Goal: Information Seeking & Learning: Compare options

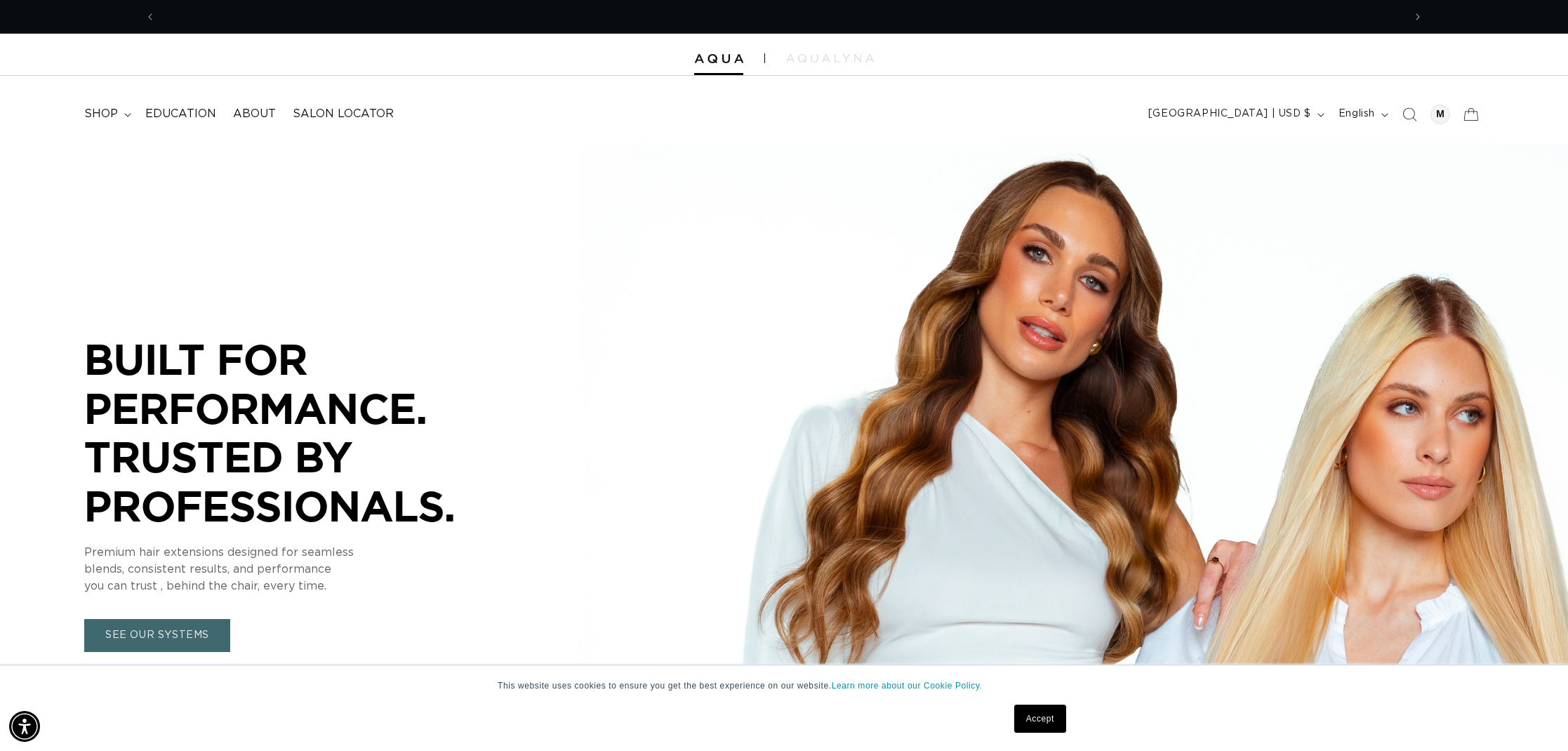
scroll to position [0, 1248]
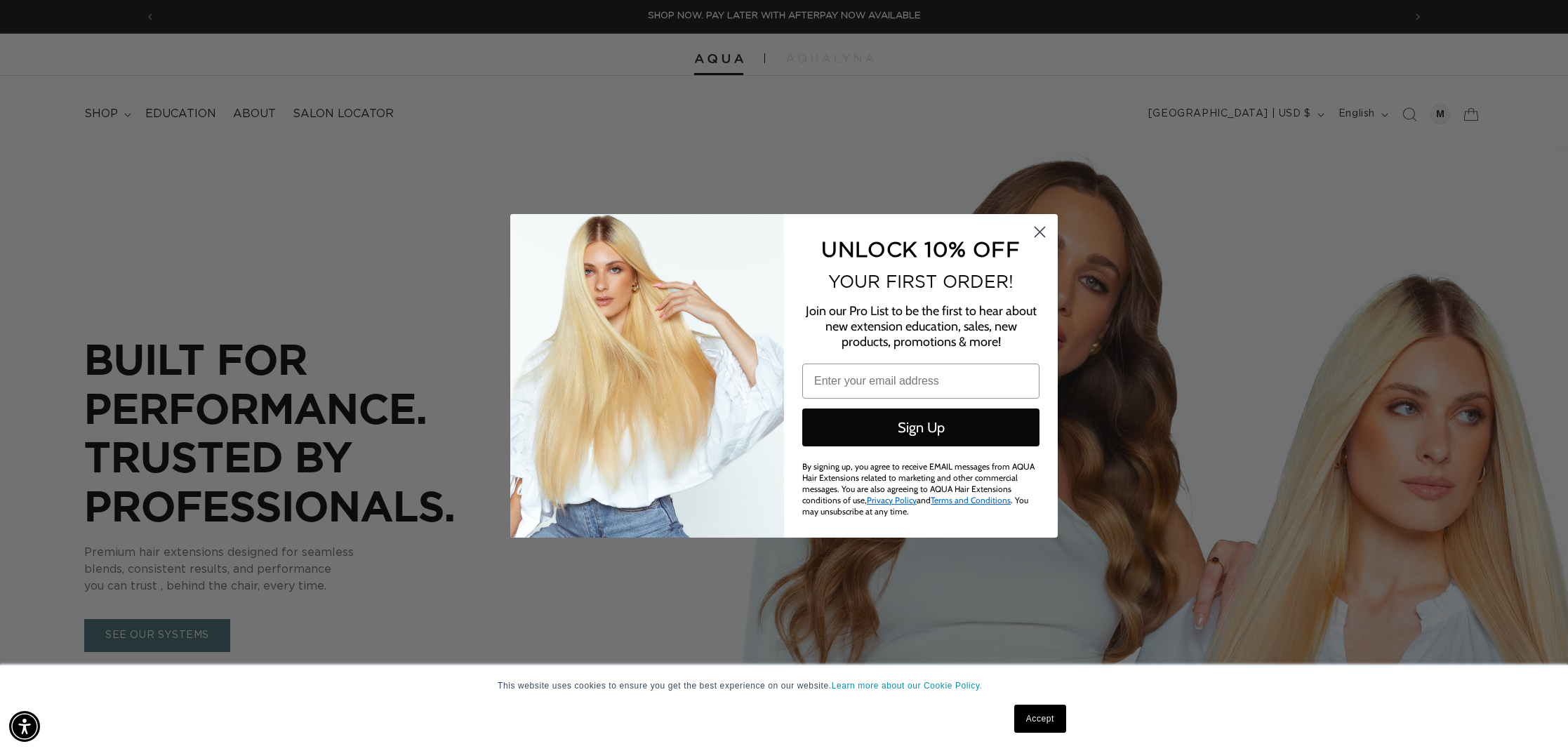
click at [1041, 236] on icon "Close dialog" at bounding box center [1040, 231] width 10 height 10
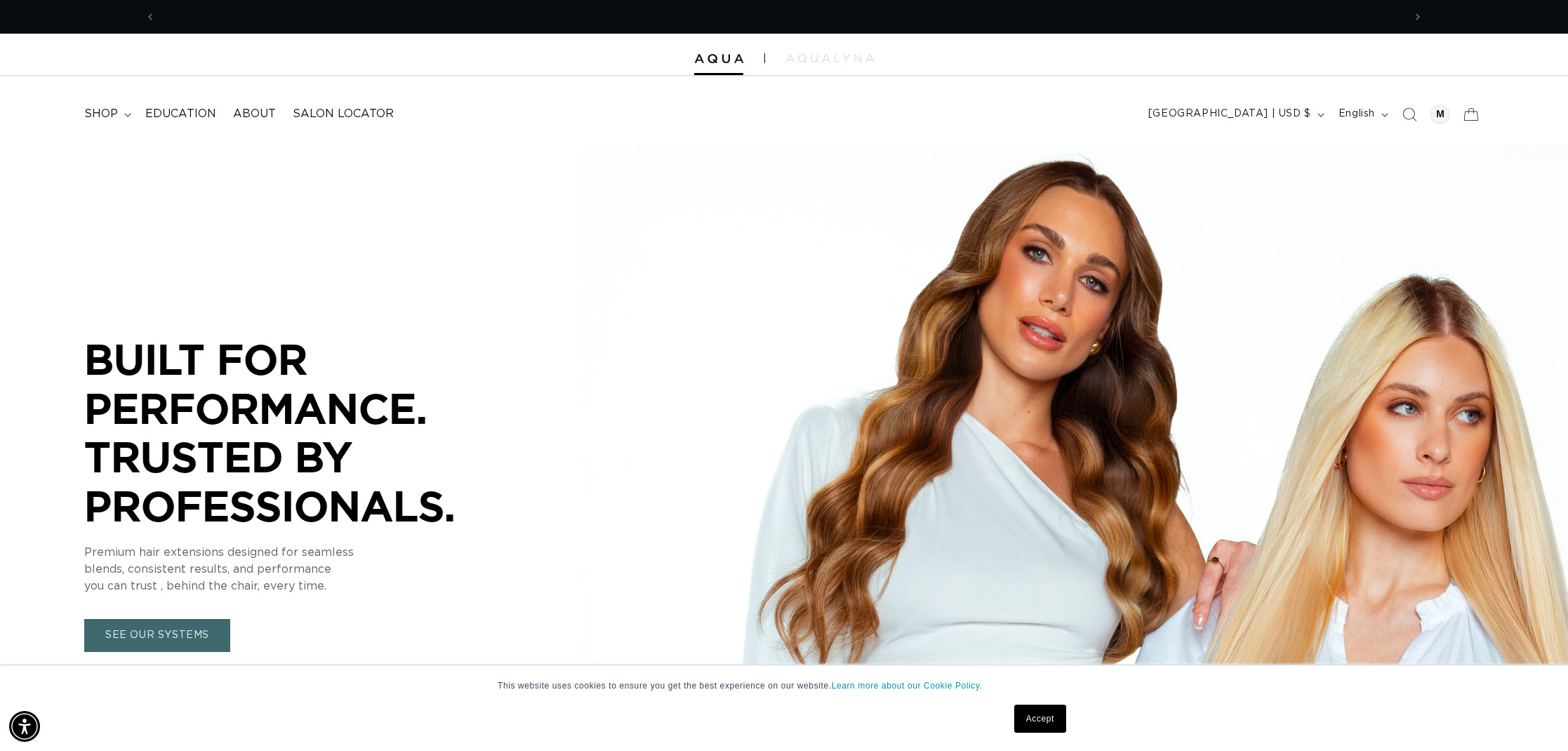
click at [876, 56] on div at bounding box center [784, 55] width 1568 height 42
click at [1407, 111] on icon "Search" at bounding box center [1409, 114] width 14 height 14
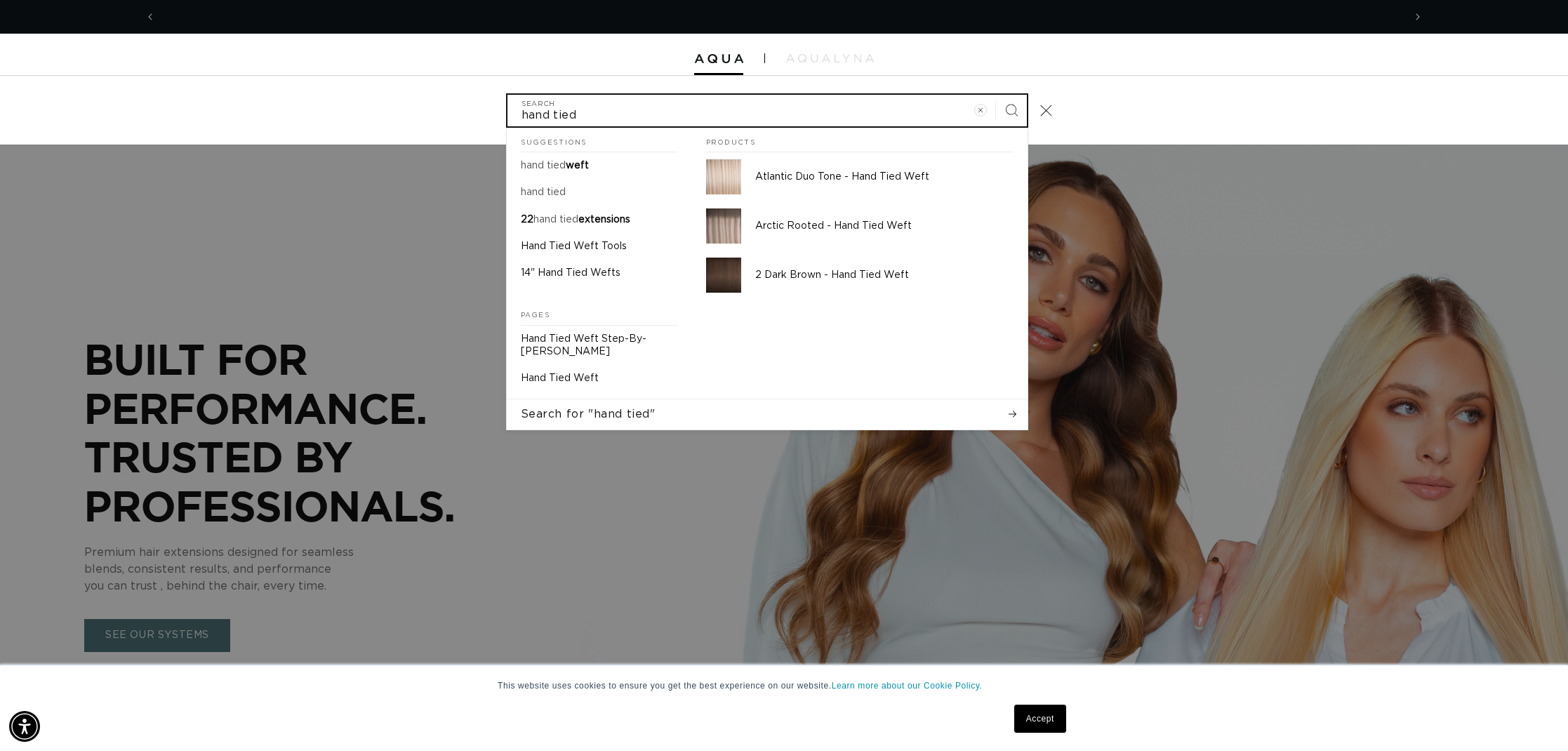
scroll to position [0, 1248]
type input "hand tied"
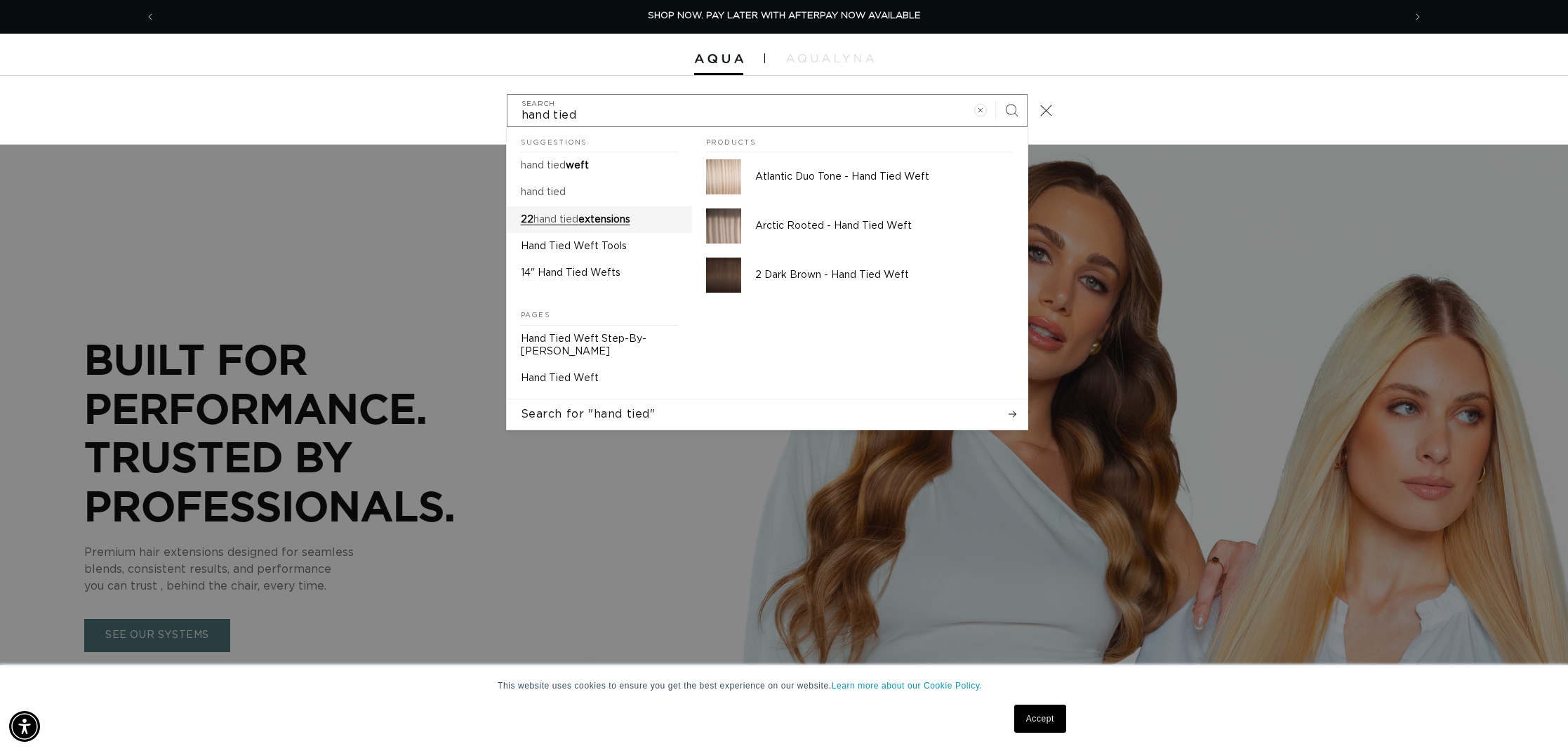
click at [616, 215] on span "extensions" at bounding box center [605, 219] width 52 height 10
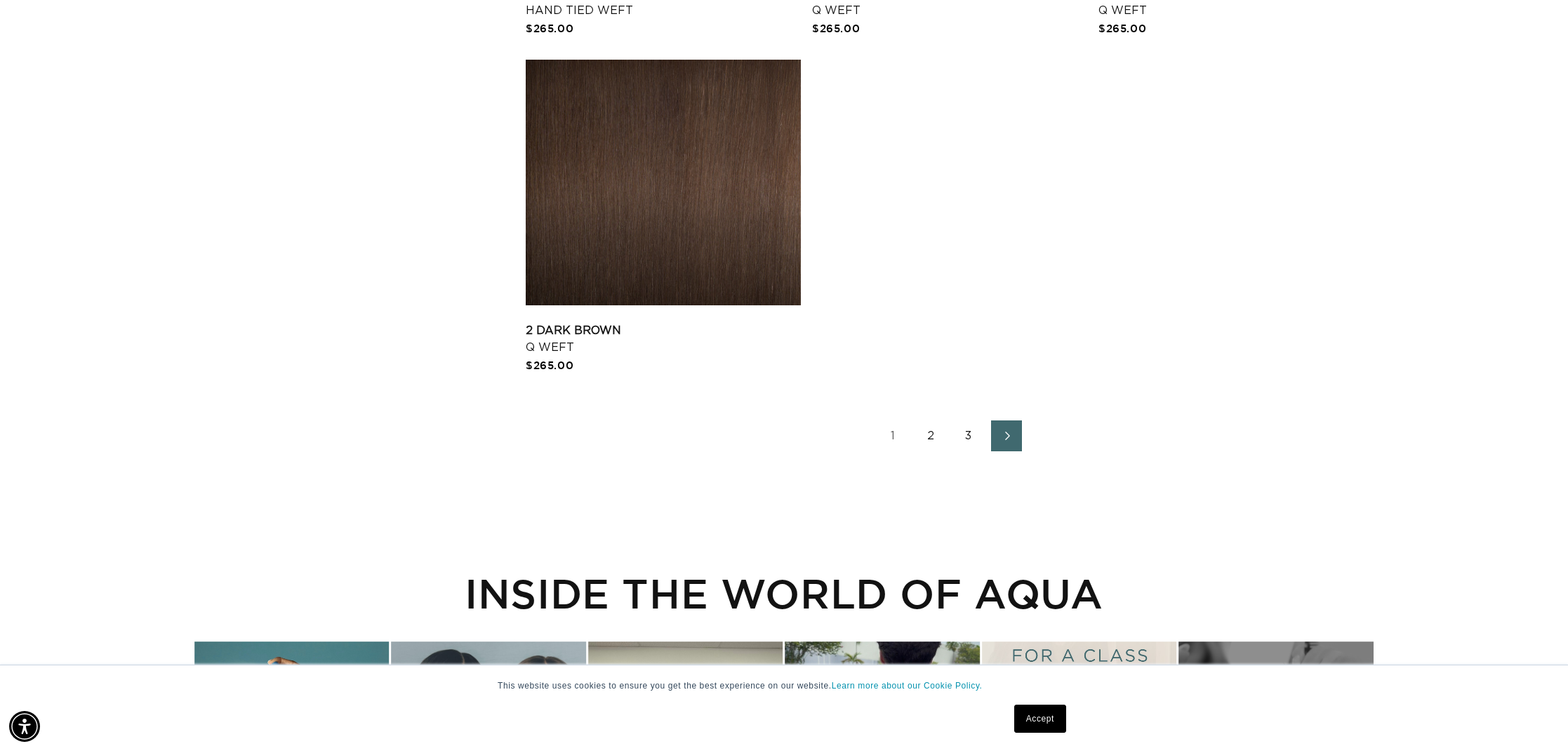
scroll to position [2977, 0]
click at [1000, 429] on link "Next page" at bounding box center [1006, 434] width 31 height 31
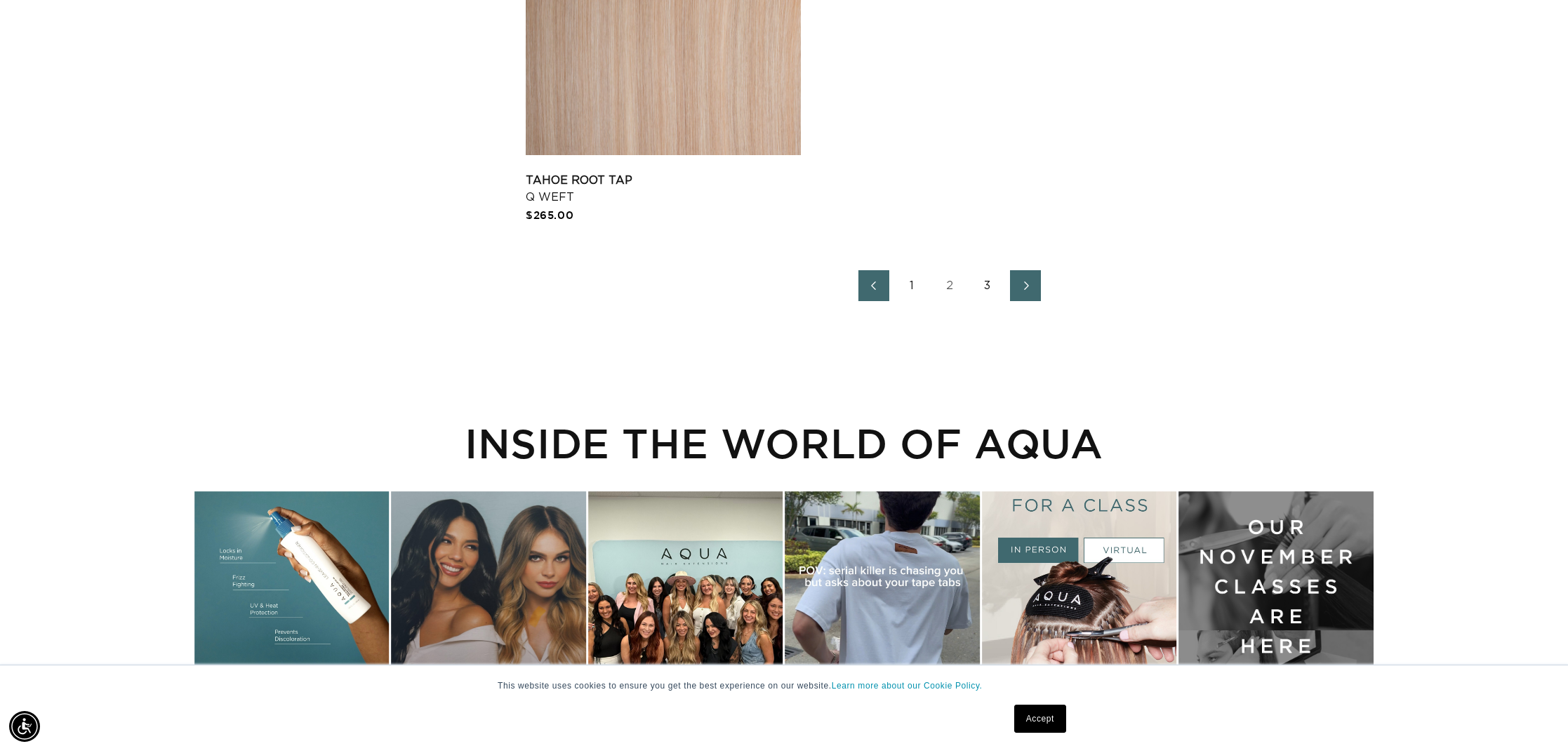
scroll to position [3127, 0]
click at [1023, 289] on icon "Next page" at bounding box center [1026, 284] width 18 height 10
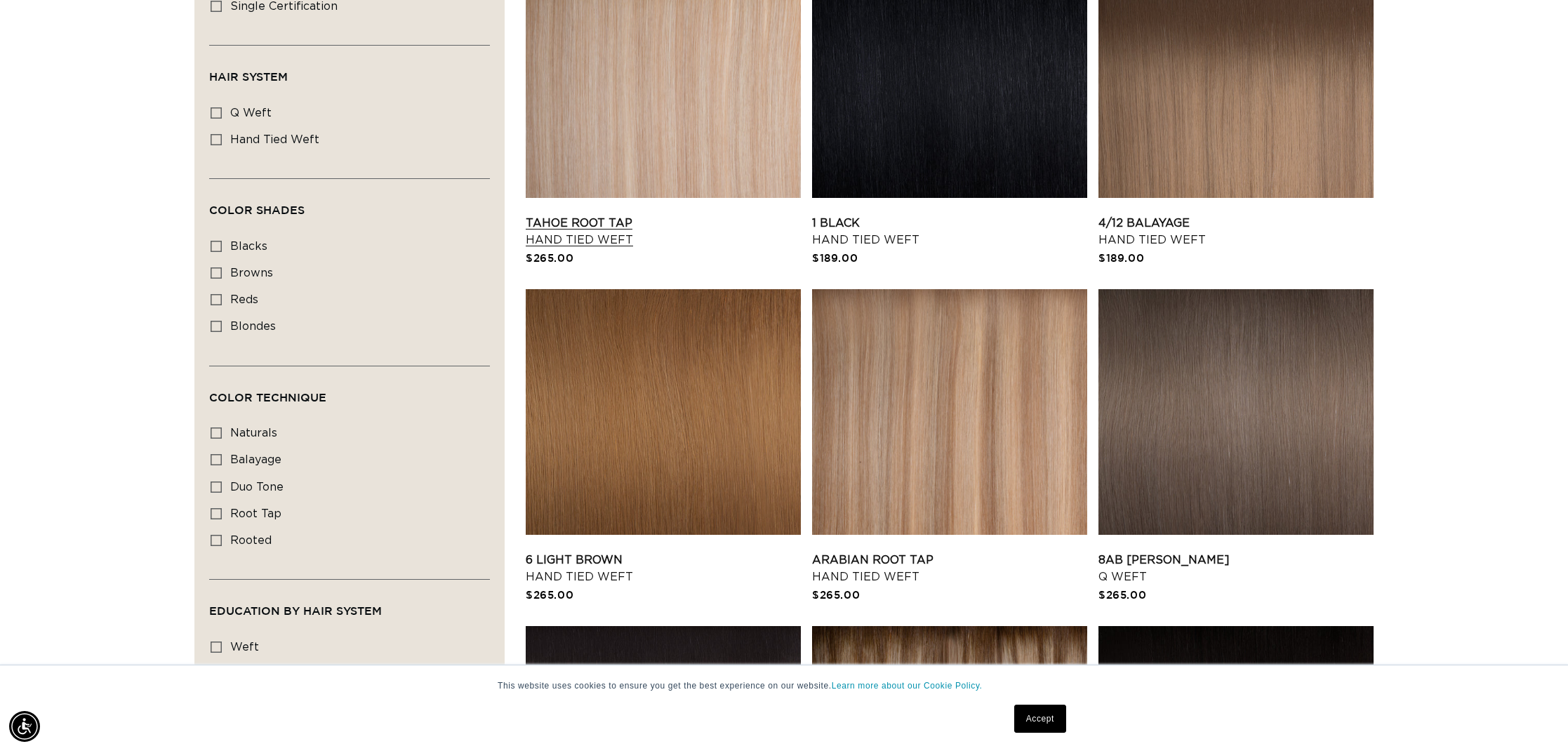
scroll to position [727, 0]
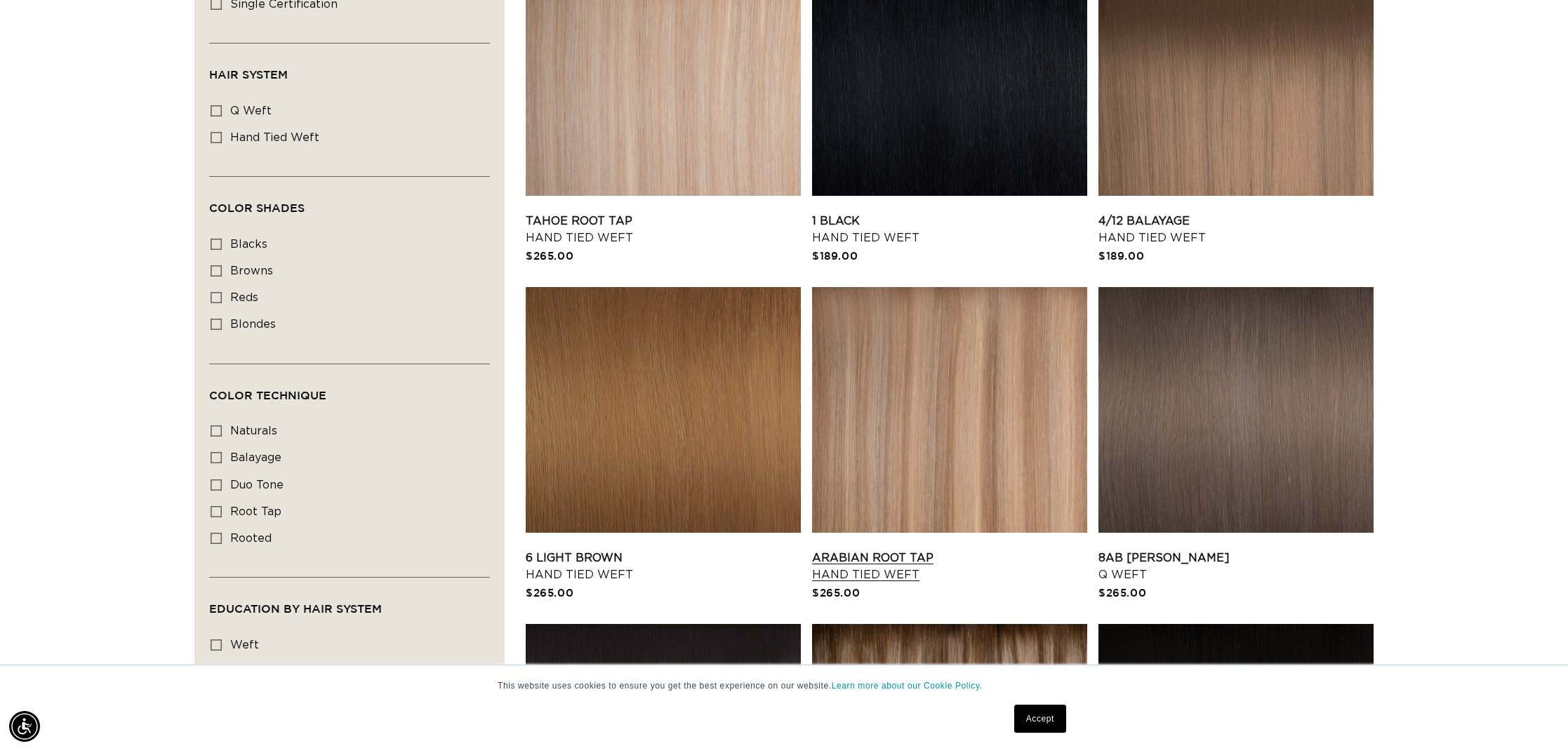
click at [935, 550] on link "Arabian Root Tap Hand Tied Weft" at bounding box center [950, 567] width 275 height 34
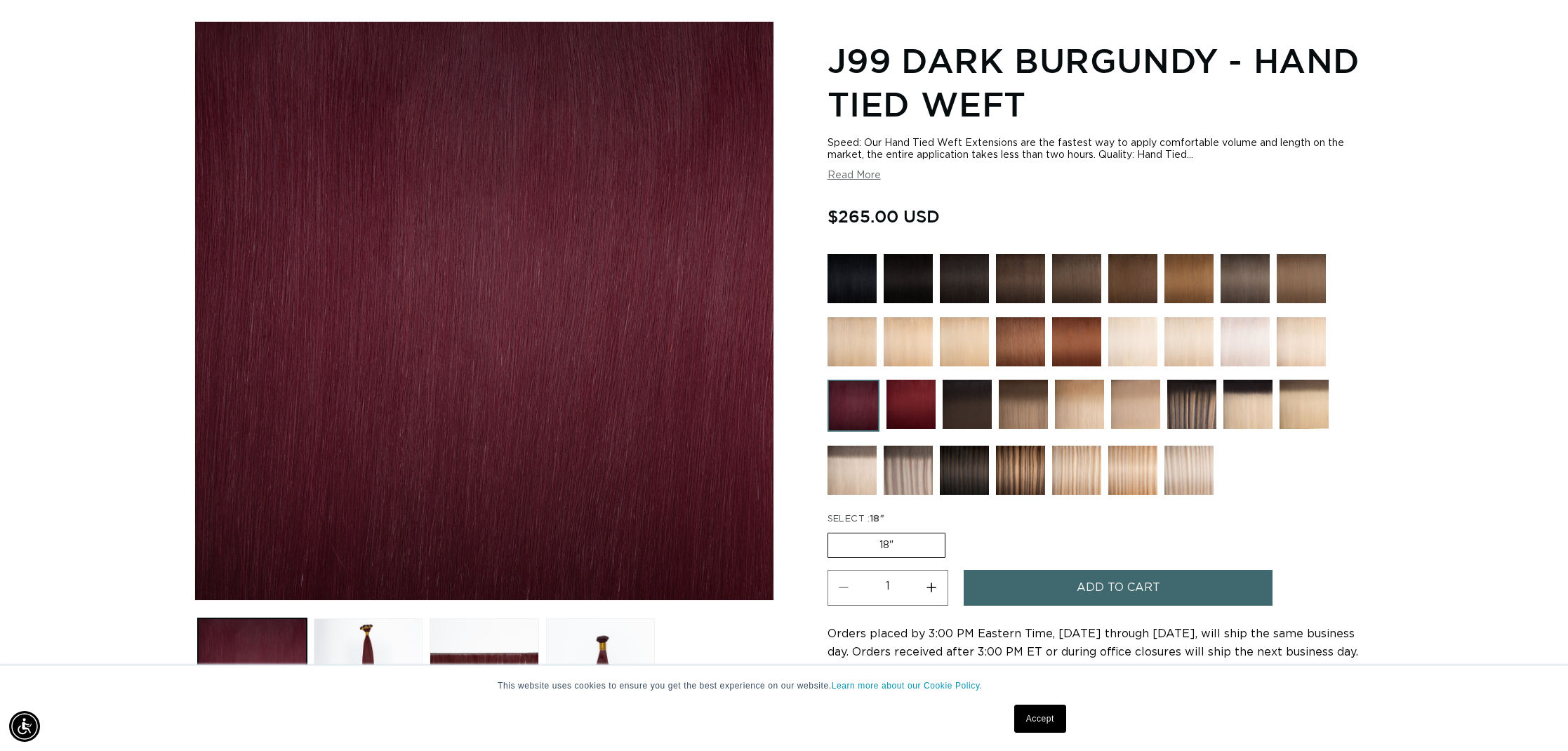
scroll to position [0, 1248]
click at [917, 407] on img at bounding box center [911, 404] width 49 height 49
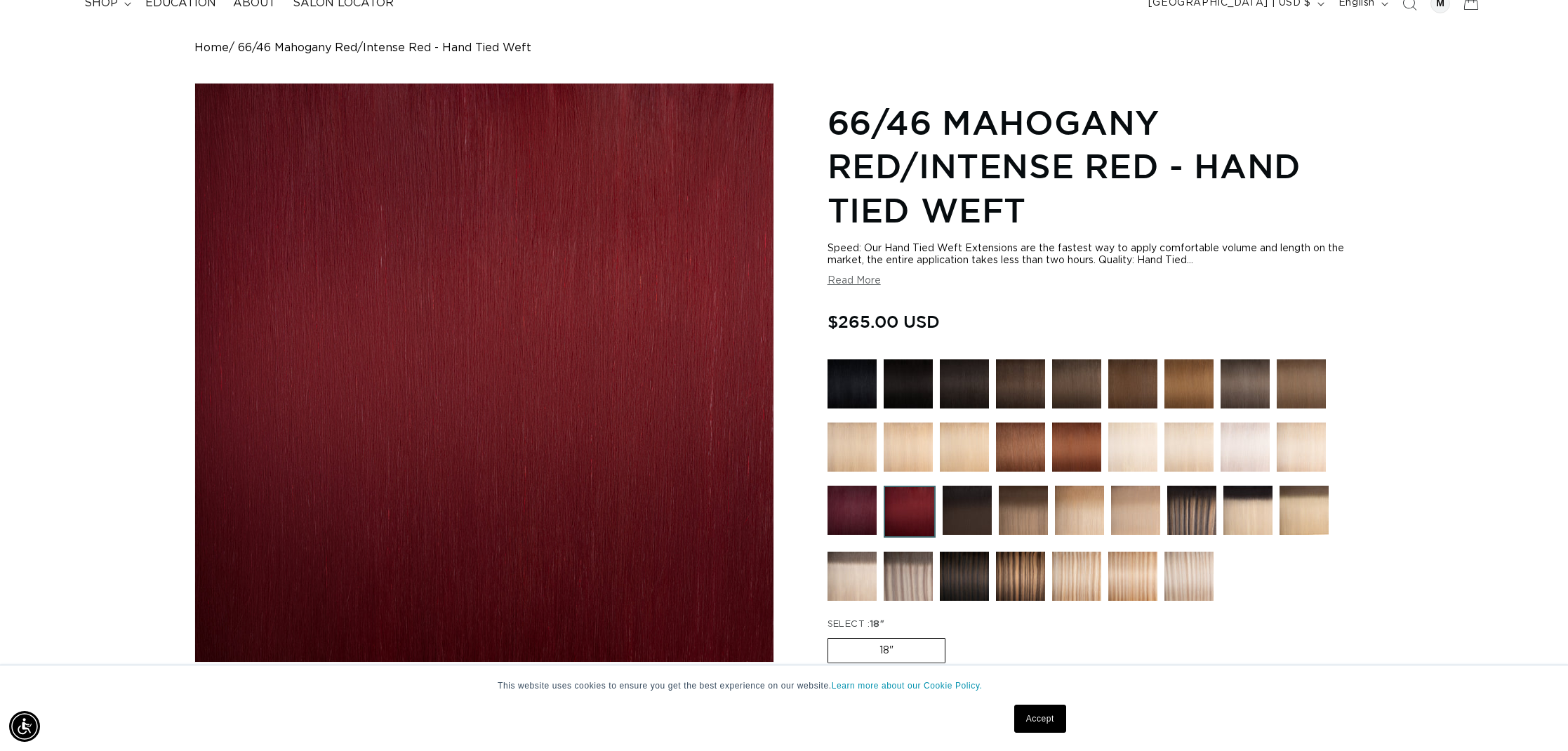
scroll to position [120, 0]
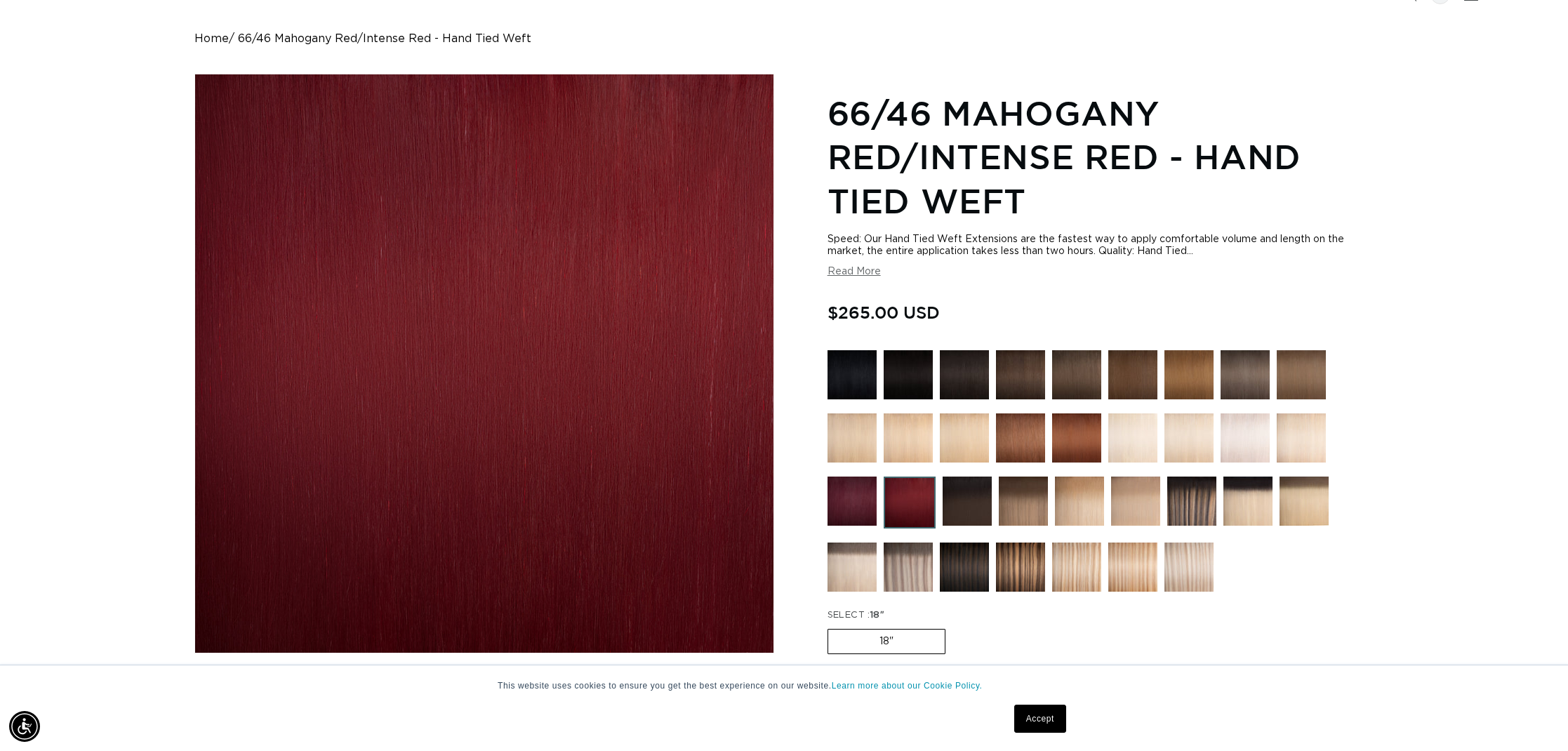
click at [854, 510] on img at bounding box center [852, 500] width 49 height 49
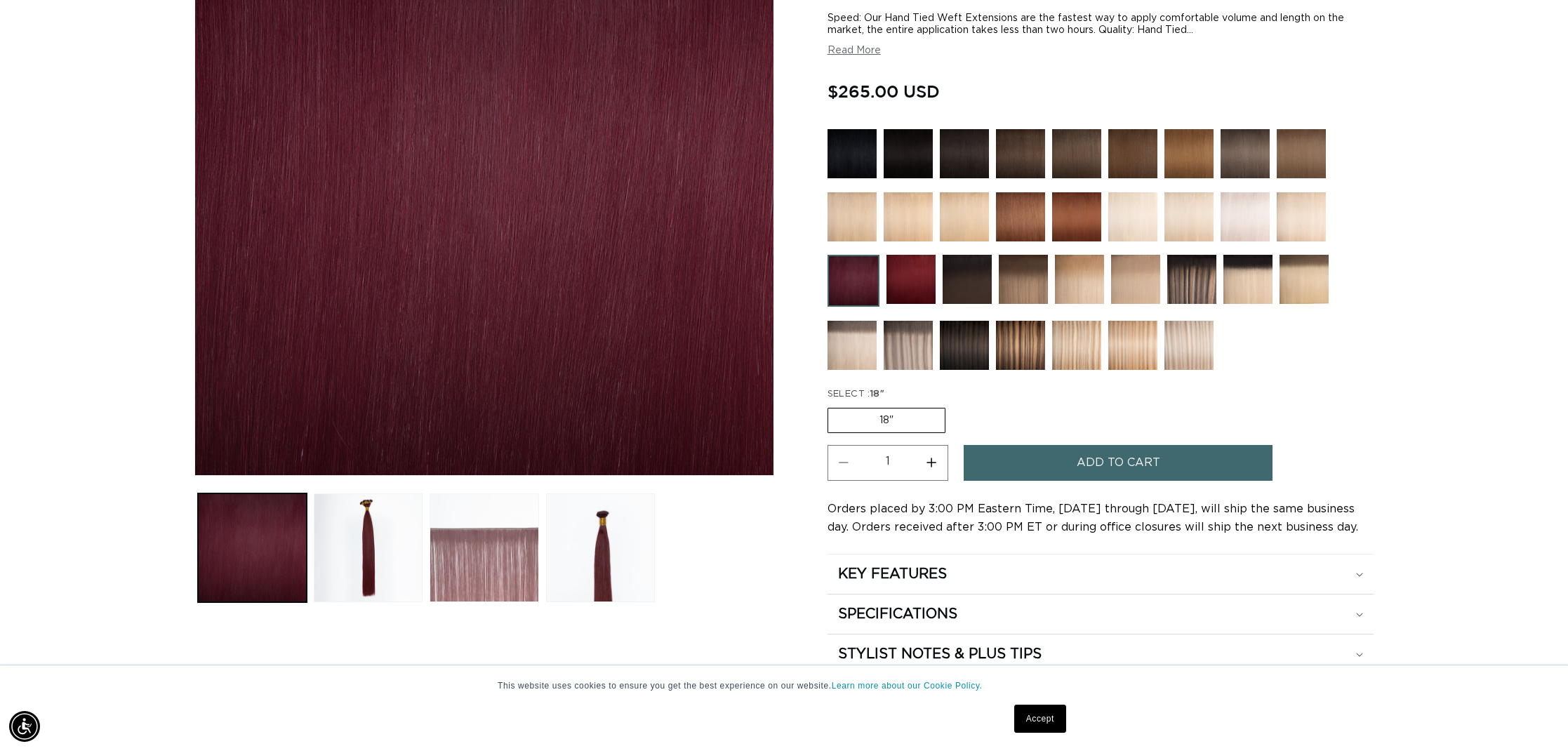
scroll to position [0, 1248]
click at [508, 552] on button "Load image 3 in gallery view" at bounding box center [483, 547] width 109 height 109
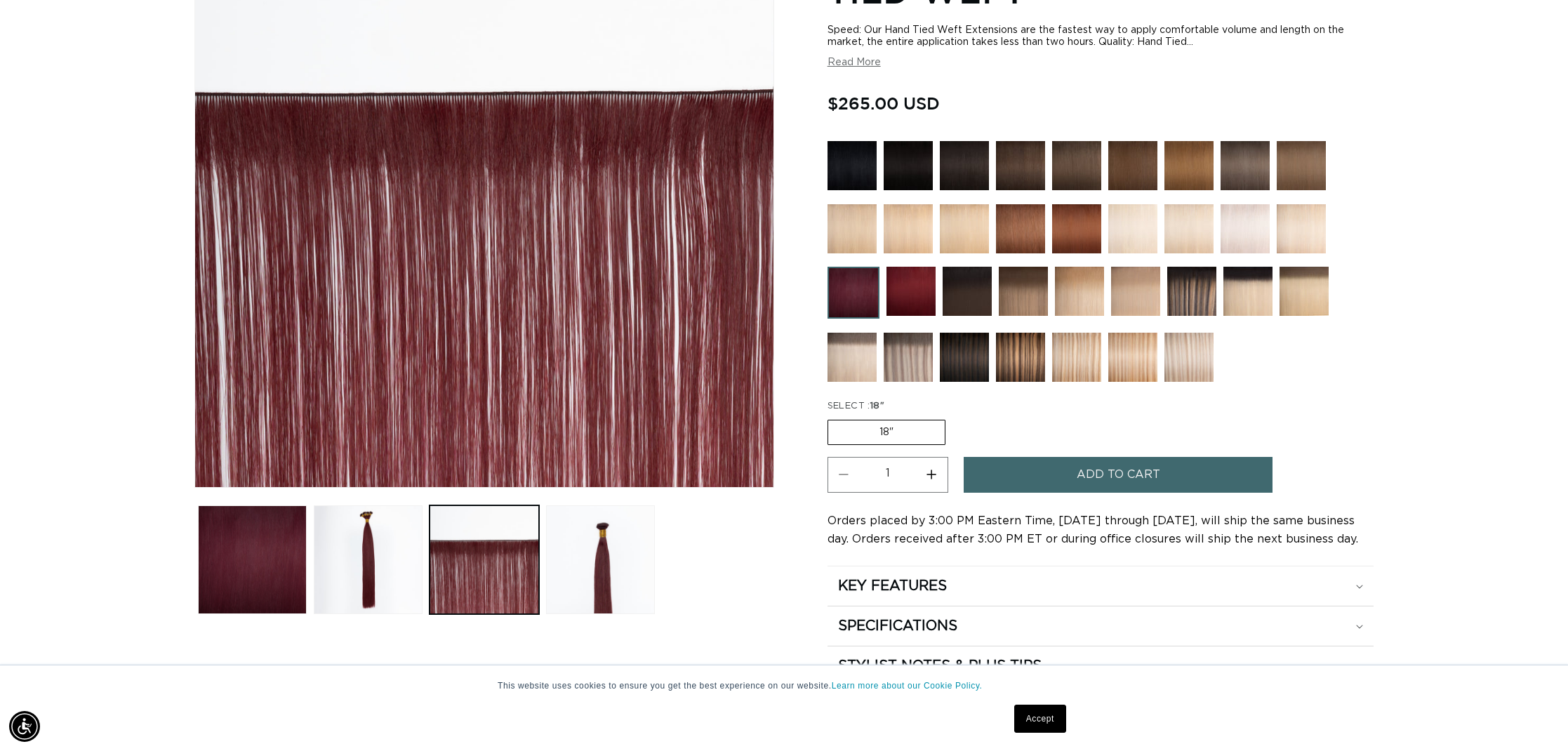
scroll to position [290, 0]
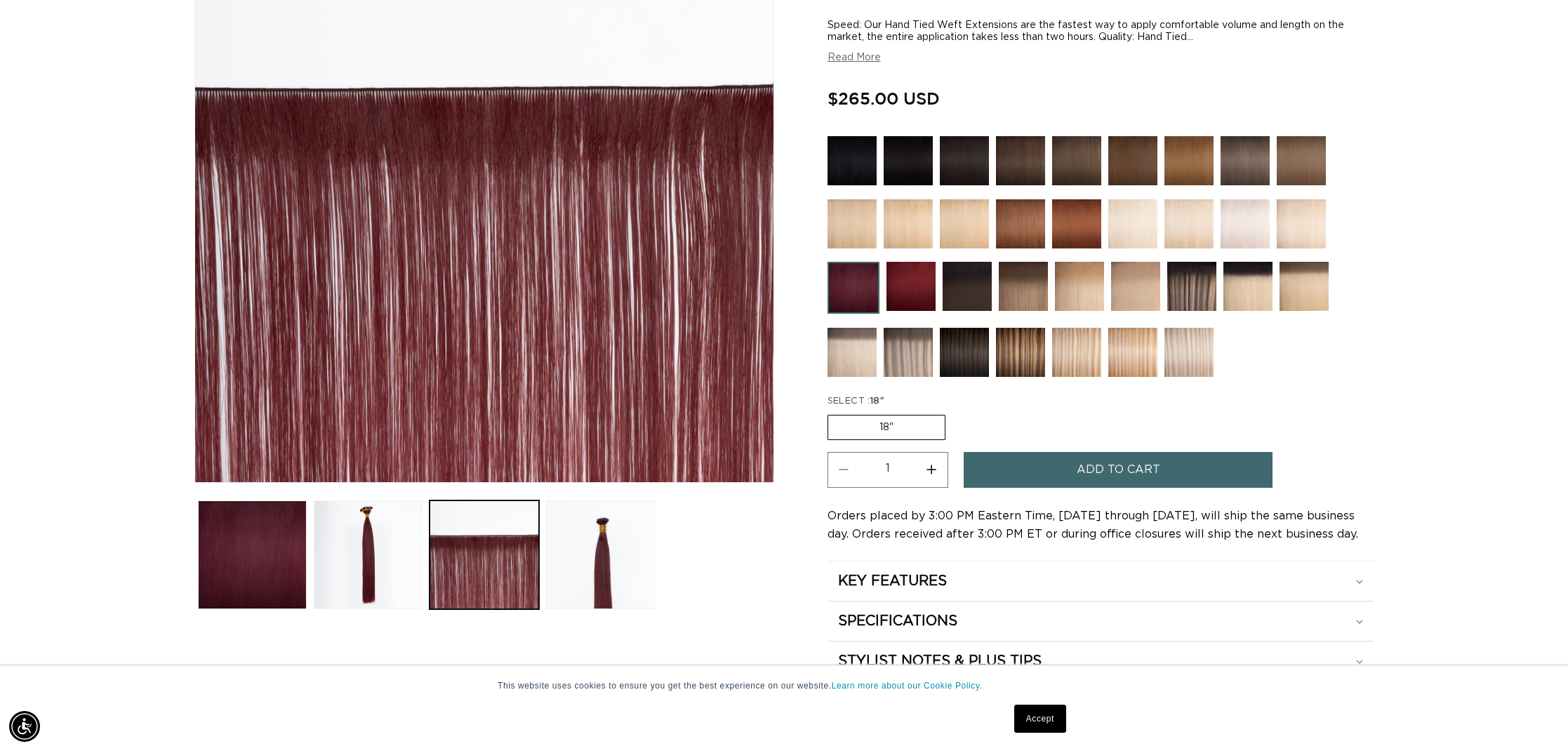
click at [864, 431] on label "18" Variant sold out or unavailable" at bounding box center [886, 428] width 118 height 25
click at [832, 412] on input "18" Variant sold out or unavailable" at bounding box center [831, 412] width 1 height 1
click at [900, 427] on label "18" Variant sold out or unavailable" at bounding box center [886, 428] width 118 height 25
click at [832, 412] on input "18" Variant sold out or unavailable" at bounding box center [831, 412] width 1 height 1
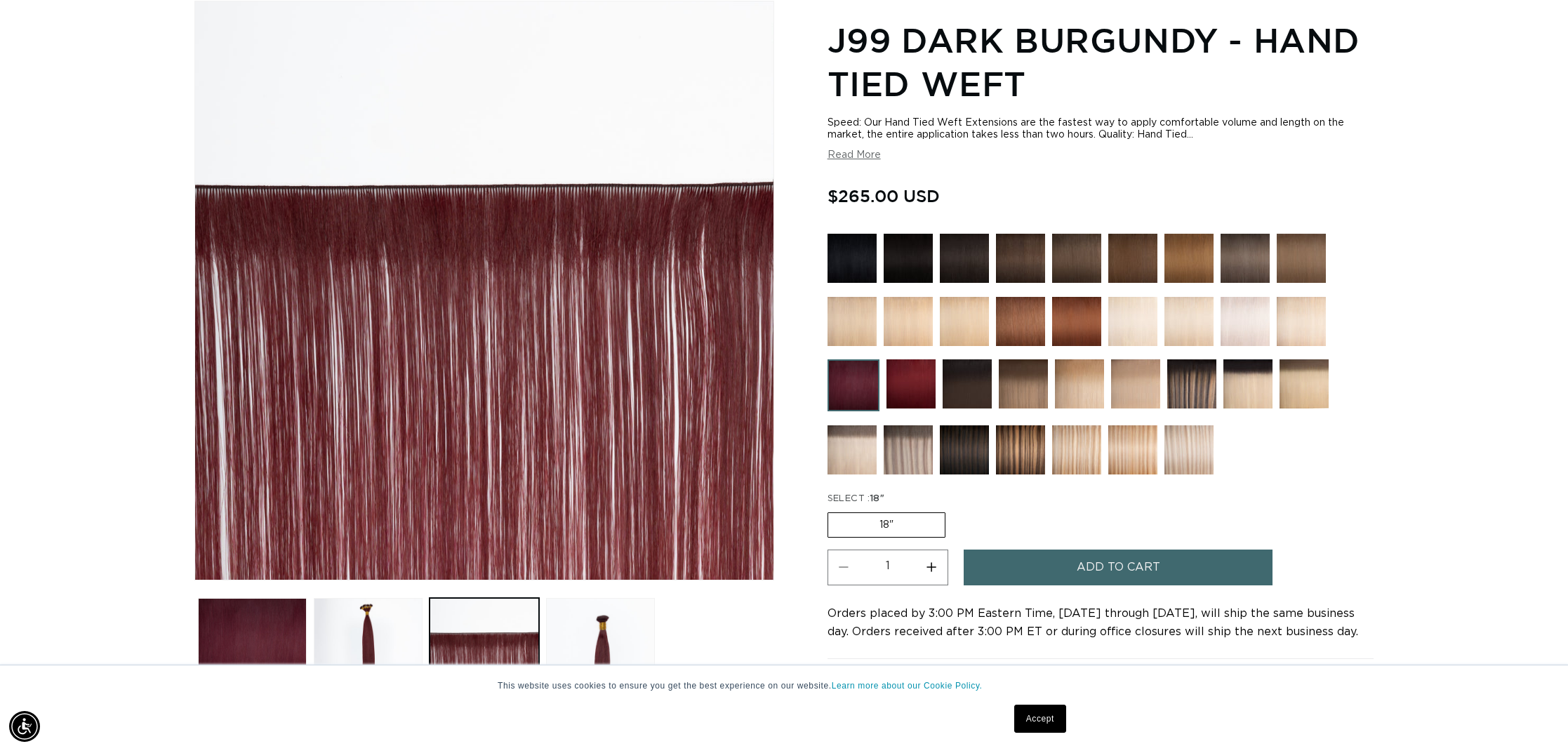
scroll to position [0, 1248]
click at [1083, 463] on img at bounding box center [1076, 449] width 49 height 49
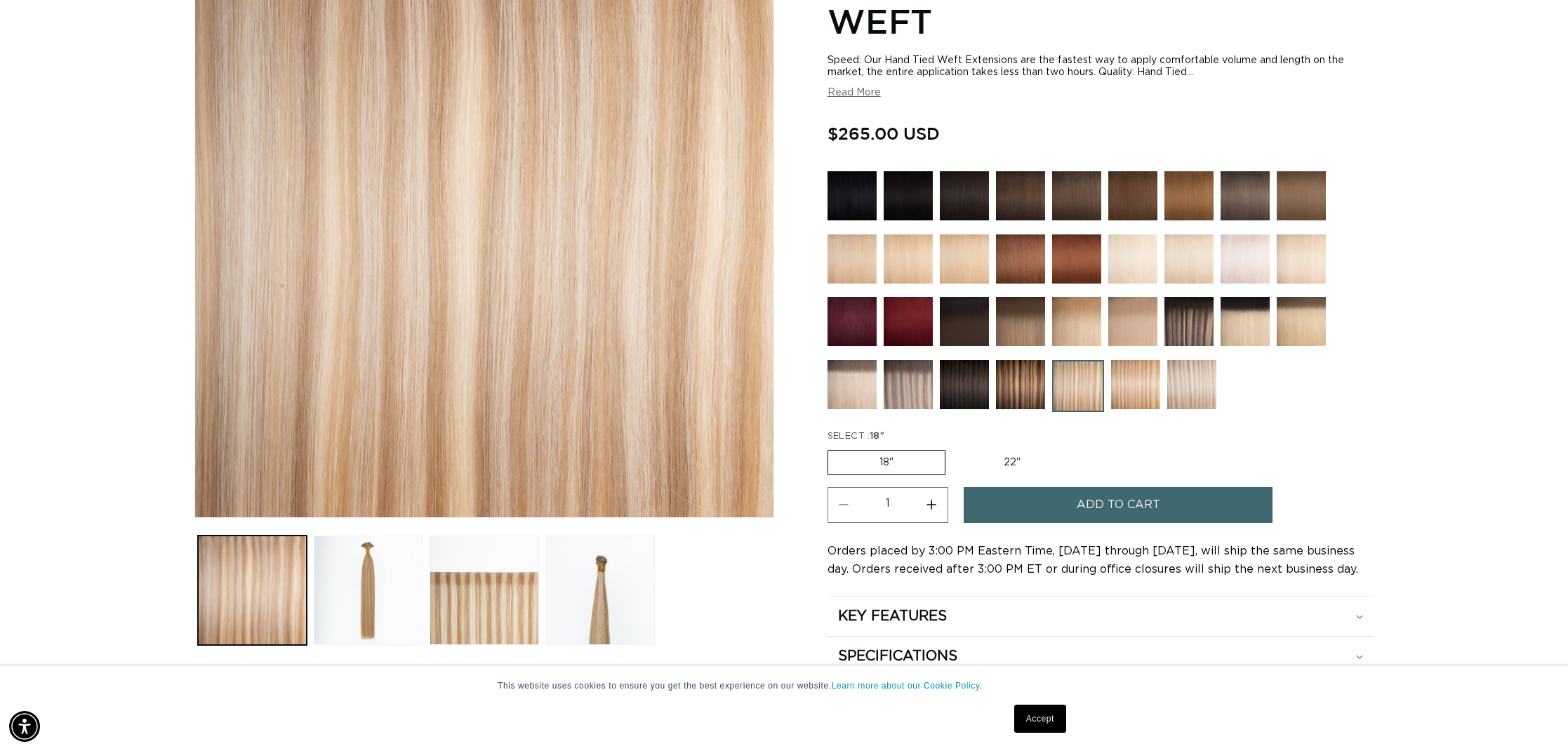
scroll to position [258, 0]
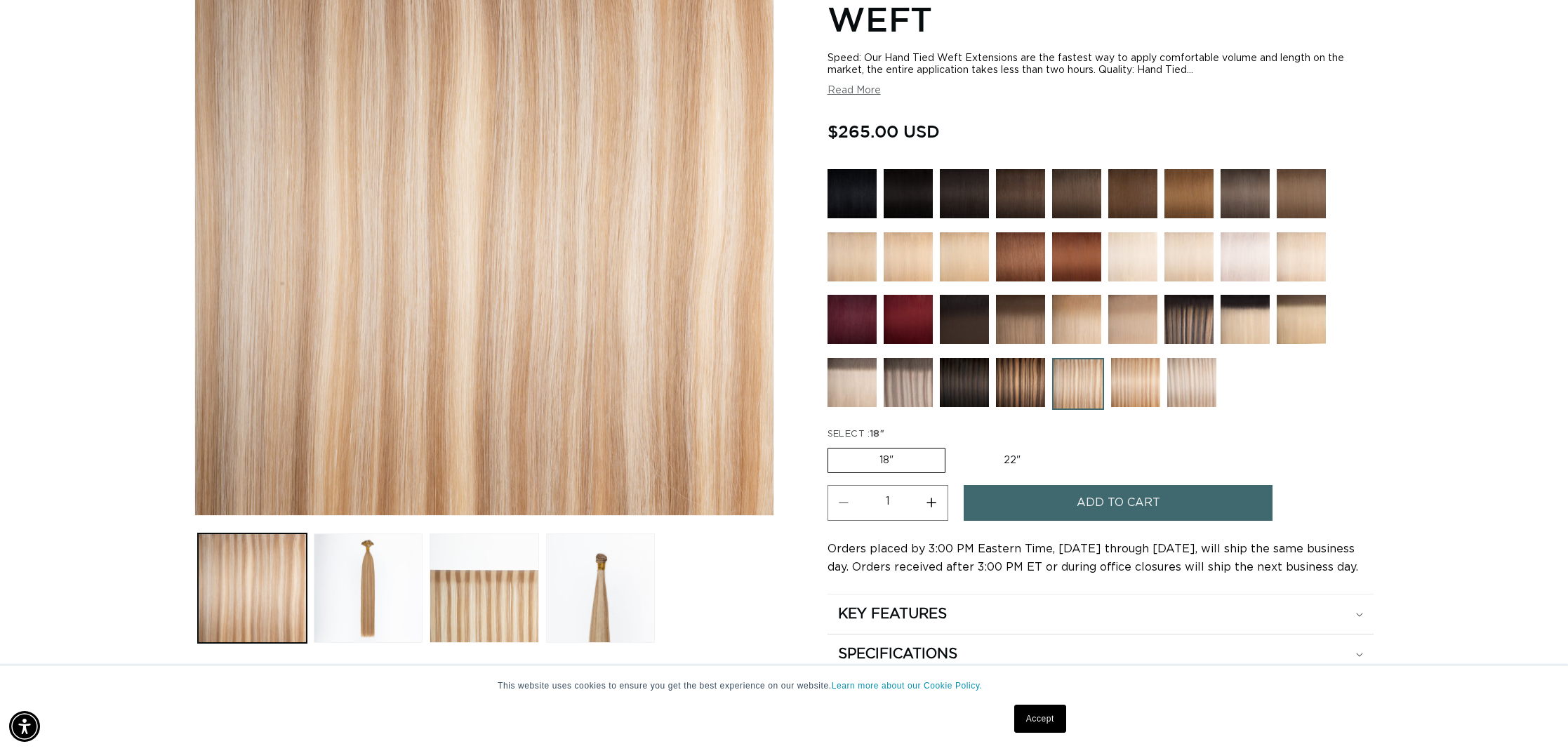
click at [1010, 459] on label "22" Variant sold out or unavailable" at bounding box center [1012, 460] width 120 height 24
click at [953, 446] on input "22" Variant sold out or unavailable" at bounding box center [952, 445] width 1 height 1
radio input "true"
click at [853, 332] on img at bounding box center [852, 319] width 49 height 49
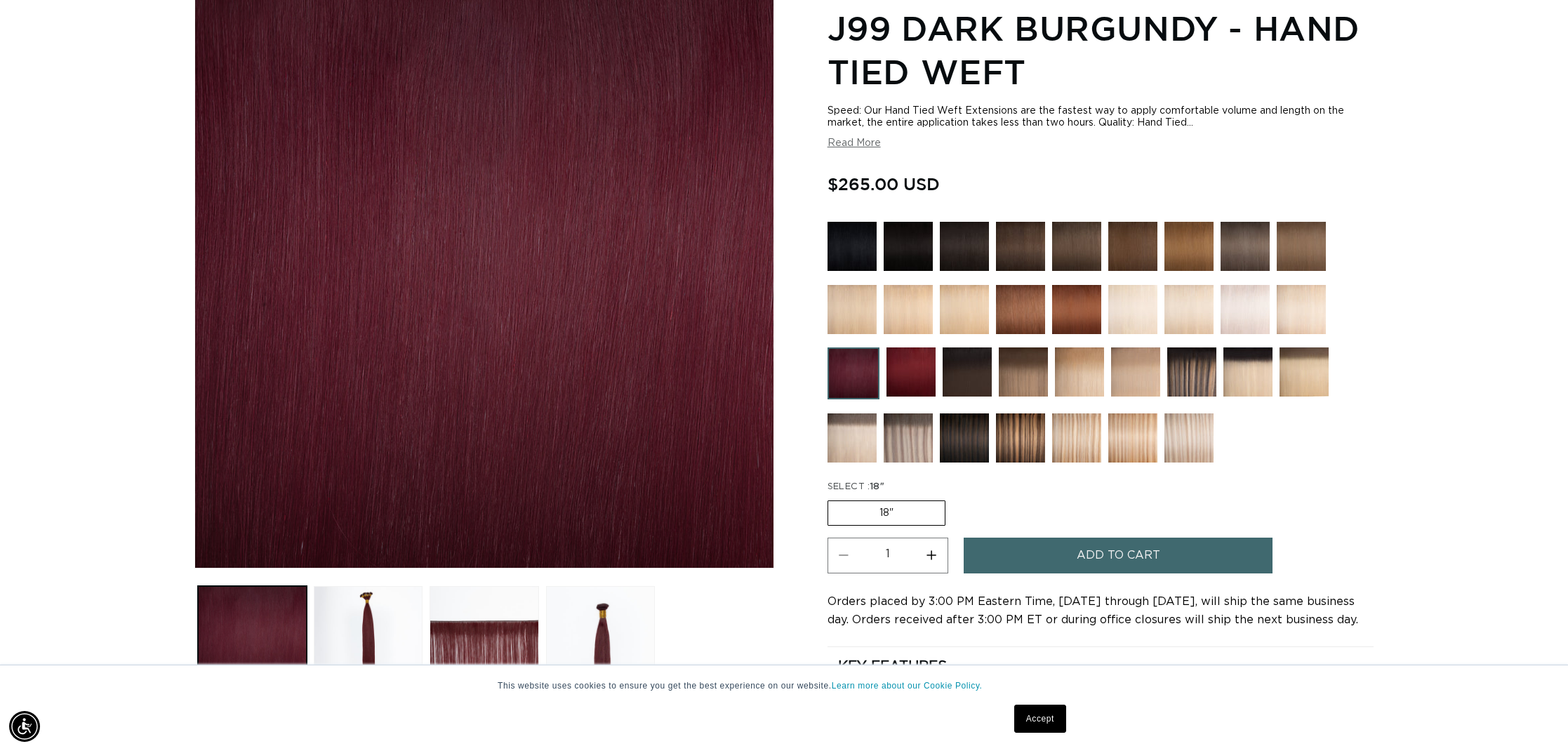
scroll to position [207, 0]
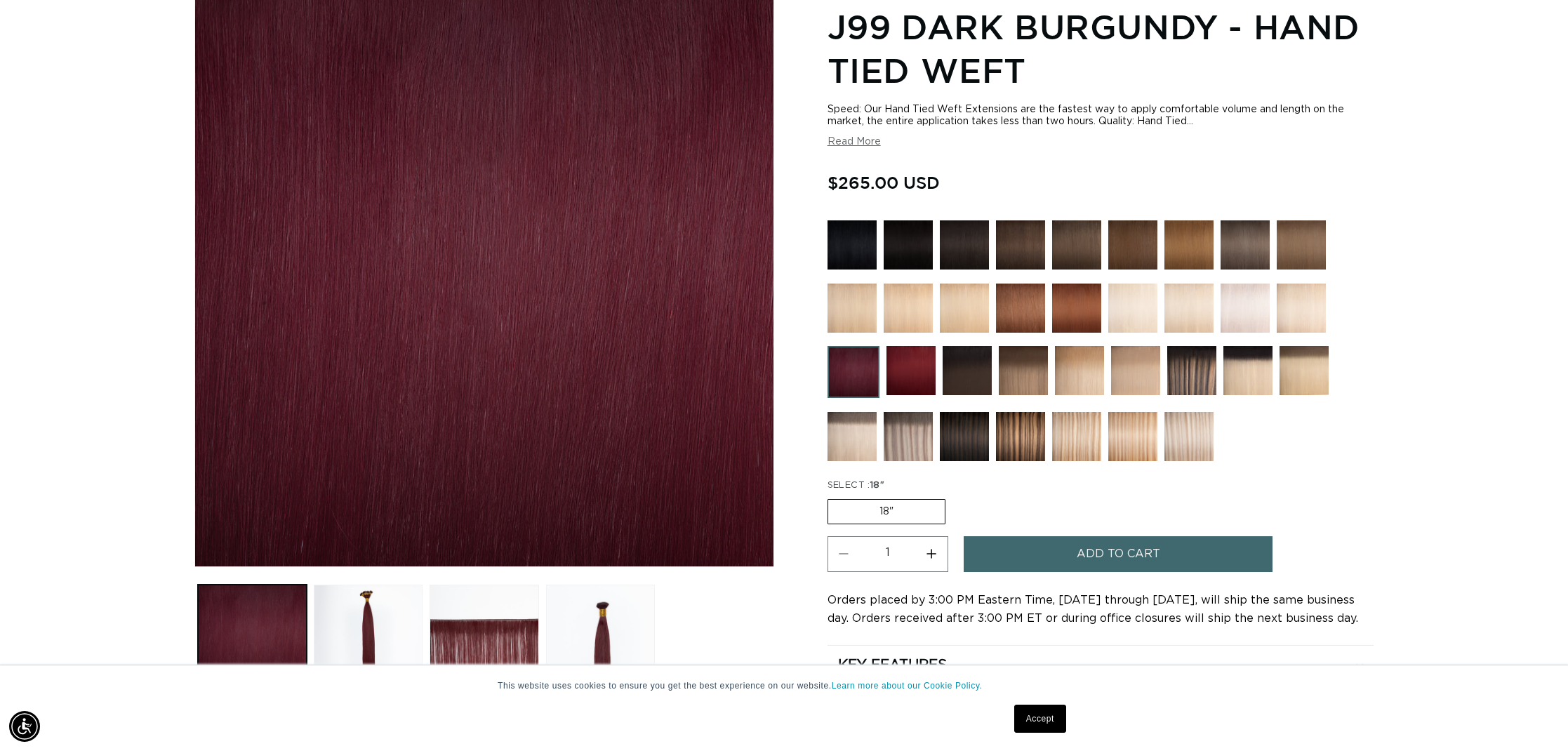
click at [1076, 426] on img at bounding box center [1076, 437] width 49 height 49
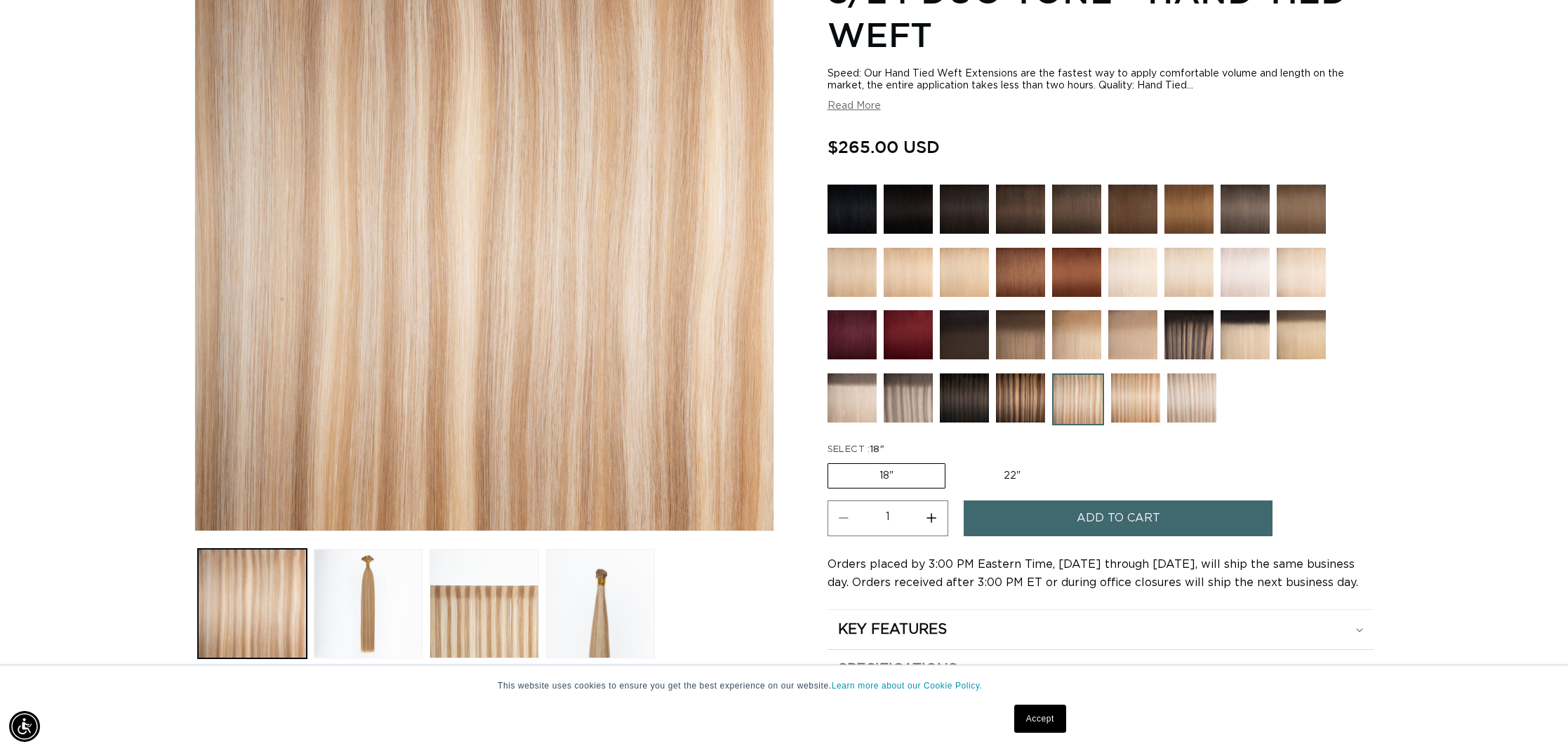
scroll to position [243, 0]
click at [1006, 476] on label "22" Variant sold out or unavailable" at bounding box center [1012, 475] width 120 height 24
click at [953, 461] on input "22" Variant sold out or unavailable" at bounding box center [952, 460] width 1 height 1
radio input "true"
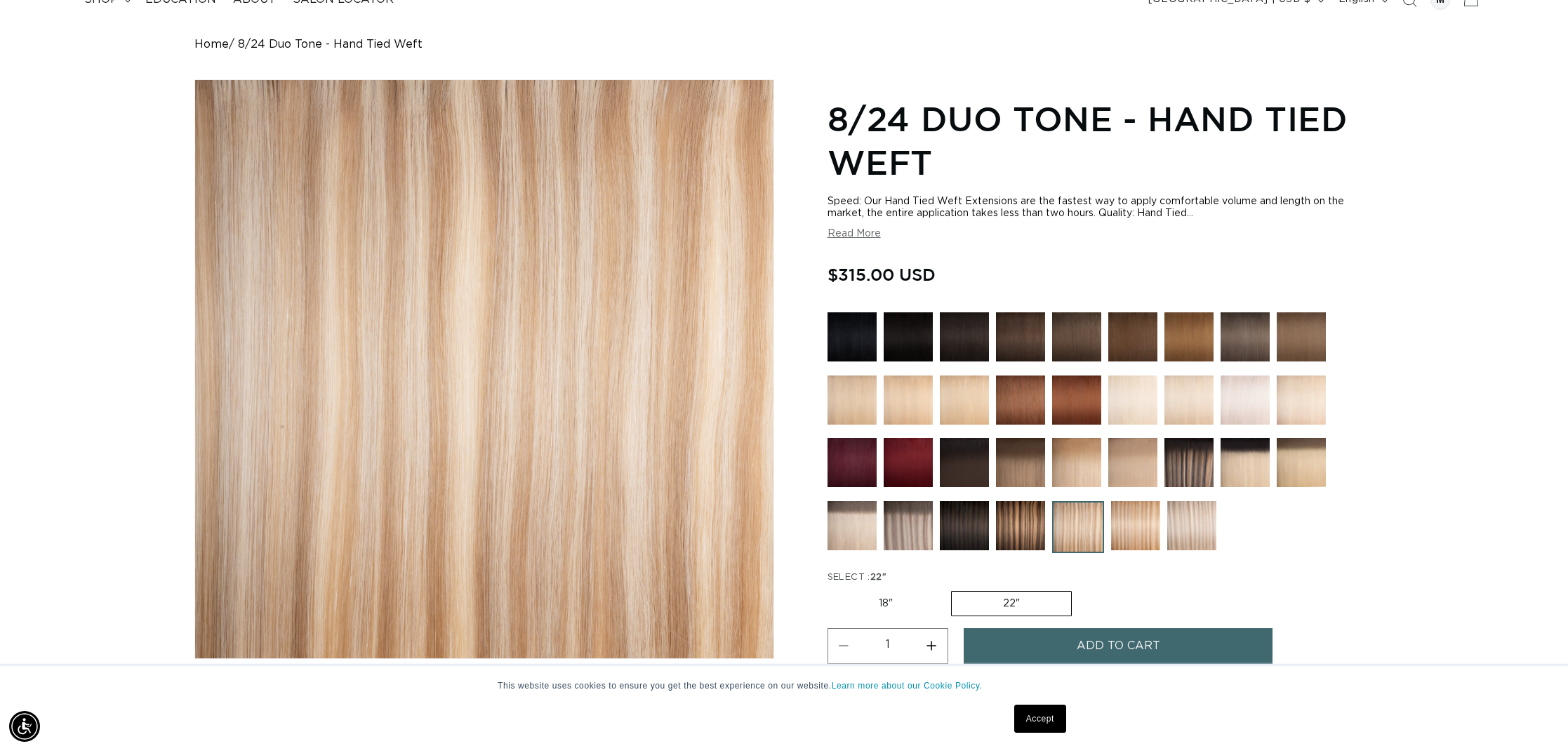
scroll to position [0, 1248]
click at [863, 240] on button "Read More" at bounding box center [854, 234] width 53 height 12
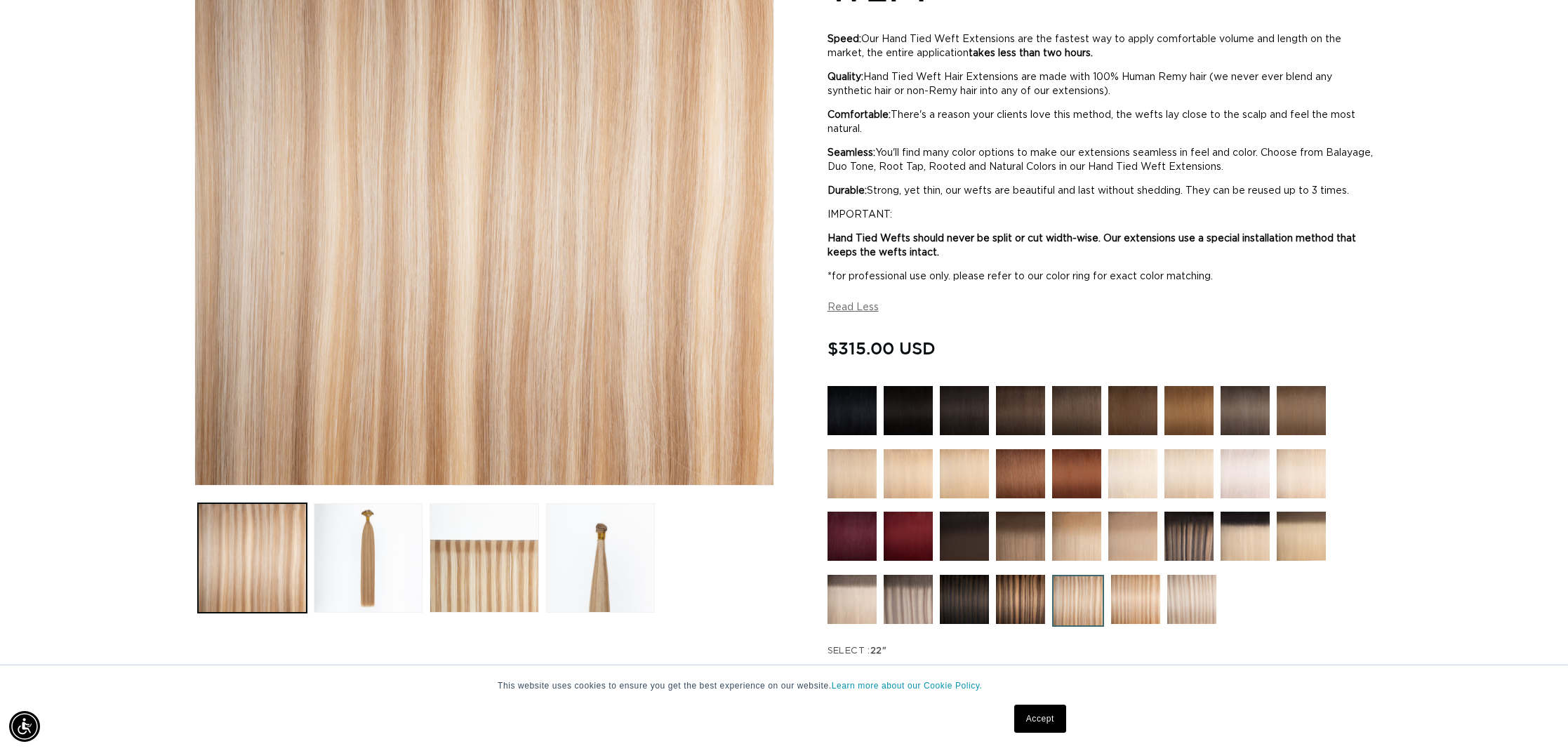
scroll to position [0, 0]
click at [493, 526] on button "Load image 3 in gallery view" at bounding box center [483, 557] width 109 height 109
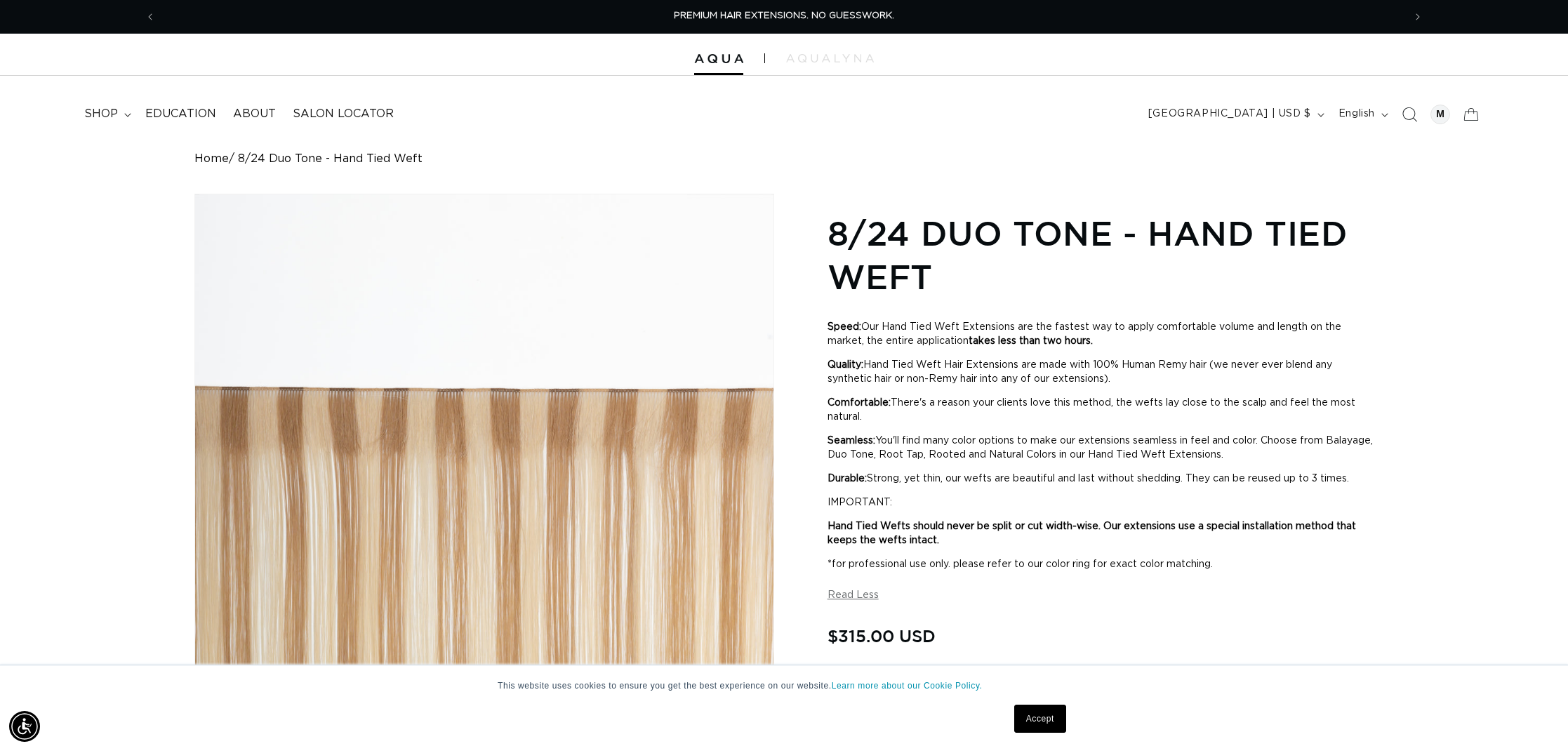
click at [1407, 110] on icon "Search" at bounding box center [1409, 114] width 14 height 14
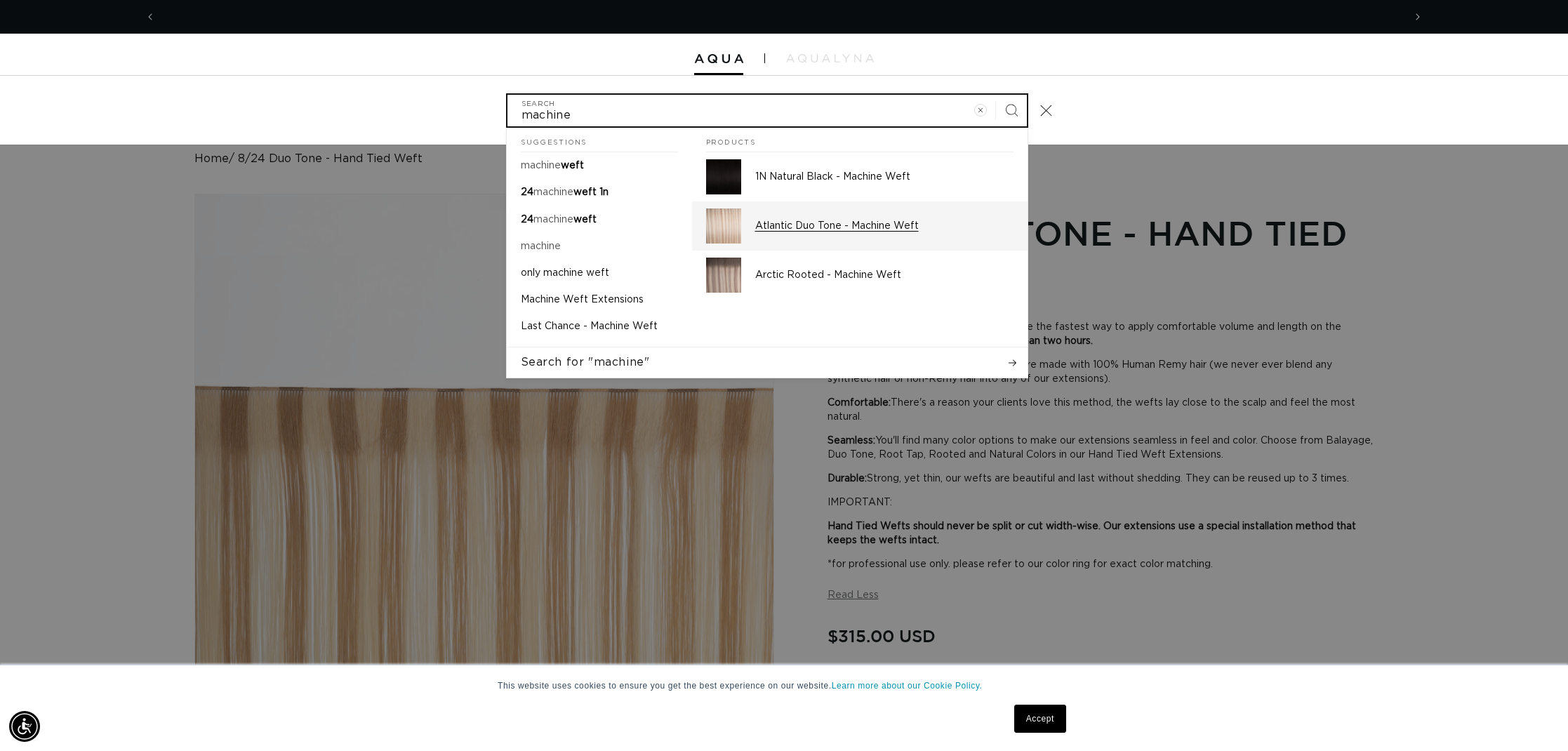
scroll to position [0, 2496]
type input "machine"
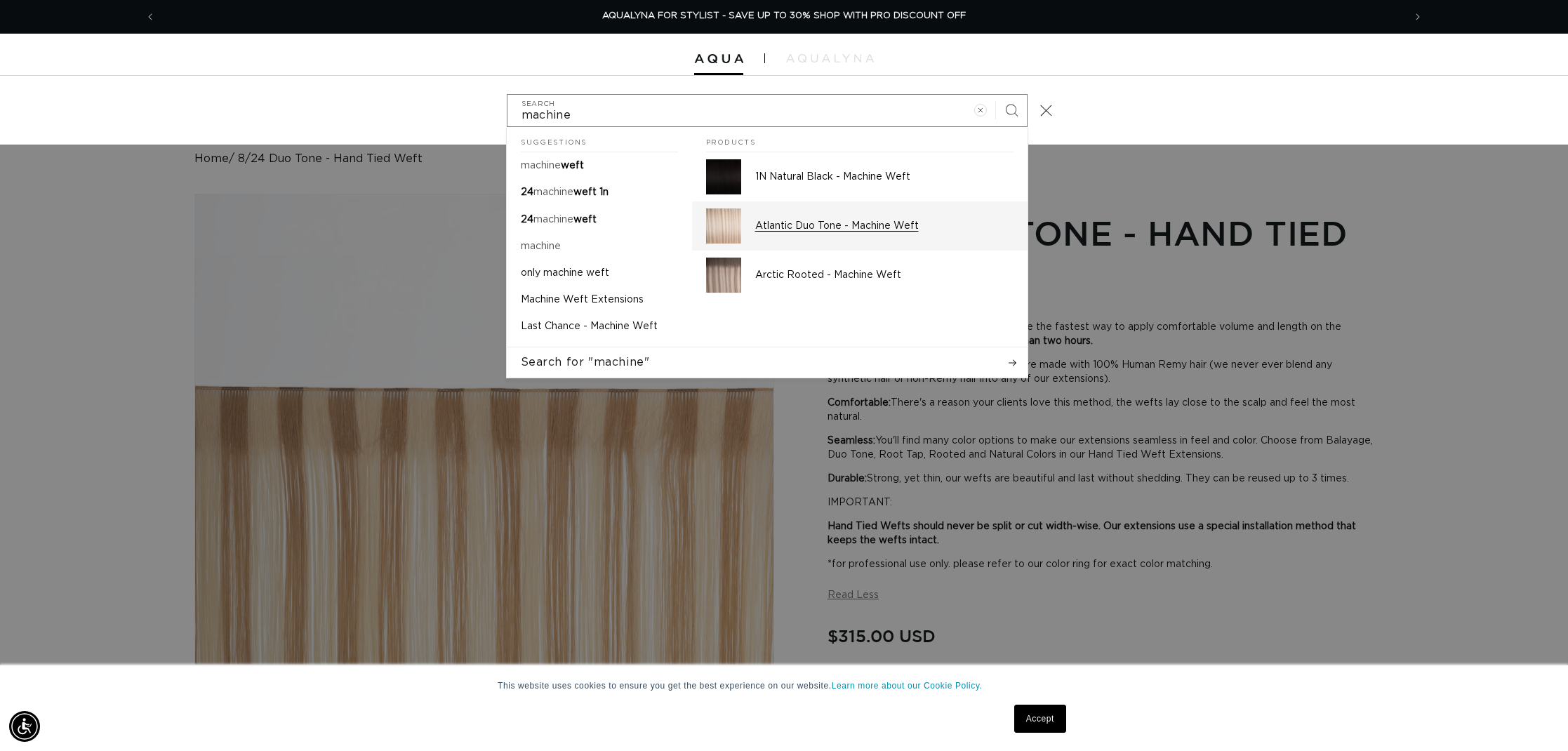
click at [796, 224] on p "Atlantic Duo Tone - Machine Weft" at bounding box center [885, 226] width 259 height 13
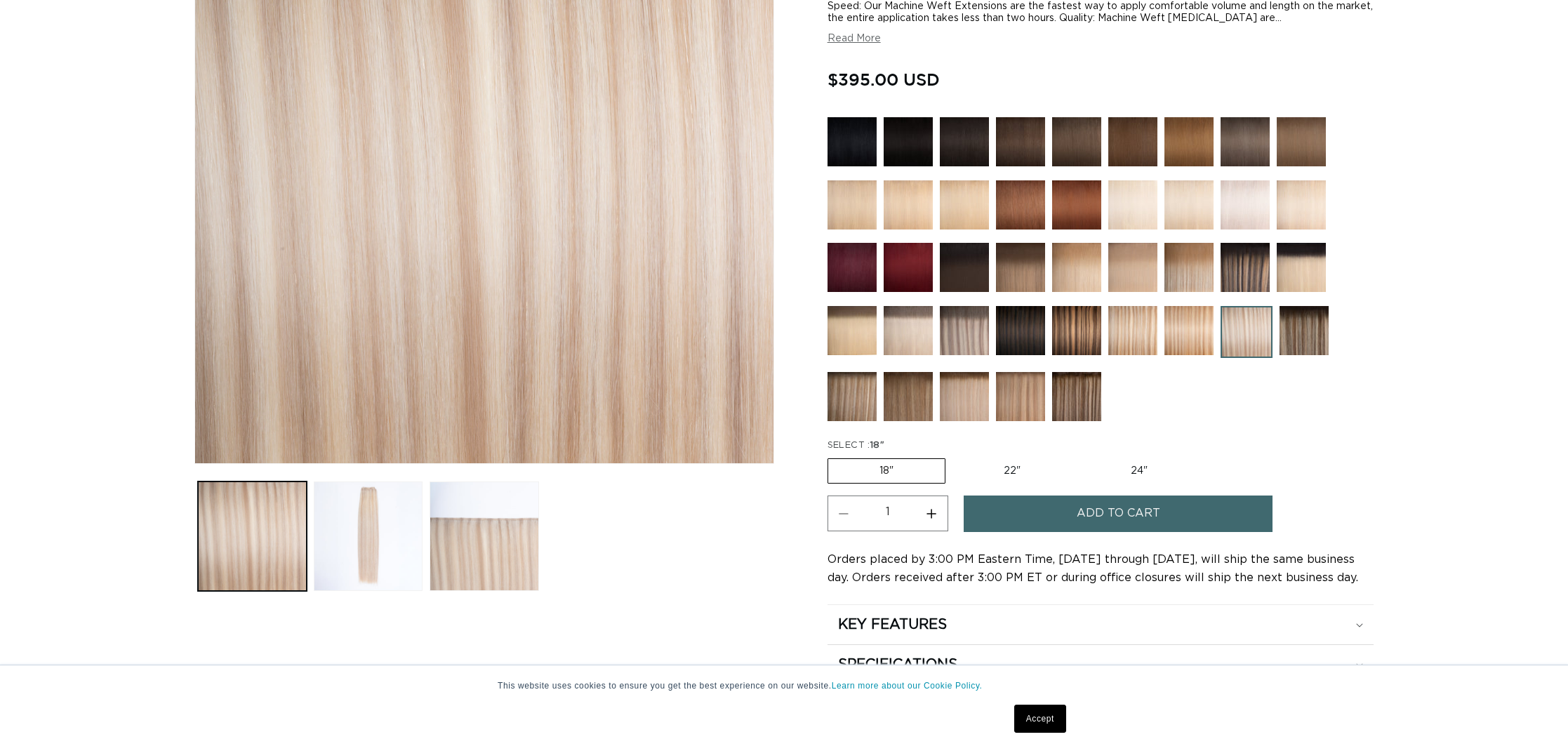
scroll to position [382, 0]
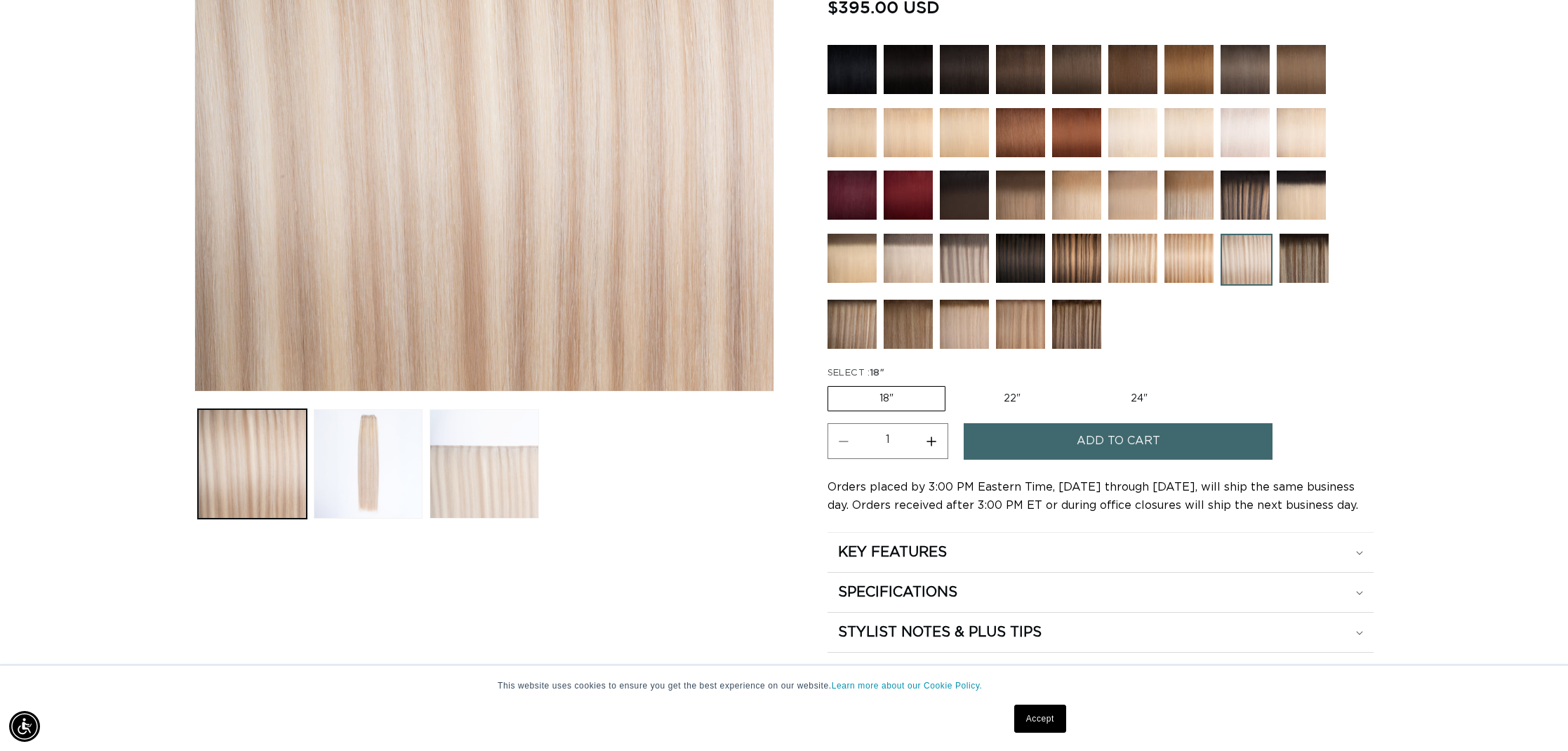
click at [454, 455] on button "Load image 3 in gallery view" at bounding box center [483, 463] width 109 height 109
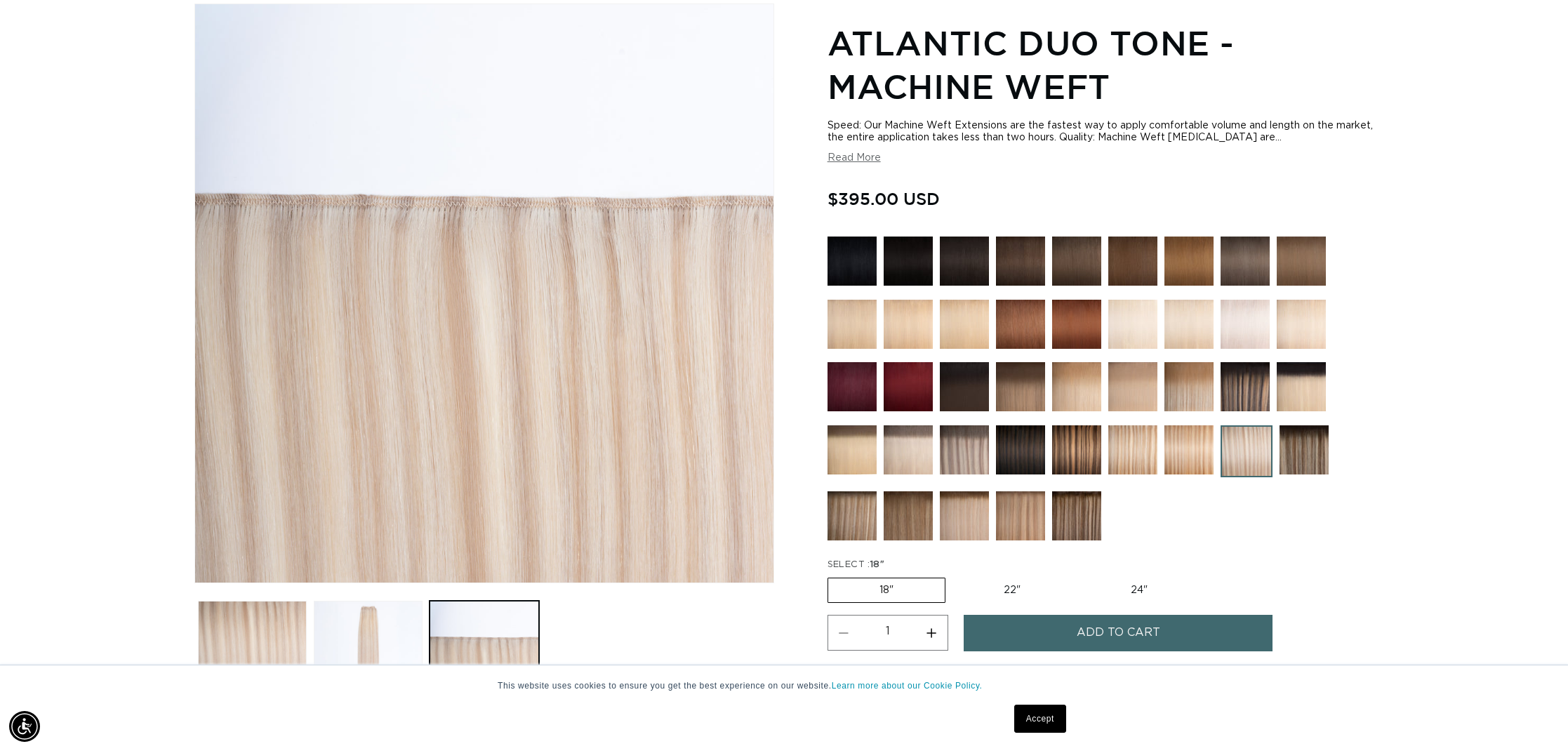
scroll to position [0, 2496]
click at [1009, 592] on label "22" Variant sold out or unavailable" at bounding box center [1012, 590] width 120 height 24
click at [953, 576] on input "22" Variant sold out or unavailable" at bounding box center [952, 575] width 1 height 1
radio input "true"
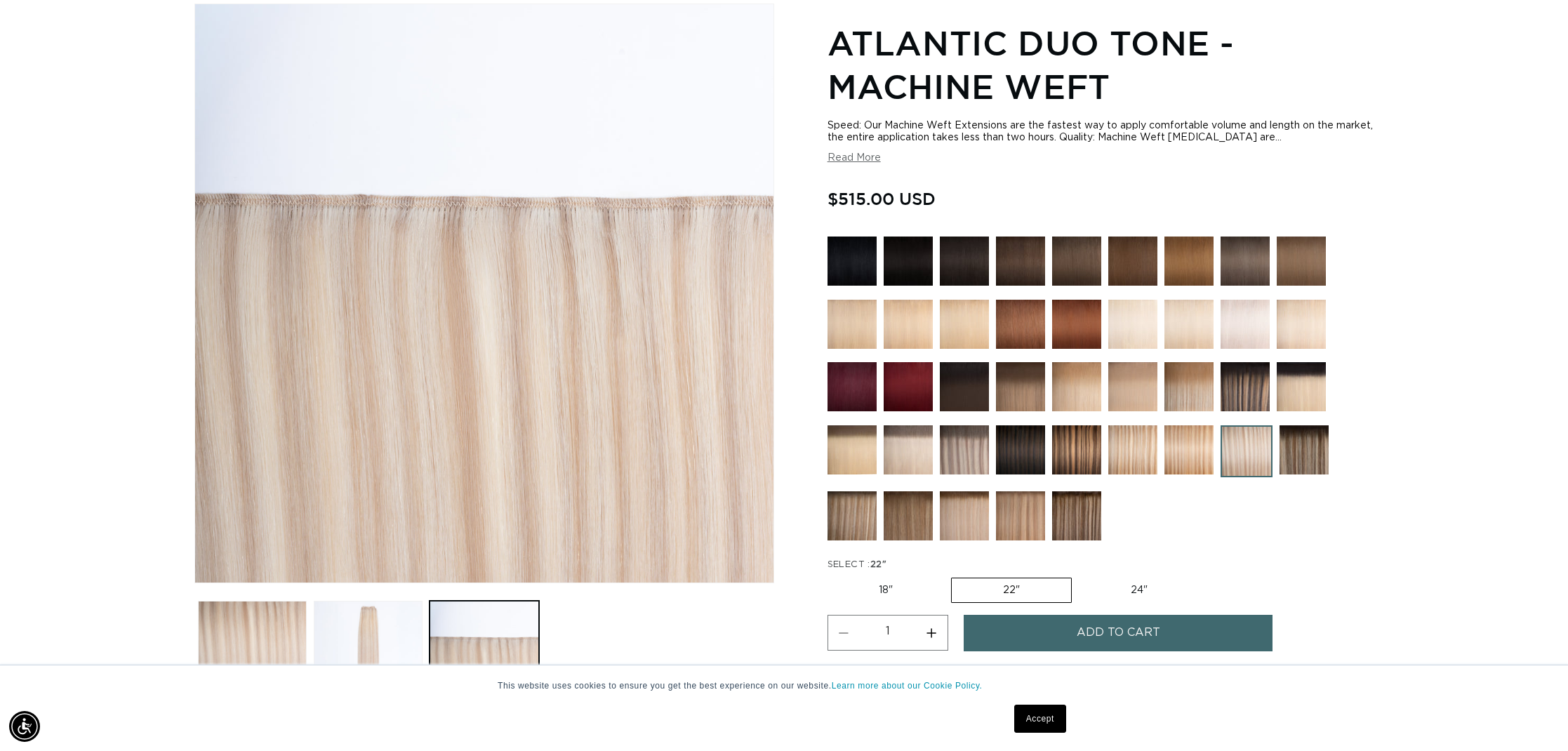
click at [1143, 452] on img at bounding box center [1133, 449] width 49 height 49
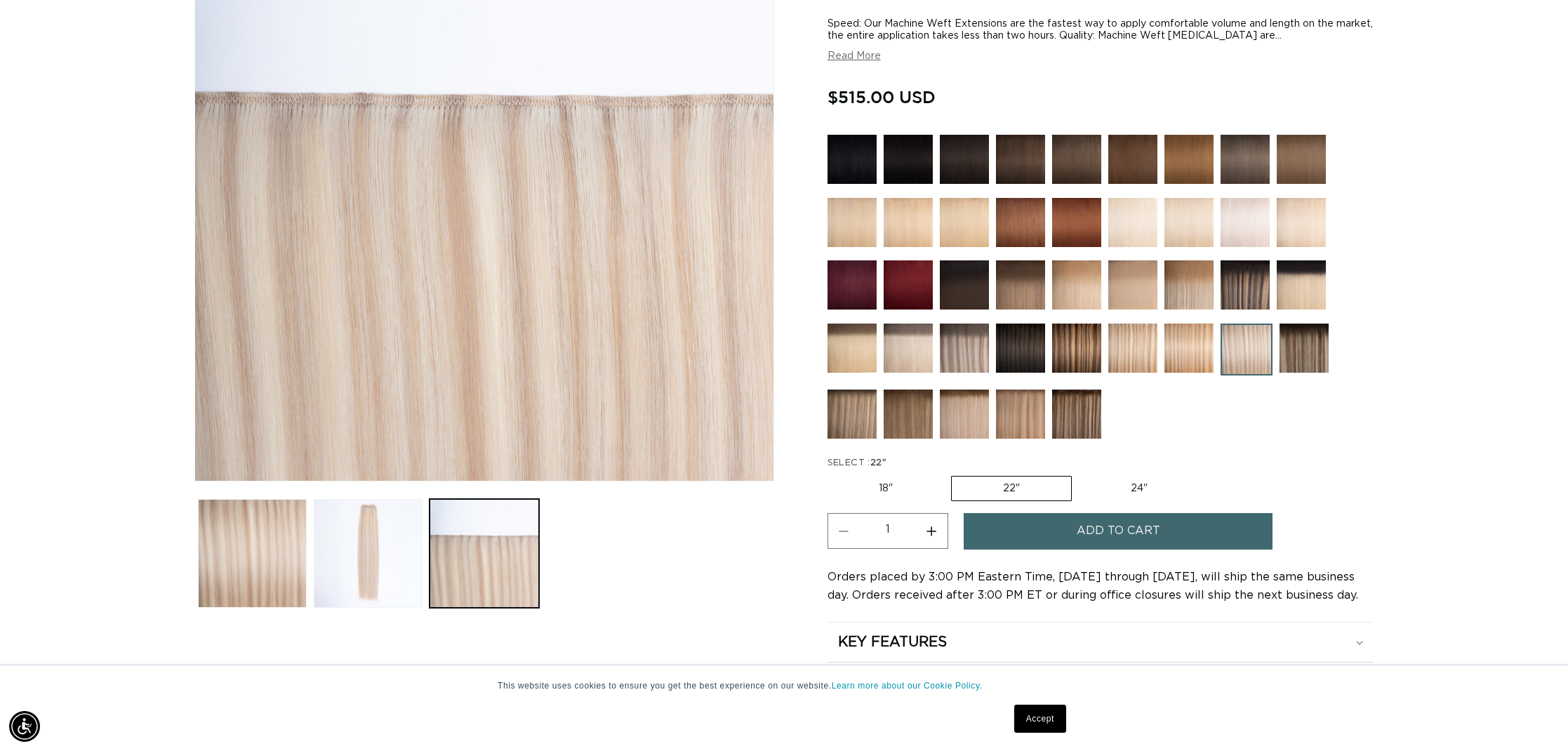
click at [1239, 167] on img at bounding box center [1245, 159] width 49 height 49
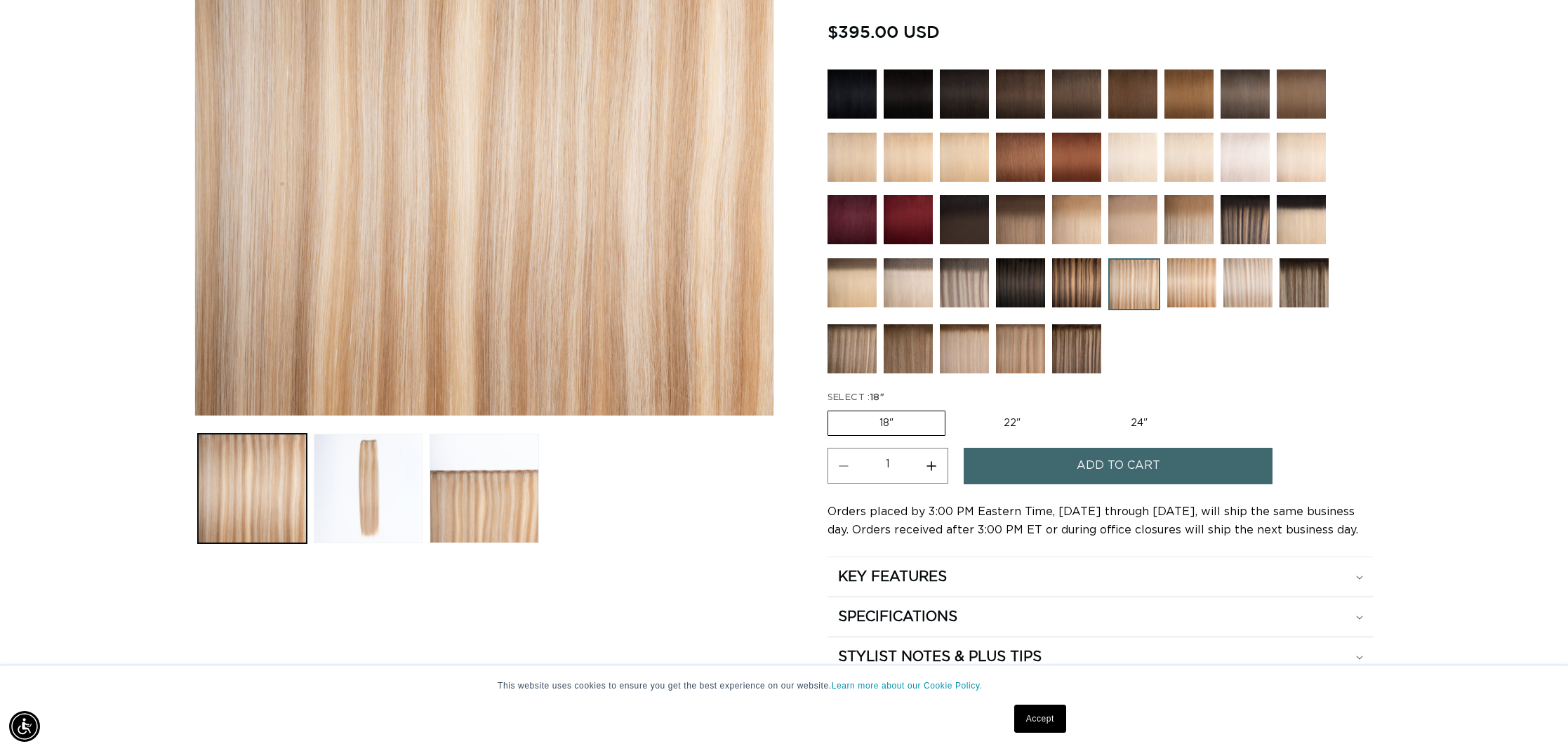
scroll to position [364, 0]
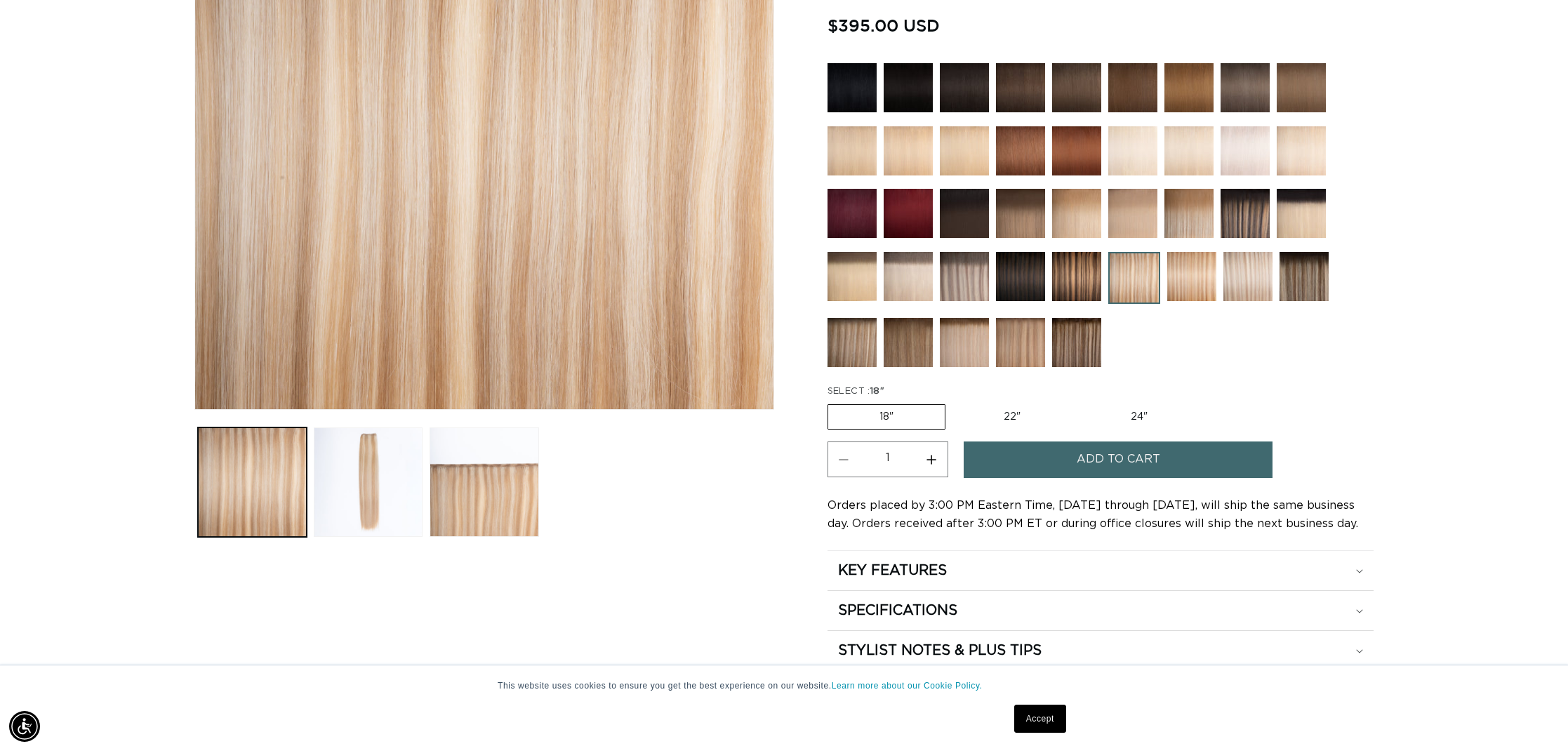
click at [1014, 418] on label "22" Variant sold out or unavailable" at bounding box center [1012, 417] width 120 height 24
click at [953, 402] on input "22" Variant sold out or unavailable" at bounding box center [952, 402] width 1 height 1
radio input "true"
click at [1041, 719] on link "Accept" at bounding box center [1041, 718] width 52 height 28
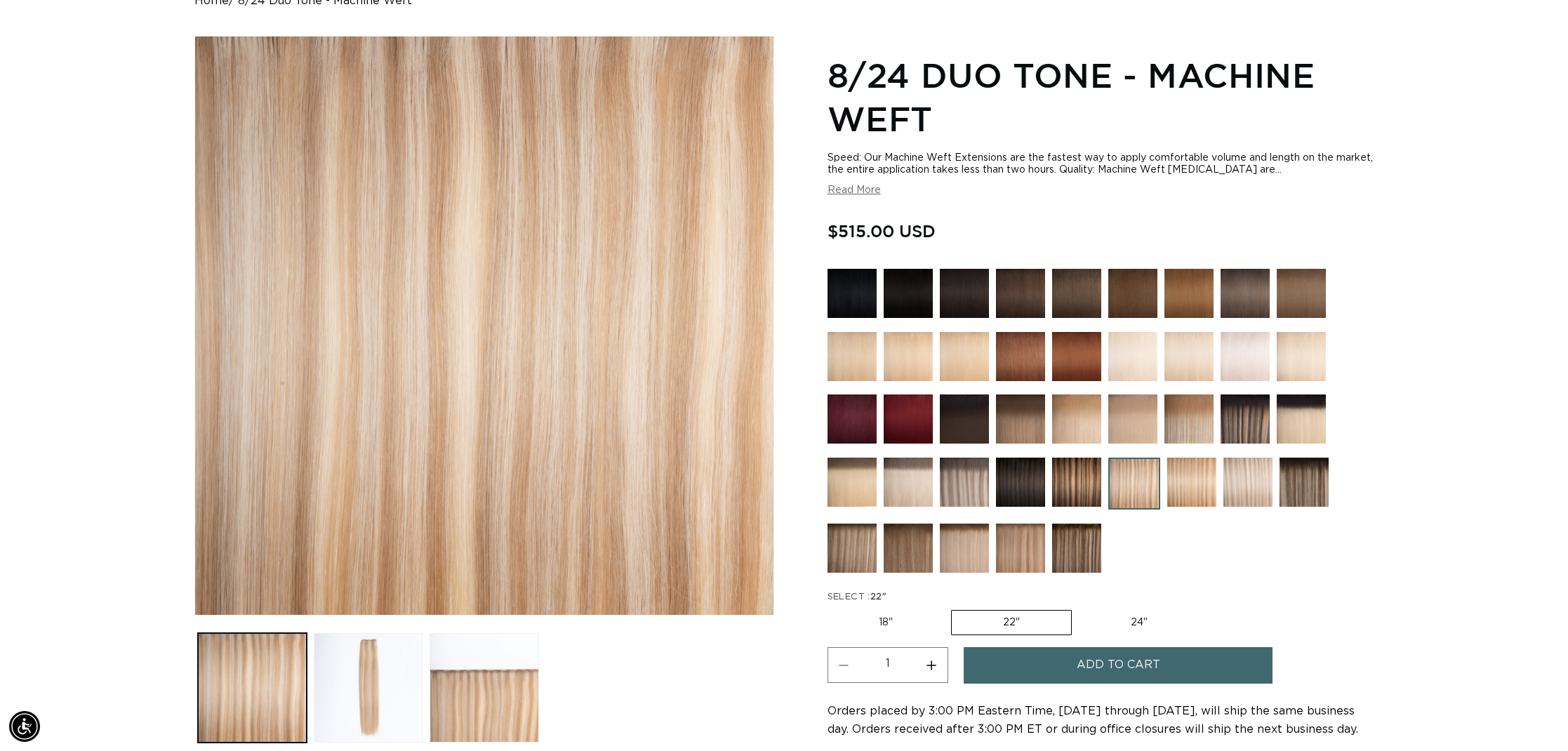
scroll to position [124, 0]
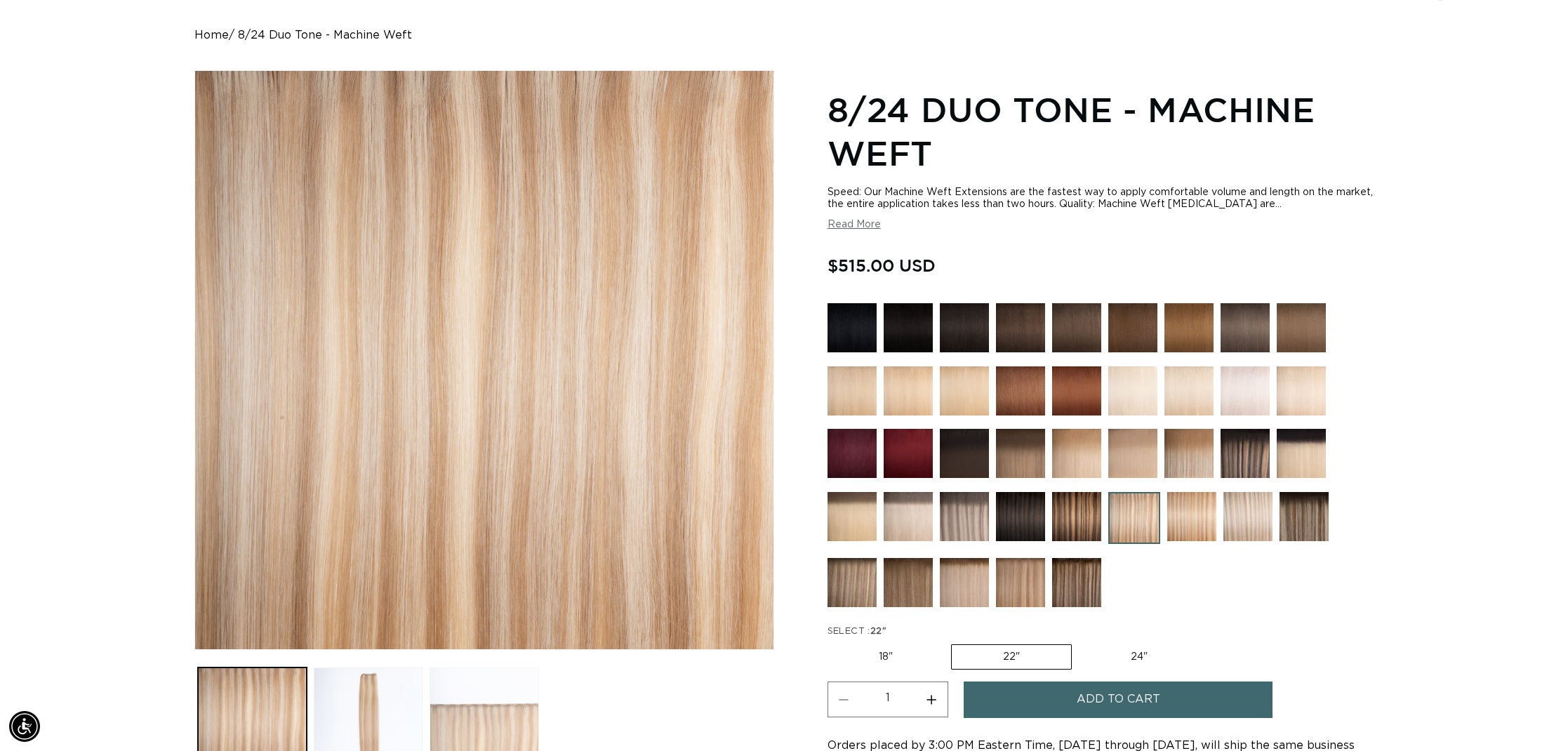
click at [514, 702] on button "Load image 3 in gallery view" at bounding box center [483, 721] width 109 height 109
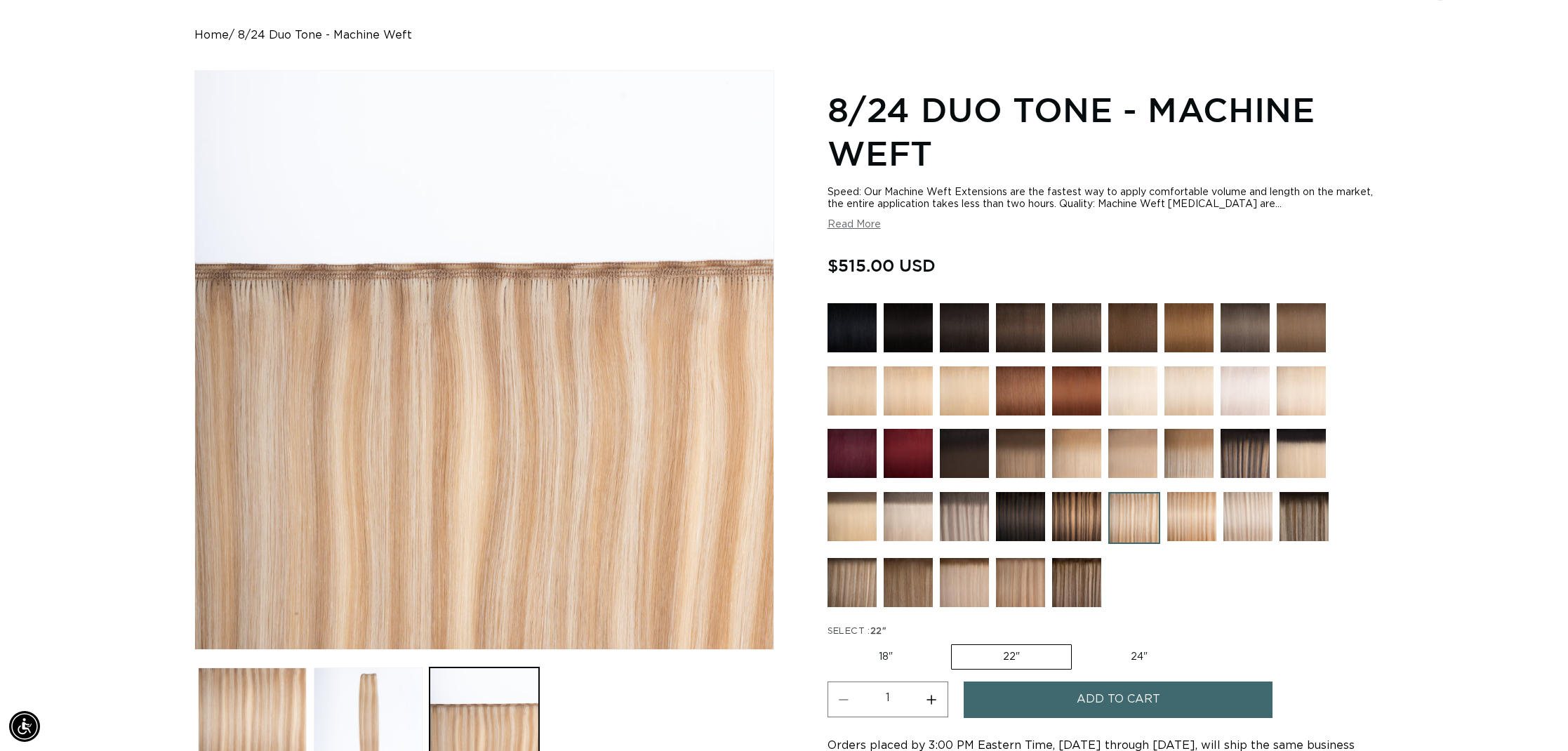
scroll to position [0, 0]
click at [865, 228] on button "Read More" at bounding box center [854, 225] width 53 height 12
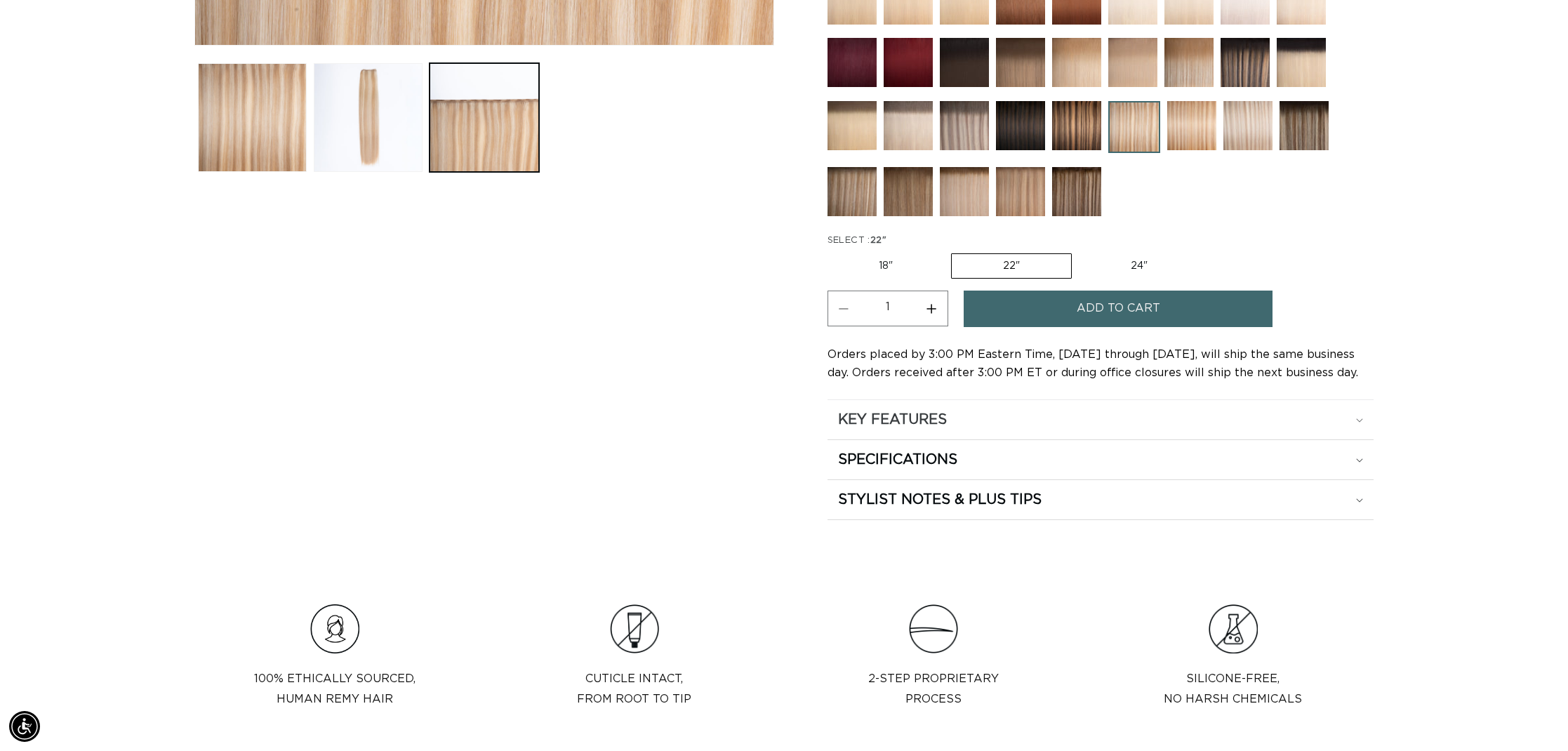
scroll to position [730, 0]
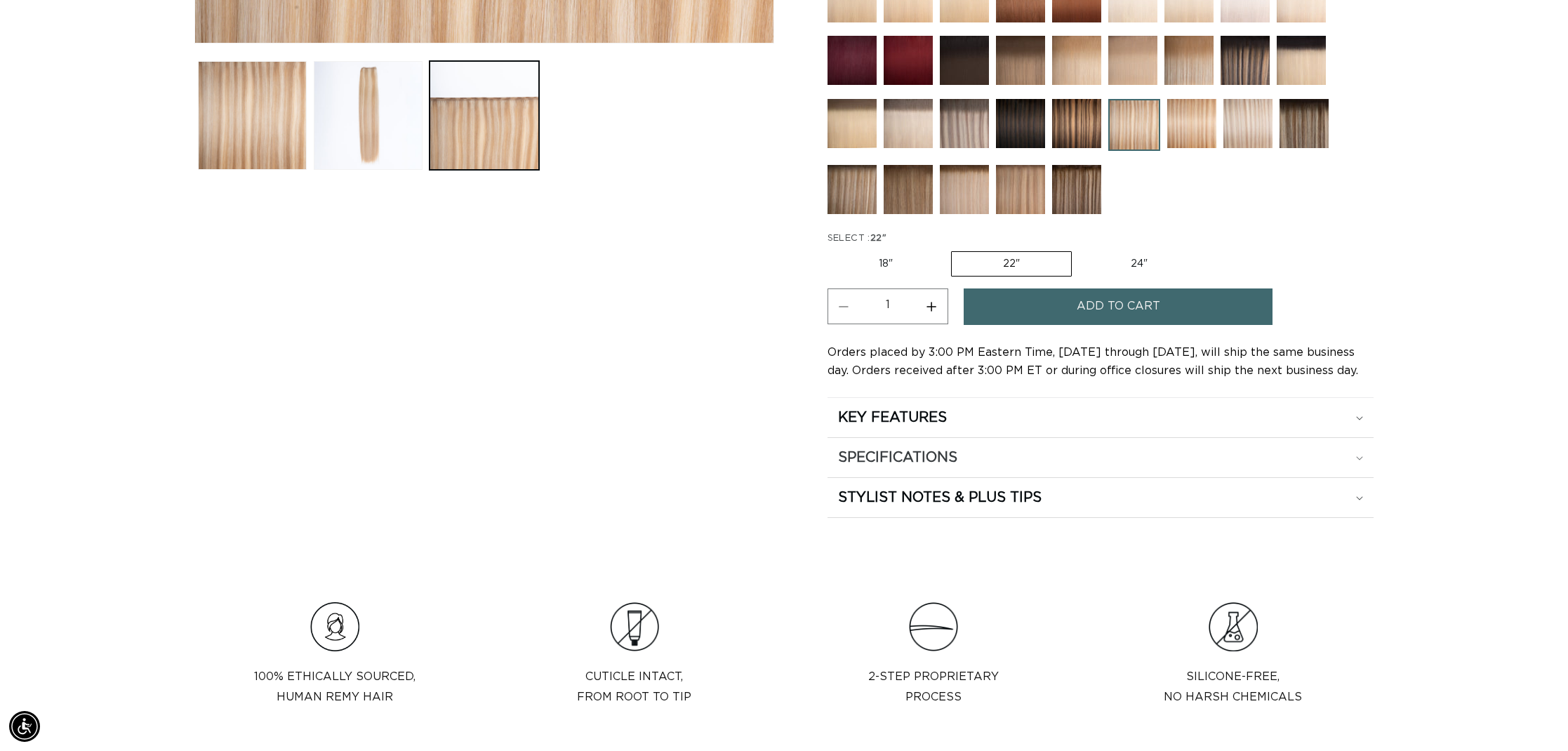
click at [1355, 459] on div "SPECIFICATIONS" at bounding box center [1101, 457] width 525 height 18
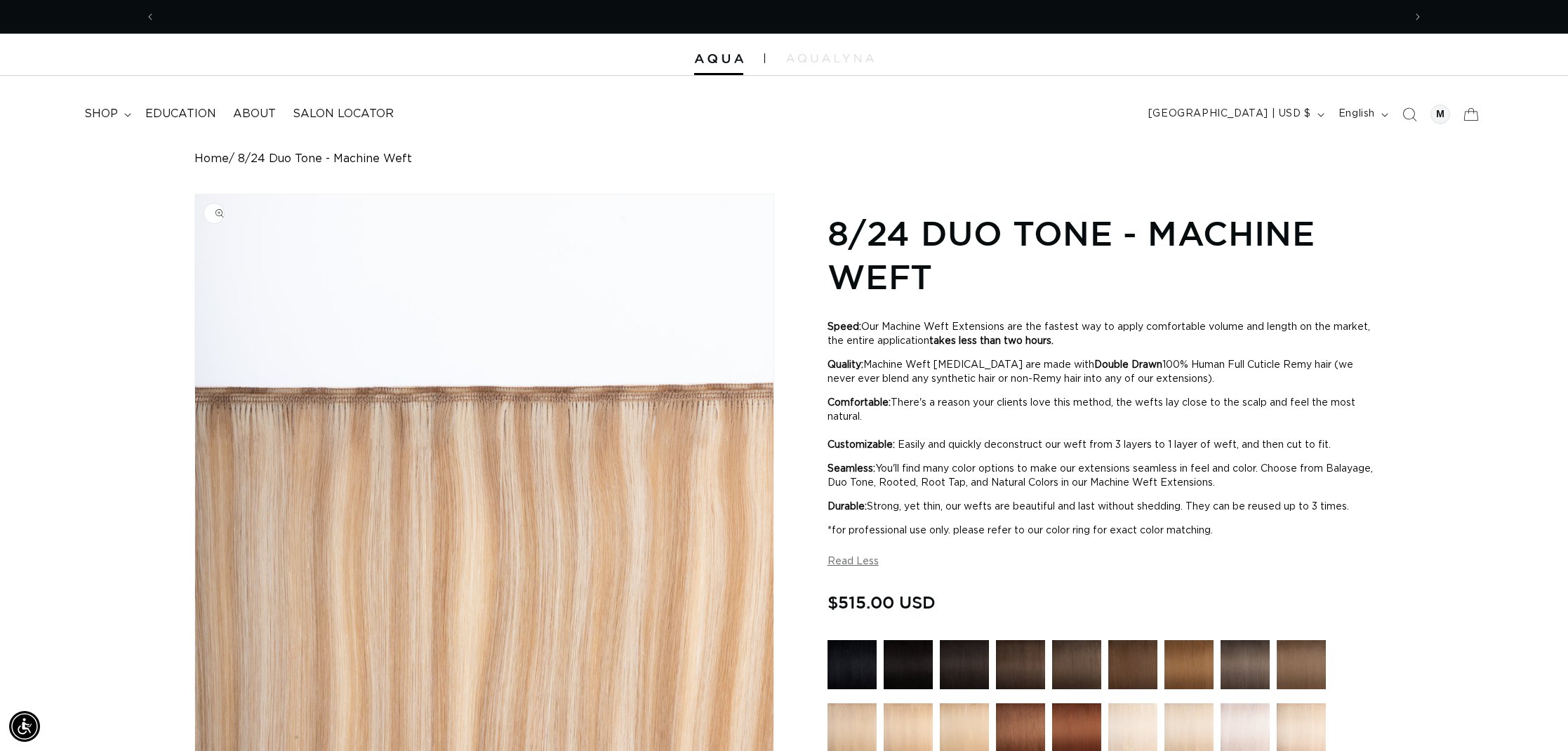
scroll to position [0, 2496]
click at [1399, 112] on span "Search" at bounding box center [1410, 114] width 31 height 31
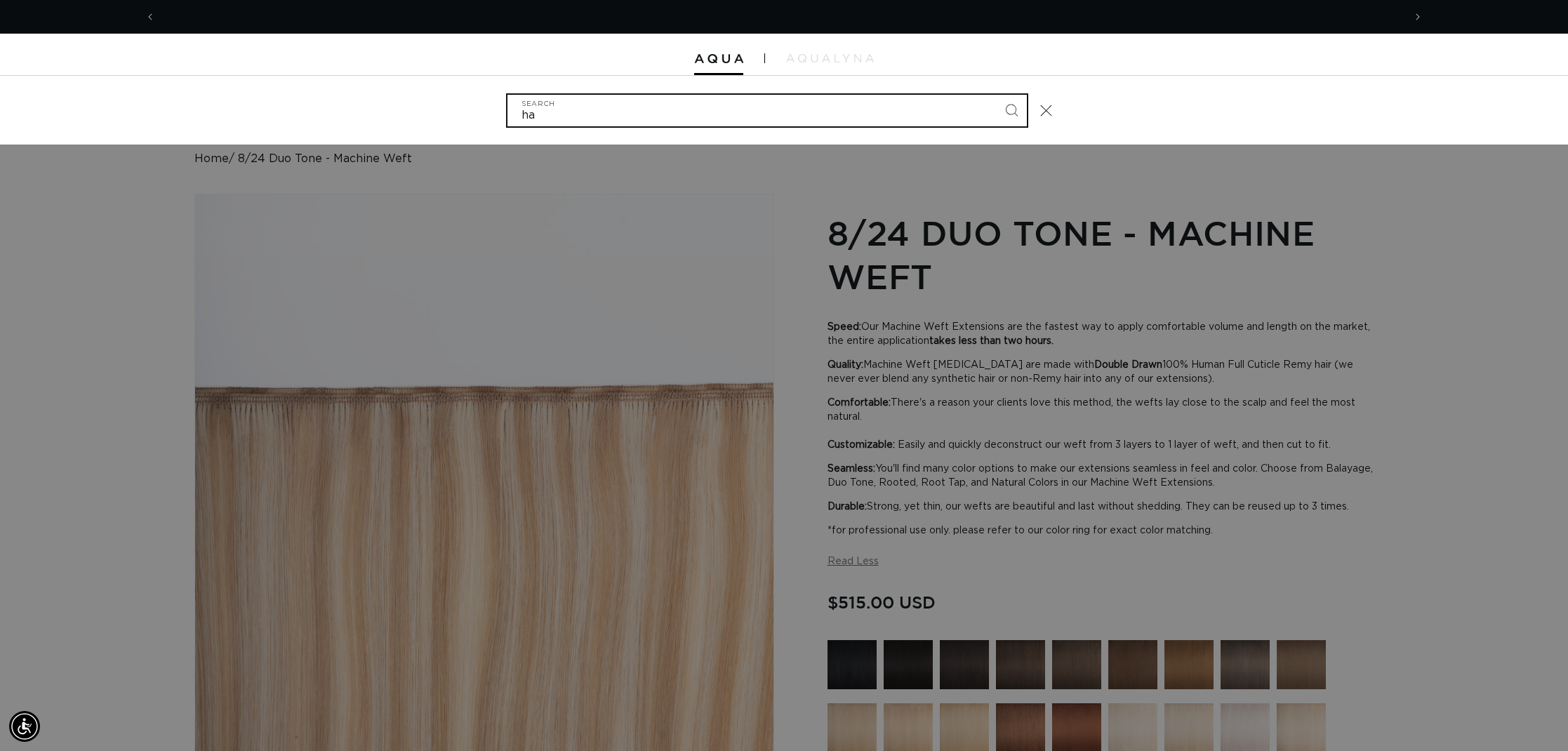
scroll to position [0, 0]
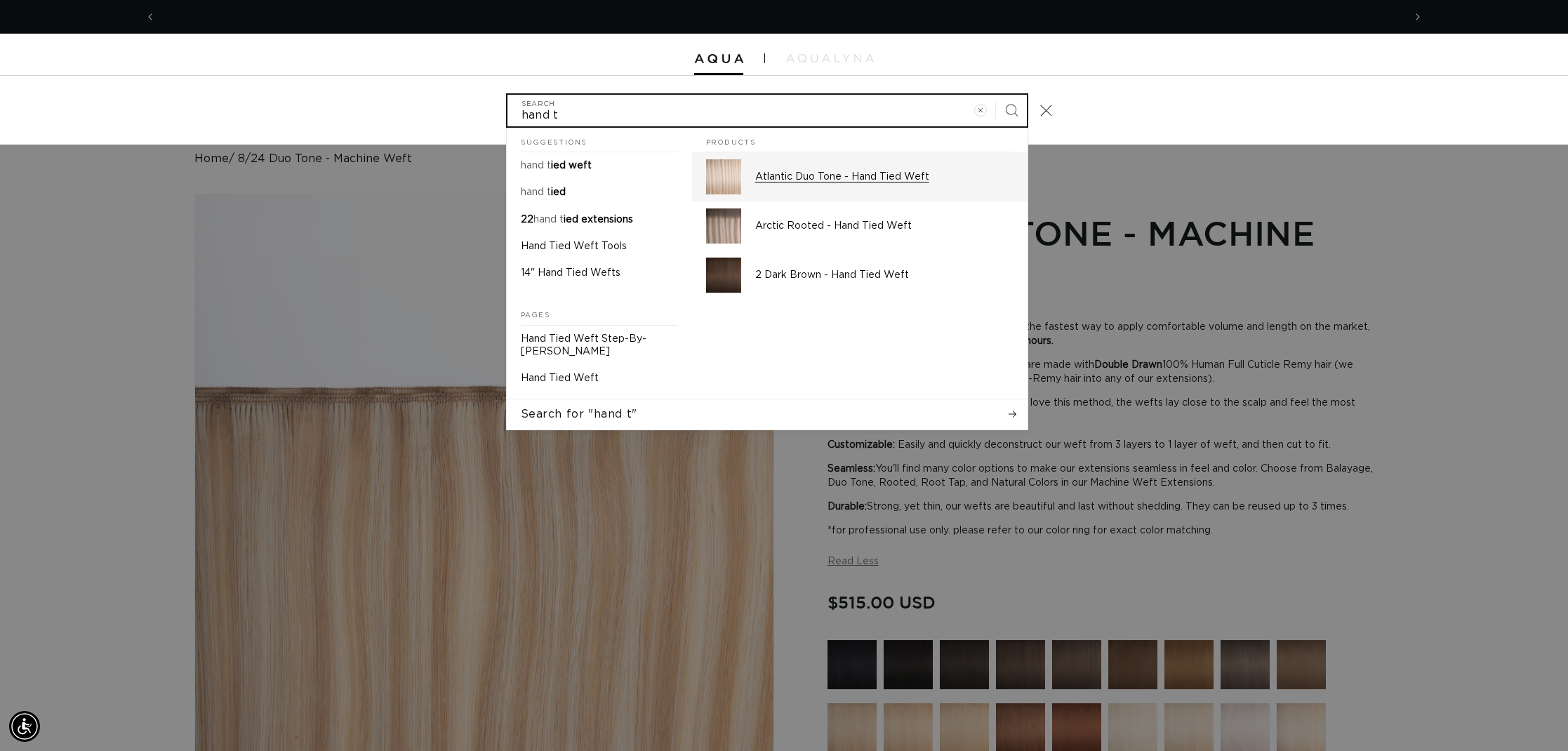
type input "hand t"
click at [788, 176] on p "Atlantic Duo Tone - Hand Tied Weft" at bounding box center [885, 177] width 259 height 13
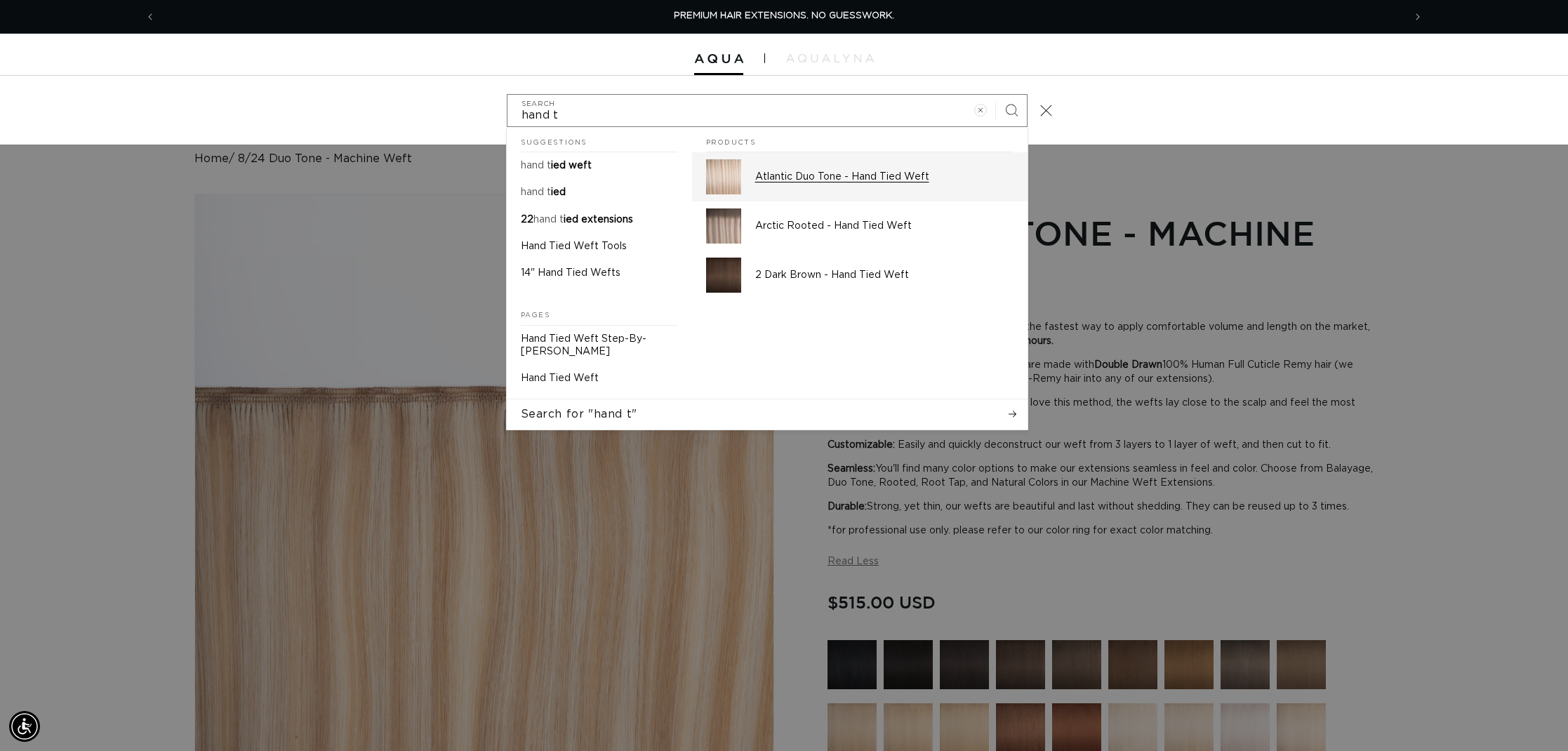
scroll to position [0, 1248]
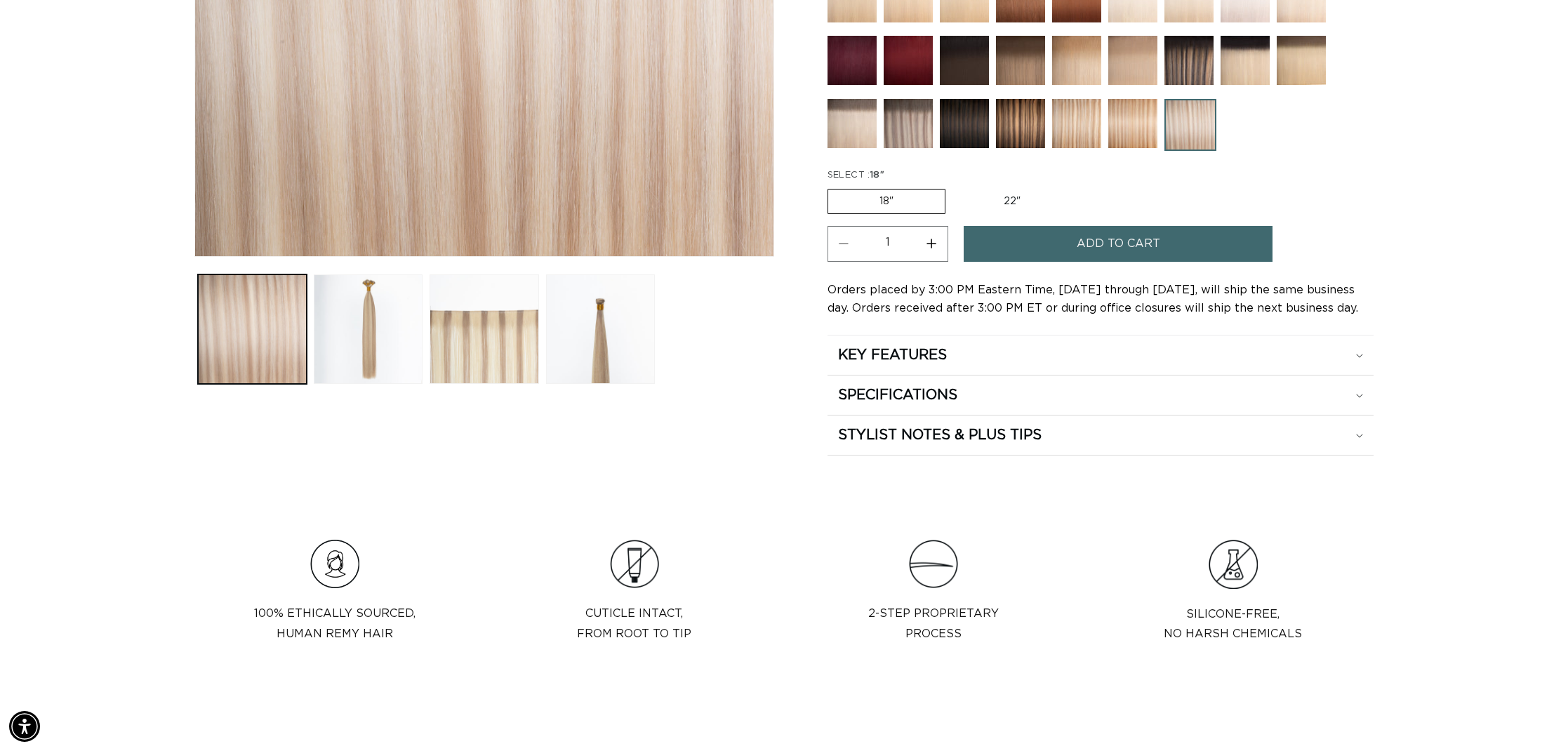
scroll to position [531, 0]
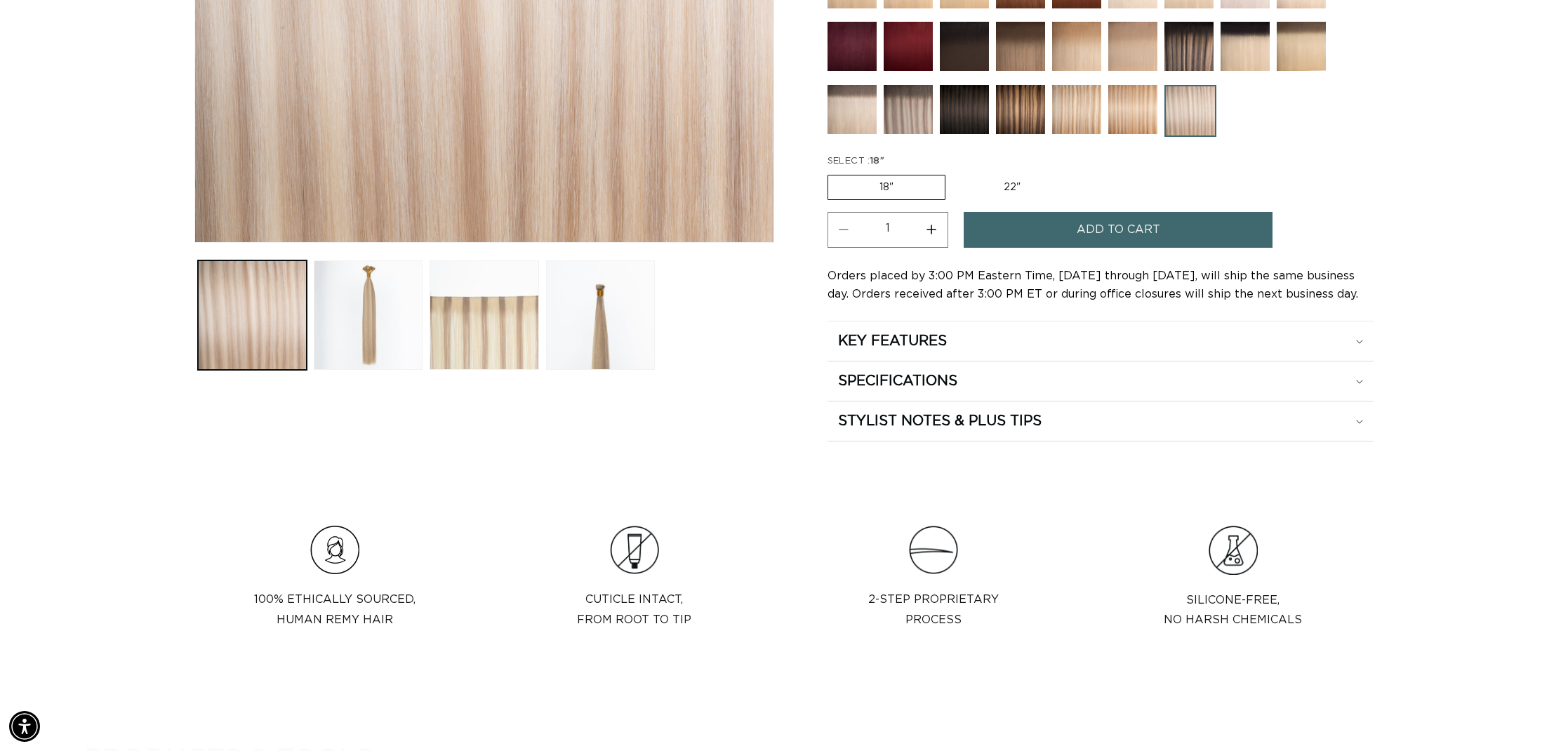
click at [1001, 180] on label "22" Variant sold out or unavailable" at bounding box center [1012, 187] width 120 height 24
click at [953, 172] on input "22" Variant sold out or unavailable" at bounding box center [952, 172] width 1 height 1
radio input "true"
click at [1358, 384] on icon at bounding box center [1360, 382] width 7 height 4
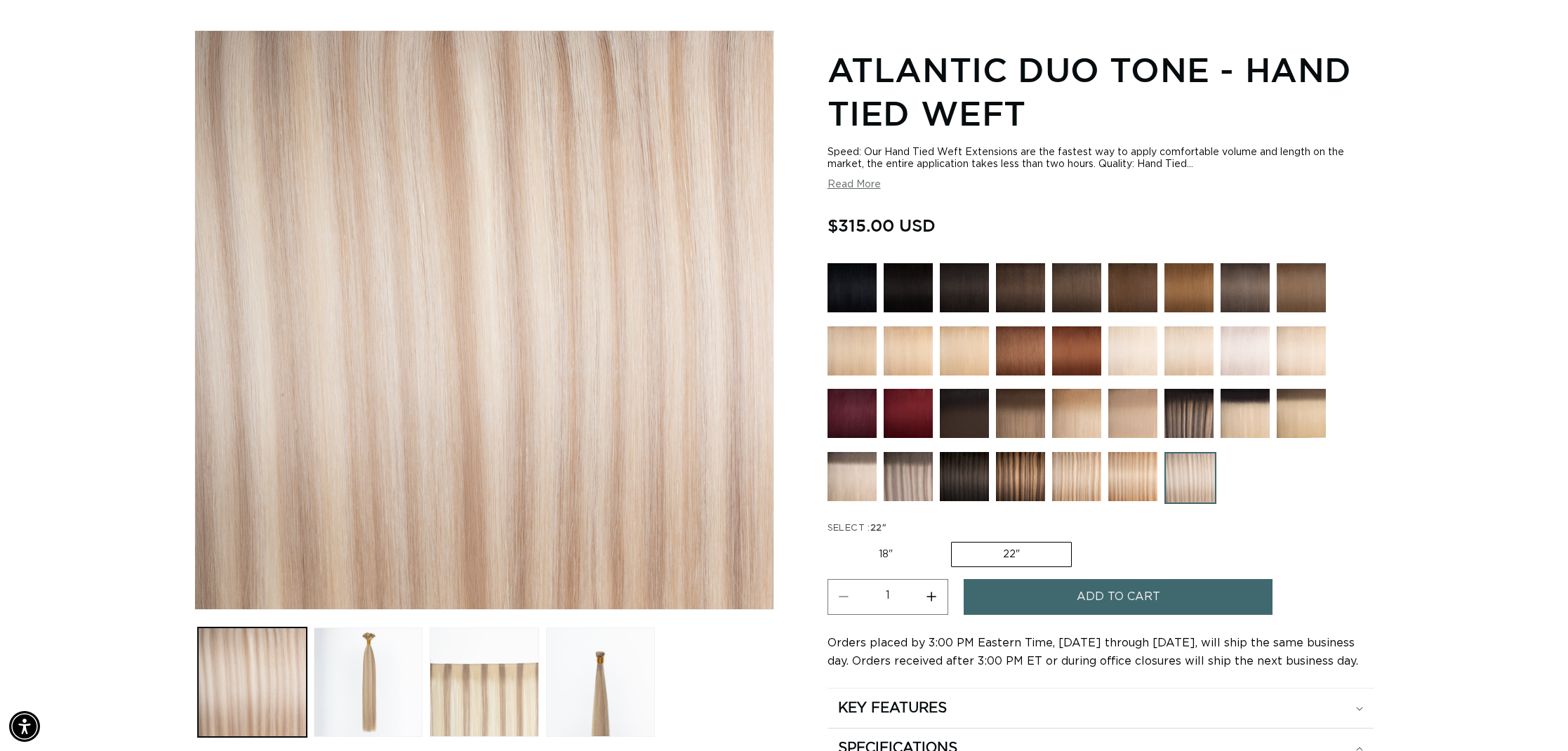
scroll to position [163, 0]
click at [394, 657] on button "Load image 2 in gallery view" at bounding box center [368, 682] width 109 height 109
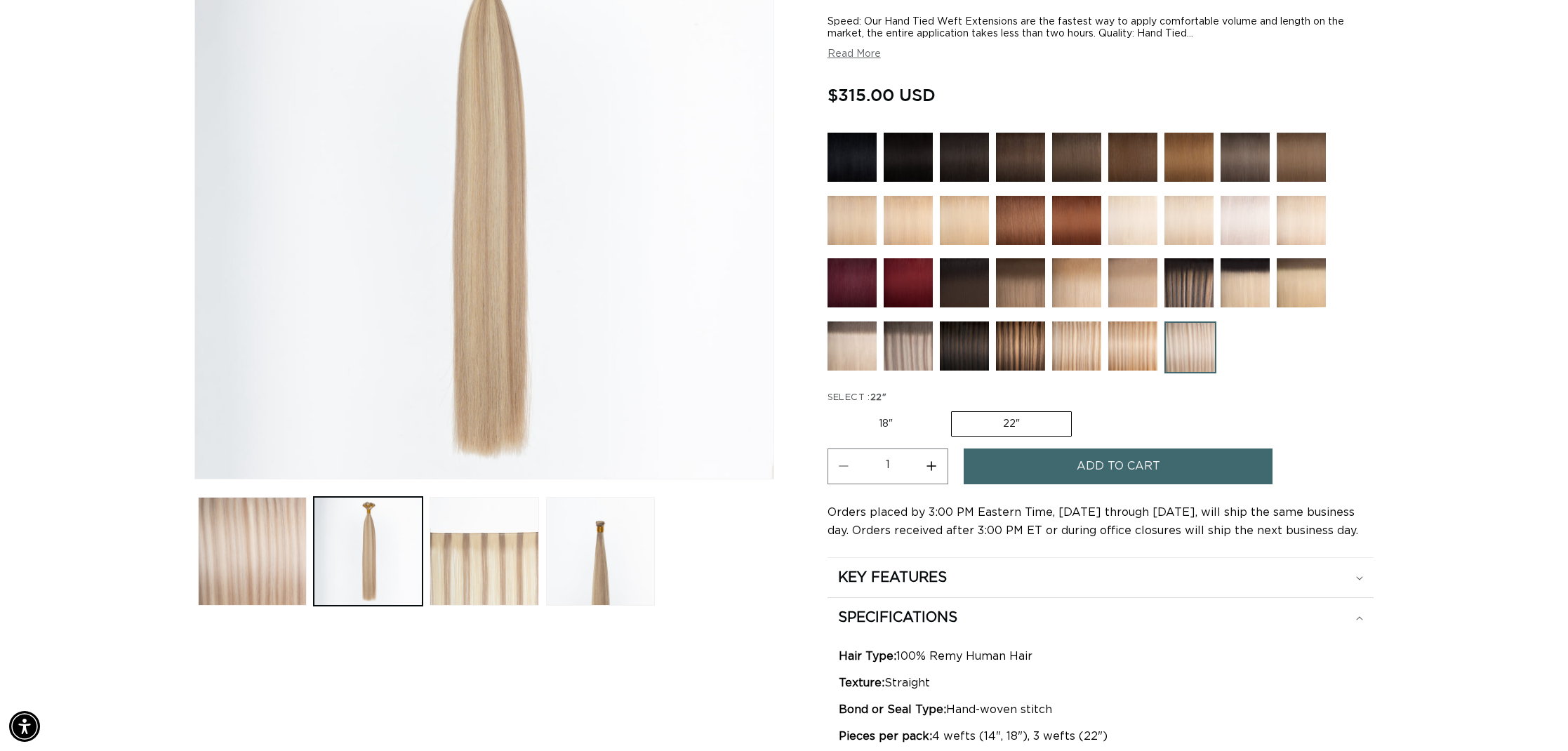
scroll to position [0, 1248]
click at [483, 580] on button "Load image 3 in gallery view" at bounding box center [483, 551] width 109 height 109
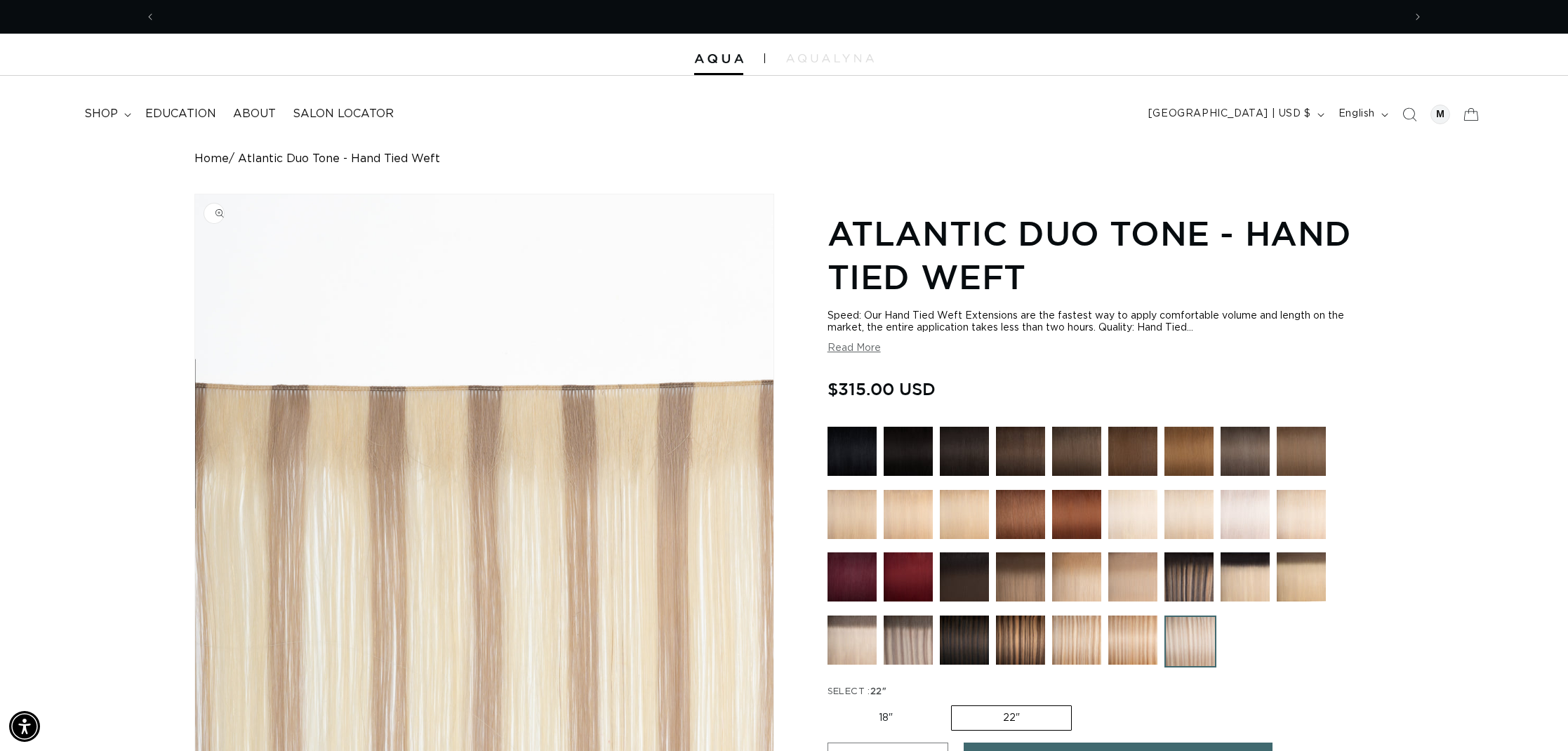
scroll to position [0, 0]
click at [1413, 110] on icon "Search" at bounding box center [1409, 114] width 14 height 14
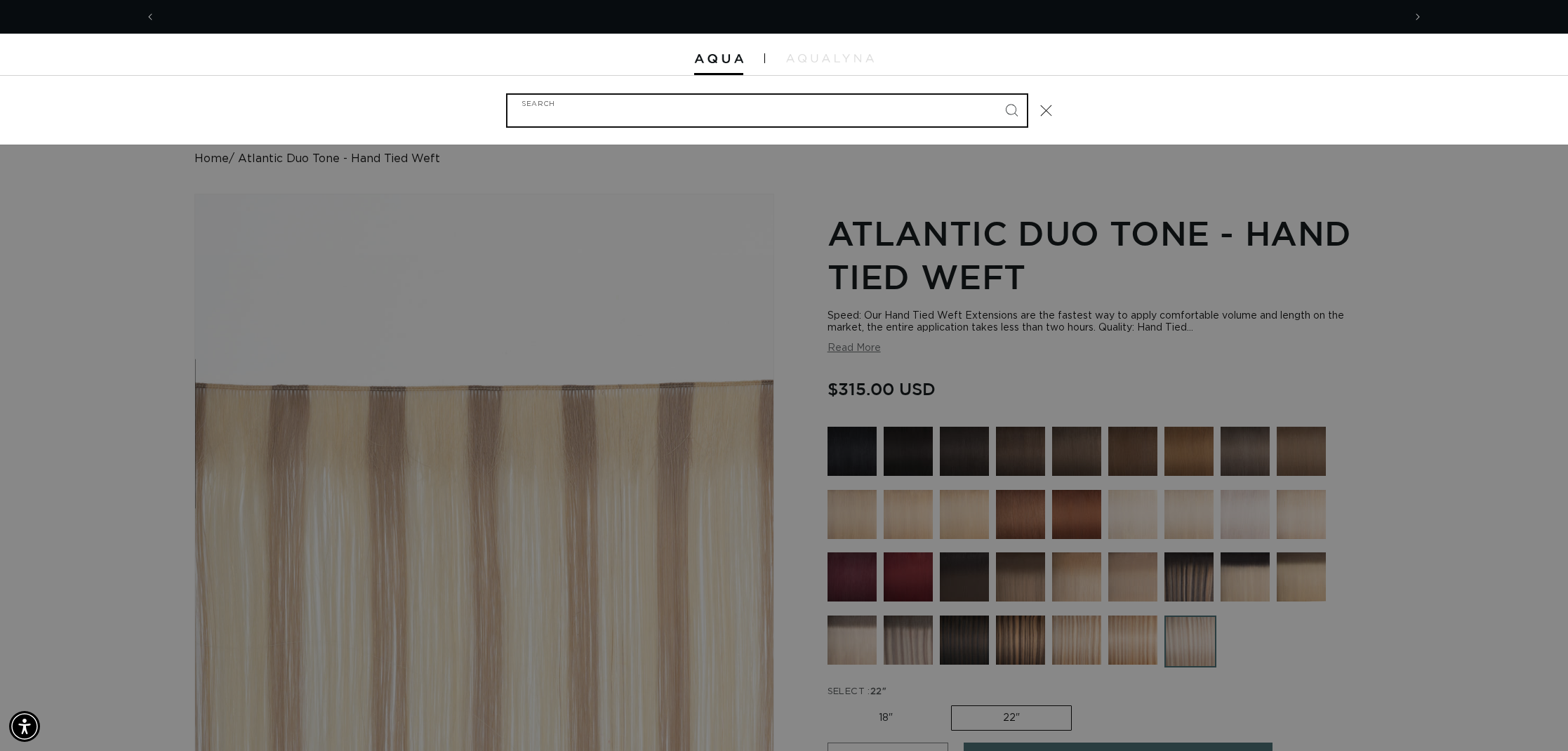
scroll to position [0, 1248]
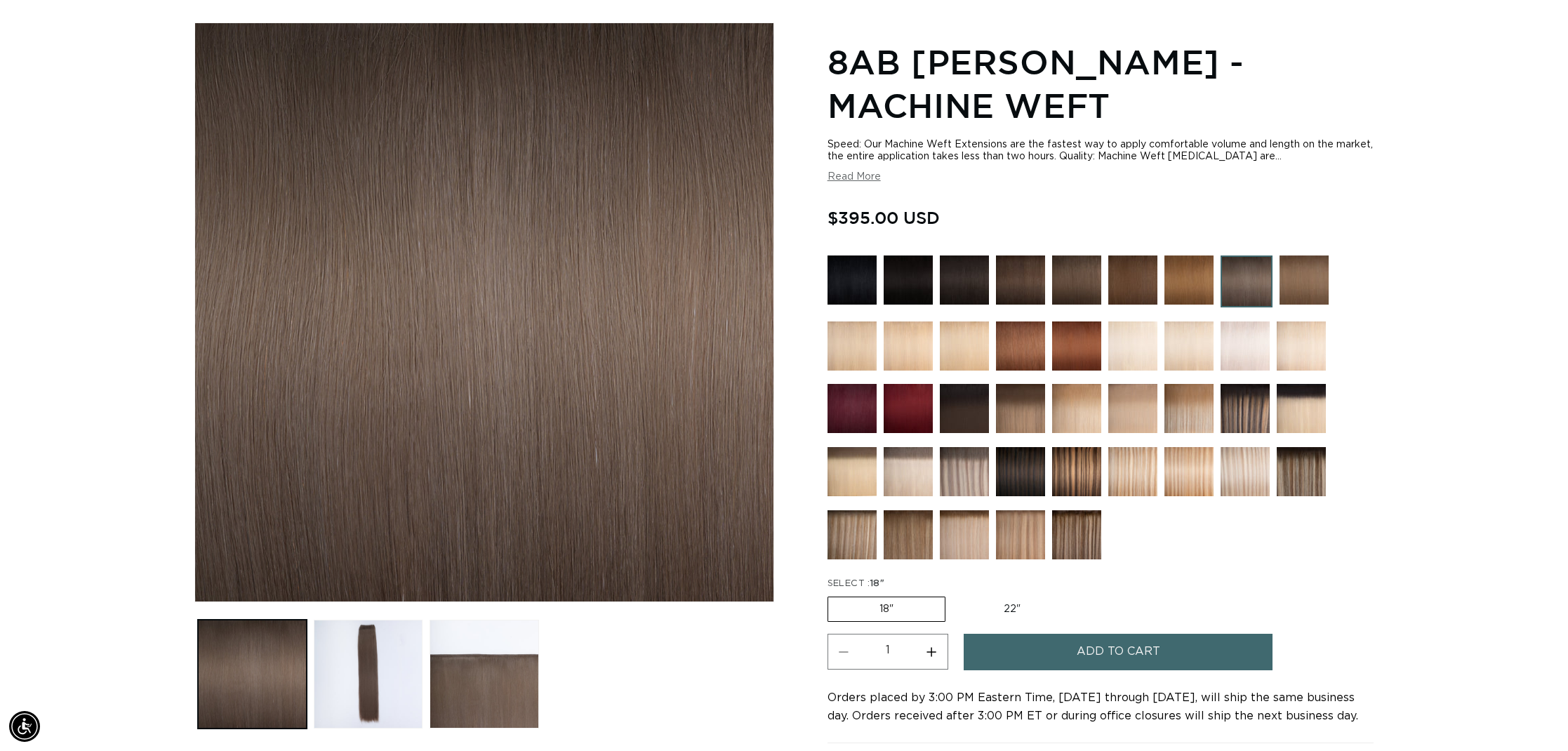
scroll to position [185, 0]
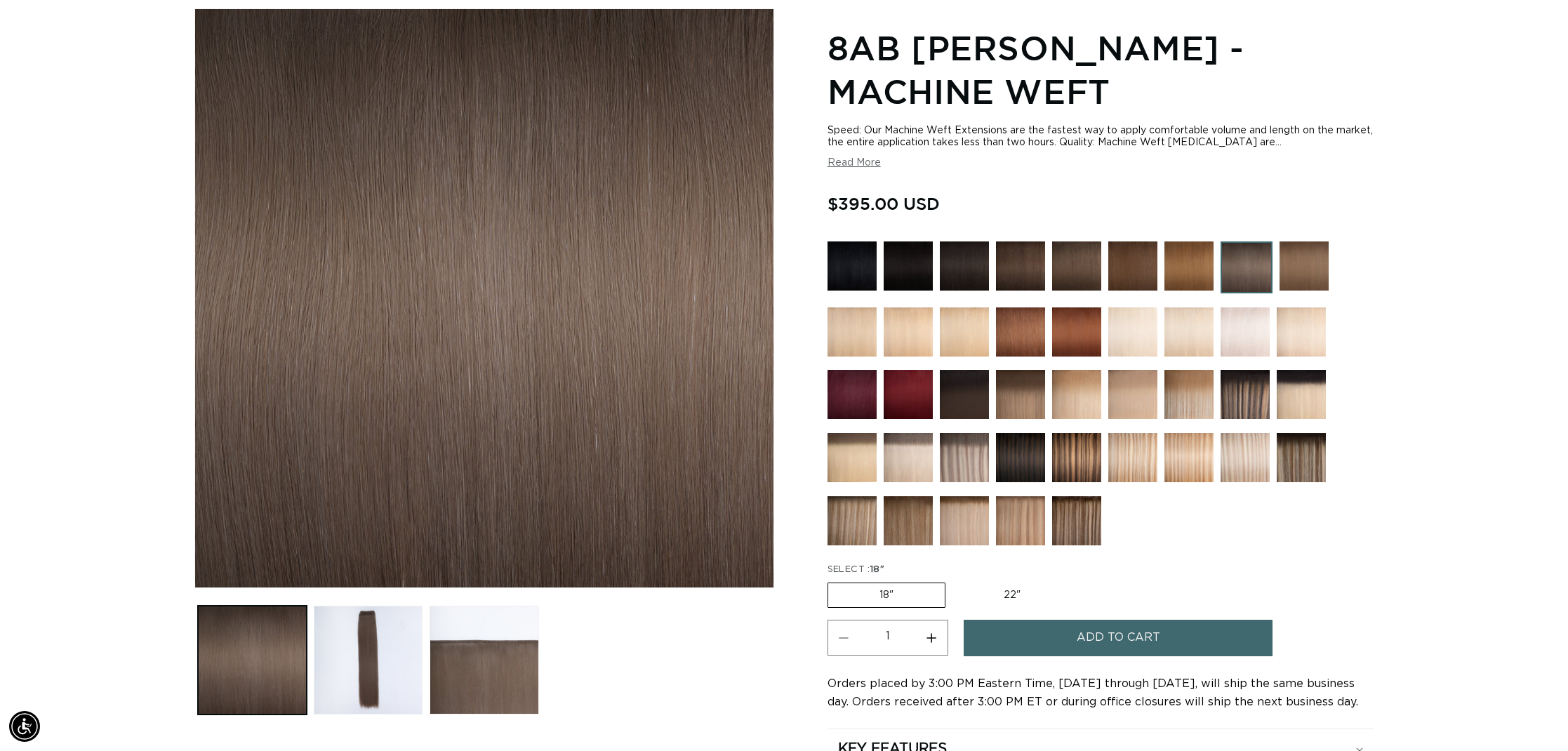
click at [974, 465] on img at bounding box center [964, 457] width 49 height 49
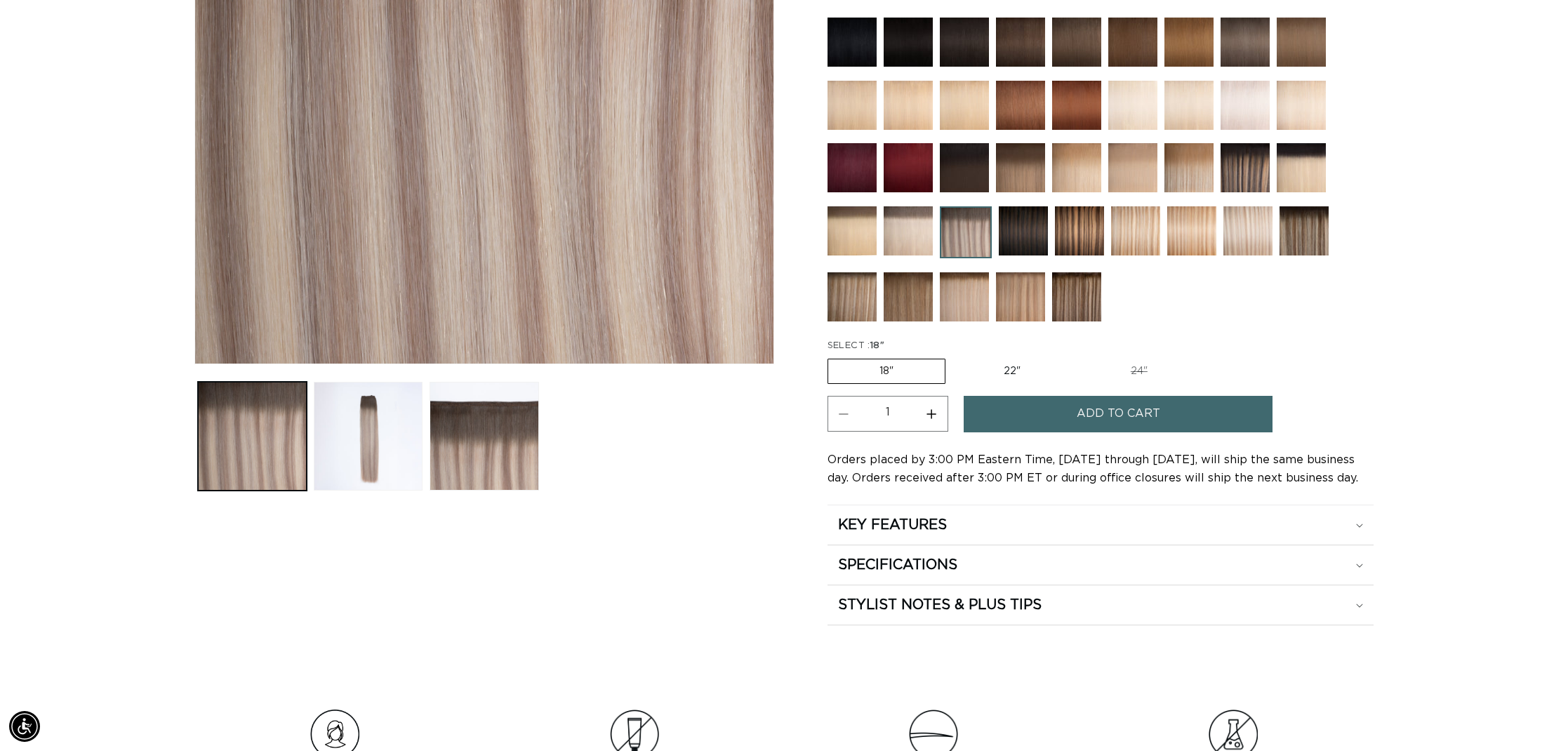
scroll to position [411, 0]
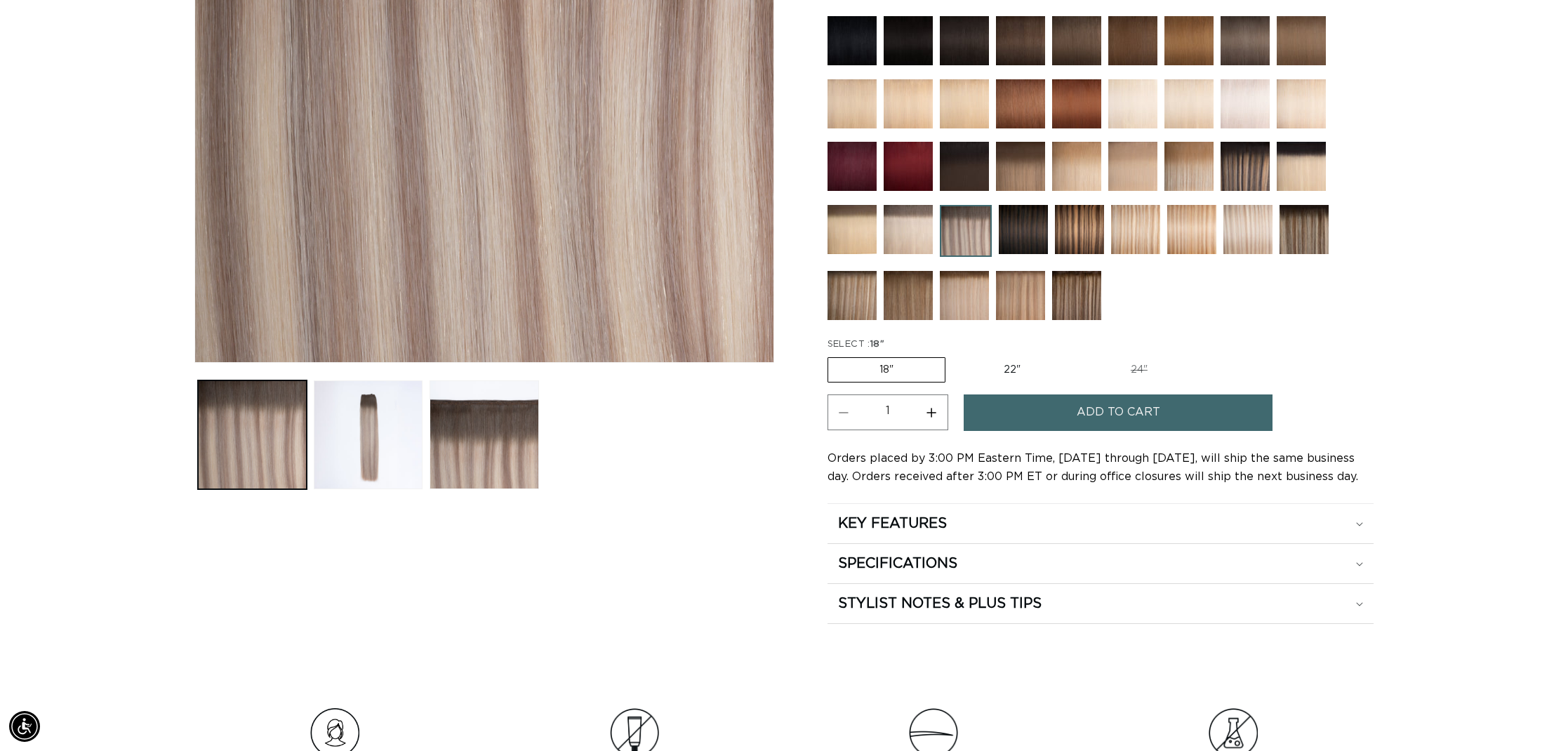
click at [1025, 363] on label "22" Variant sold out or unavailable" at bounding box center [1012, 369] width 120 height 24
click at [953, 355] on input "22" Variant sold out or unavailable" at bounding box center [952, 355] width 1 height 1
radio input "true"
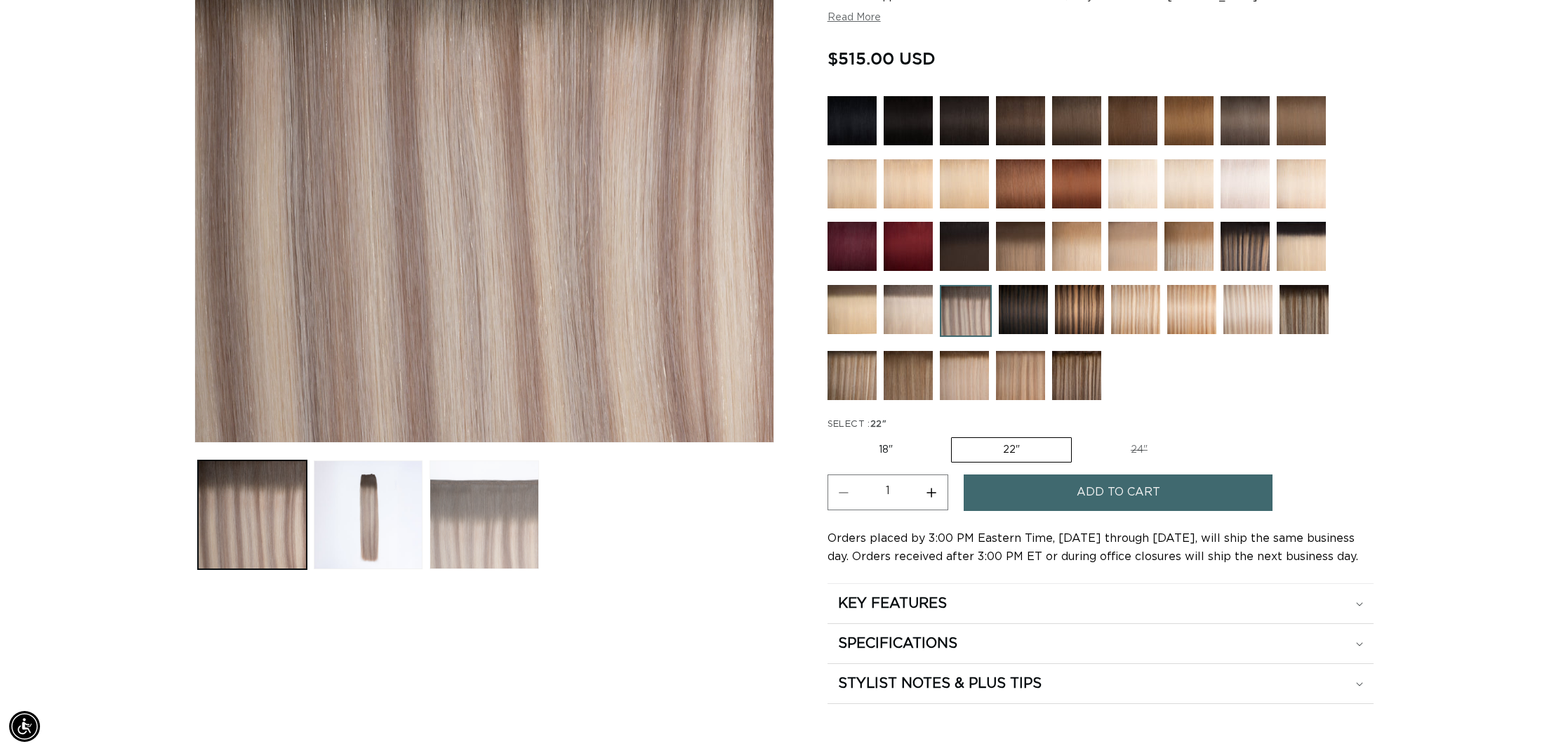
scroll to position [0, 2496]
click at [371, 506] on button "Load image 2 in gallery view" at bounding box center [368, 515] width 109 height 109
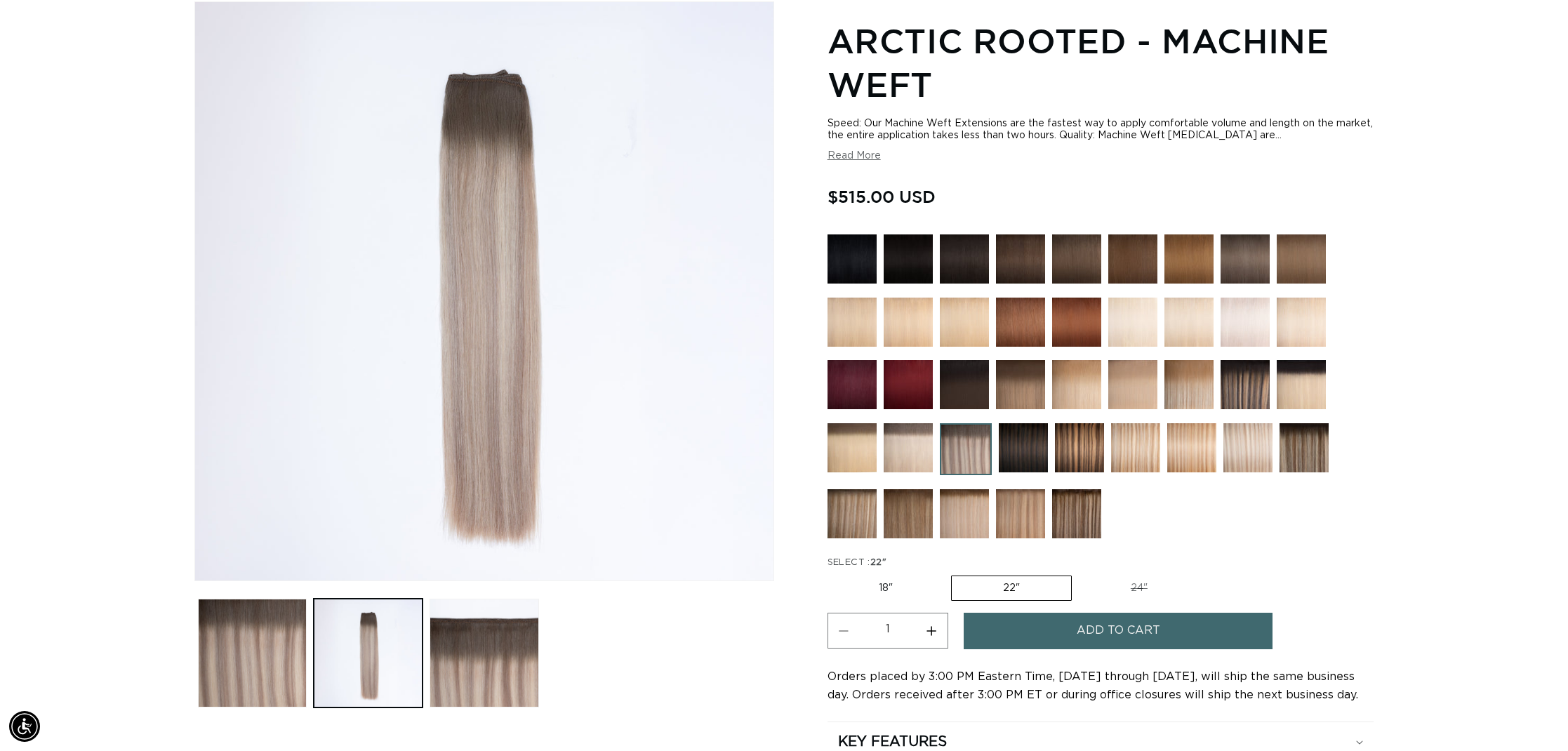
scroll to position [280, 0]
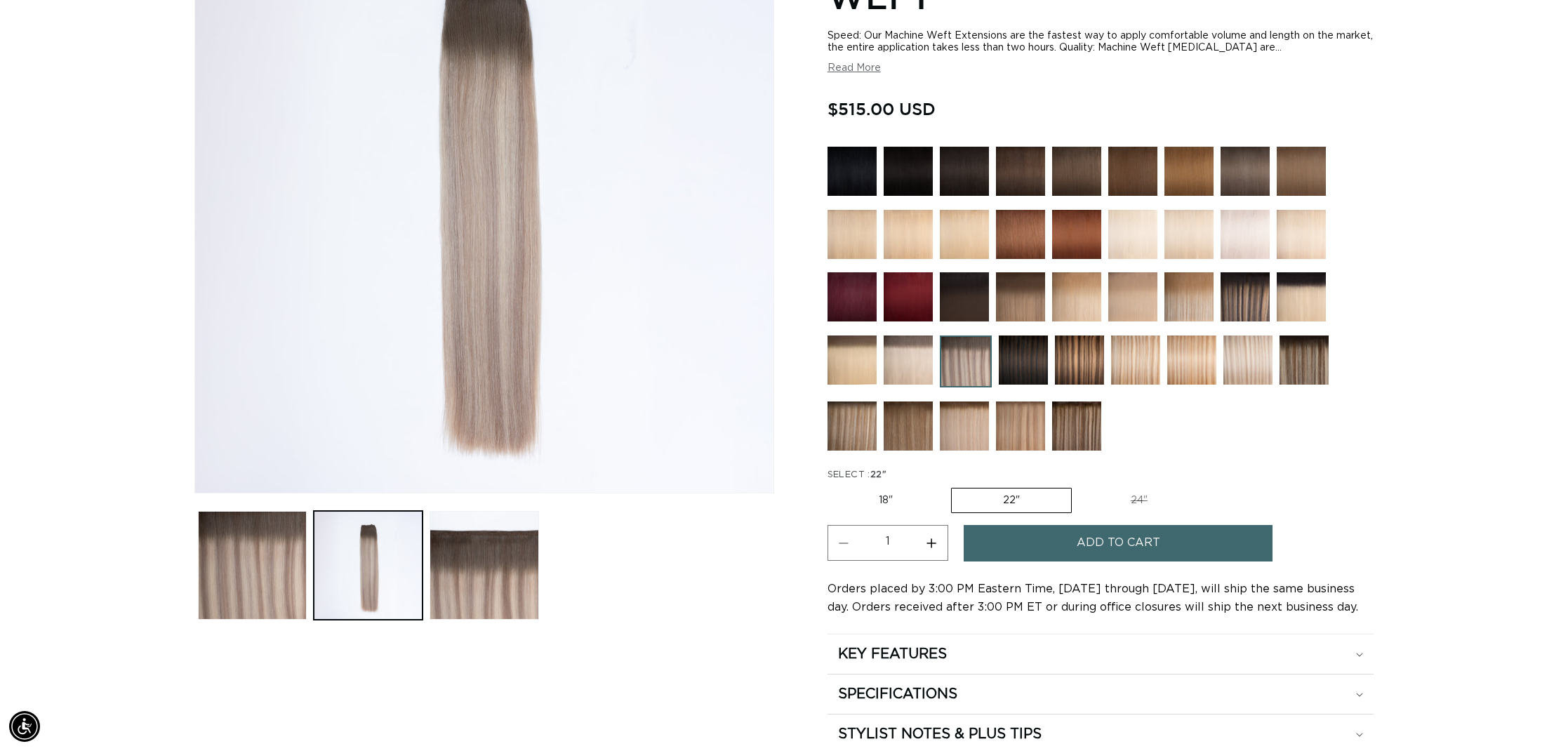
click at [1038, 371] on img at bounding box center [1023, 359] width 49 height 49
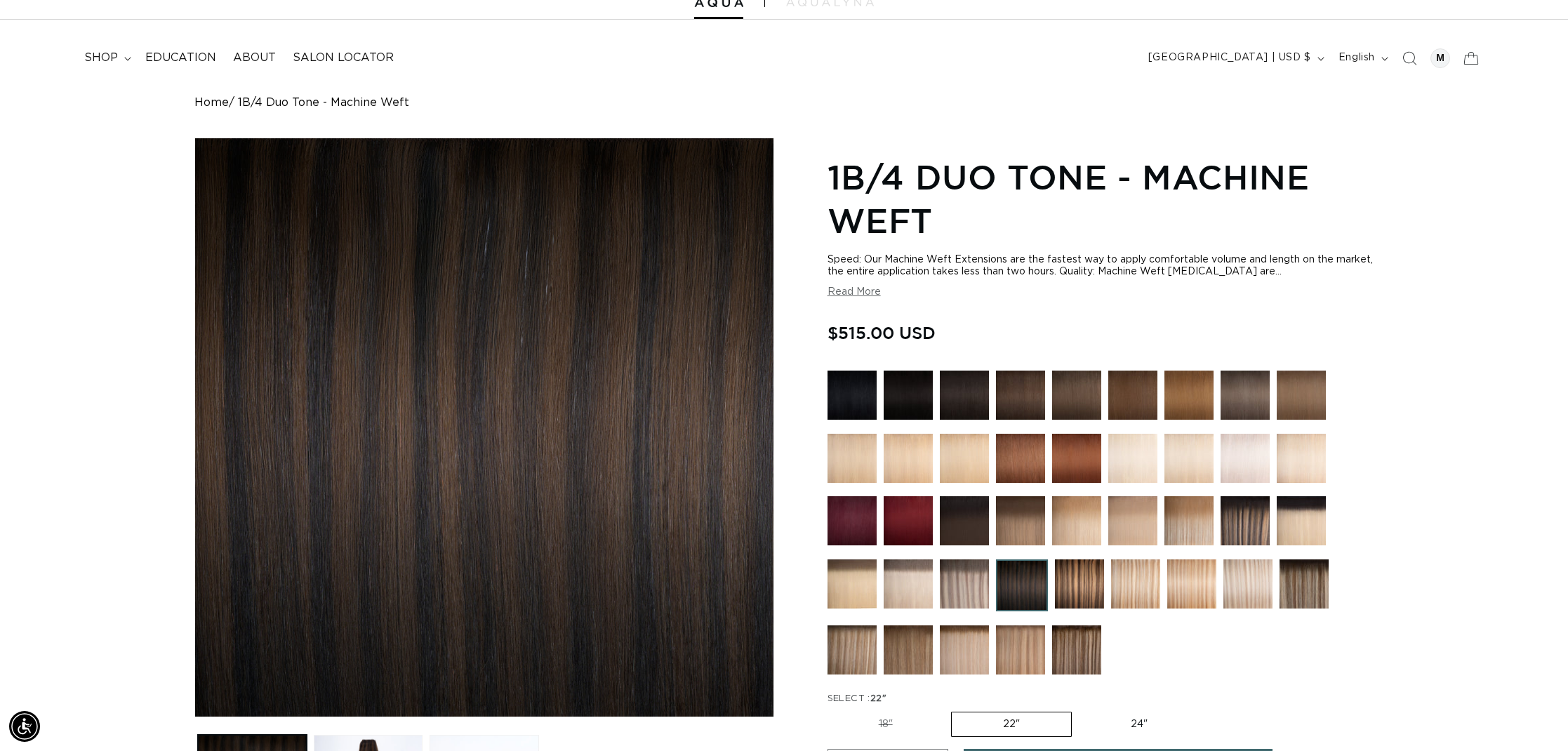
scroll to position [0, 2496]
click at [895, 646] on img at bounding box center [908, 649] width 49 height 49
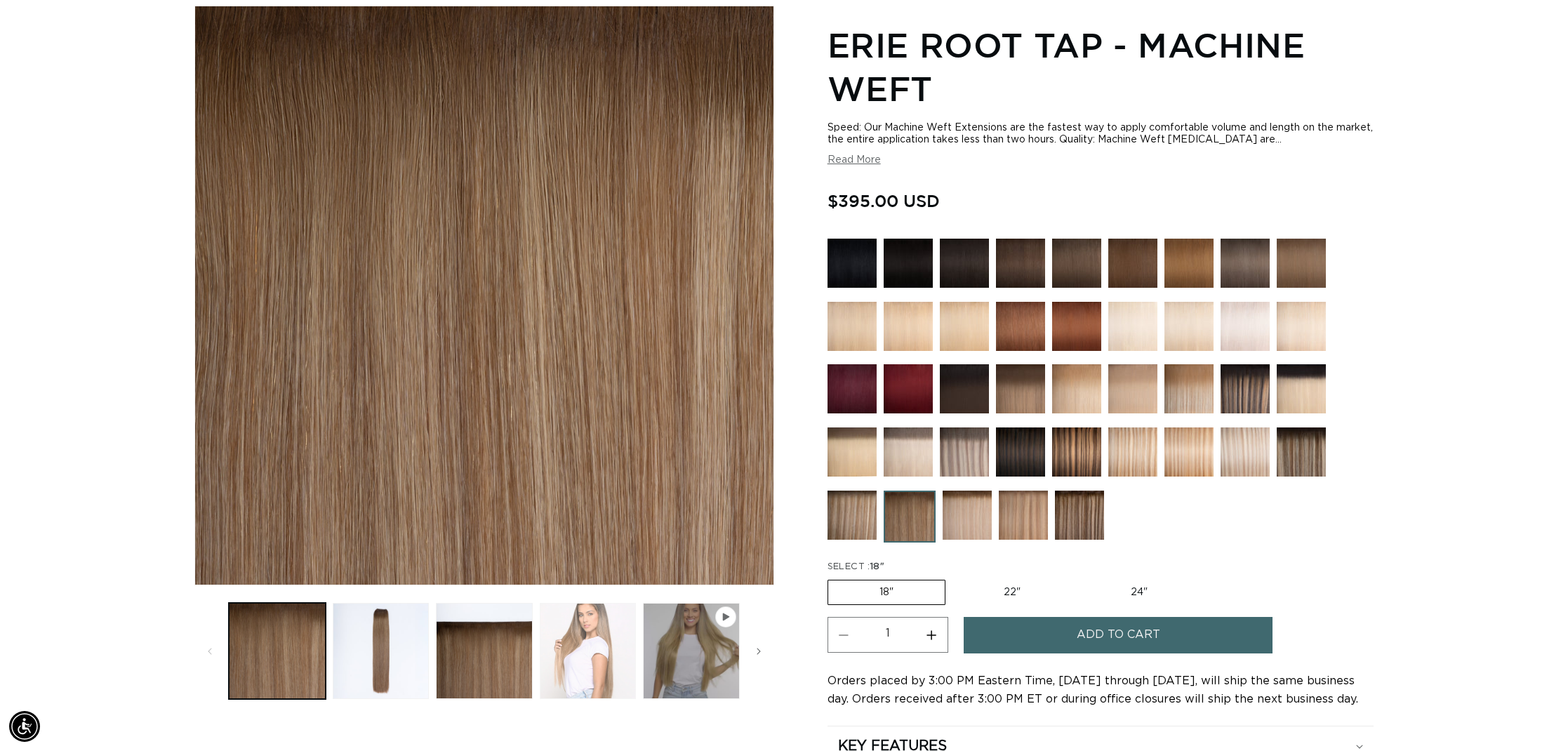
scroll to position [0, 1248]
click at [598, 642] on button "Load image 4 in gallery view" at bounding box center [589, 651] width 97 height 97
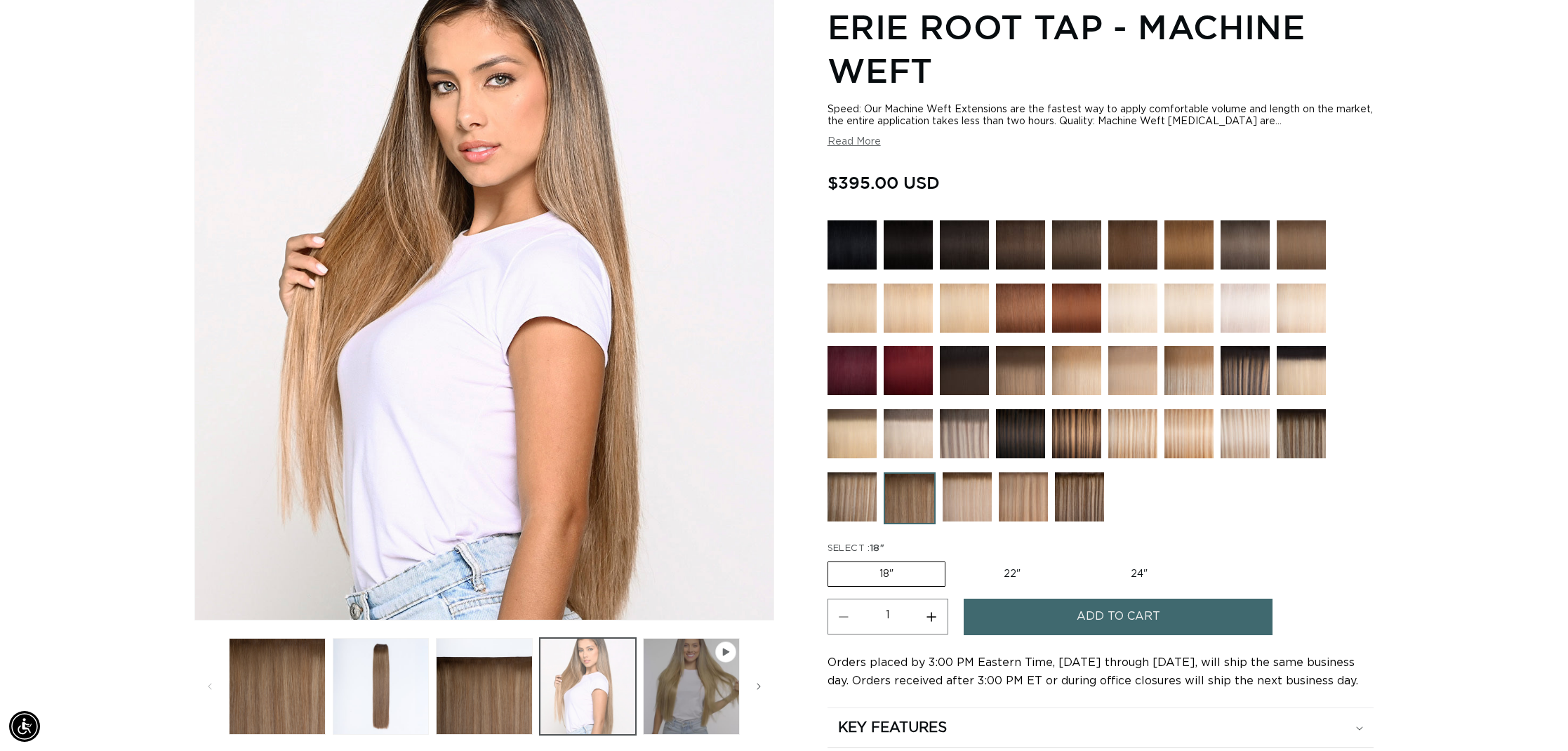
scroll to position [0, 2496]
click at [862, 372] on img at bounding box center [852, 370] width 49 height 49
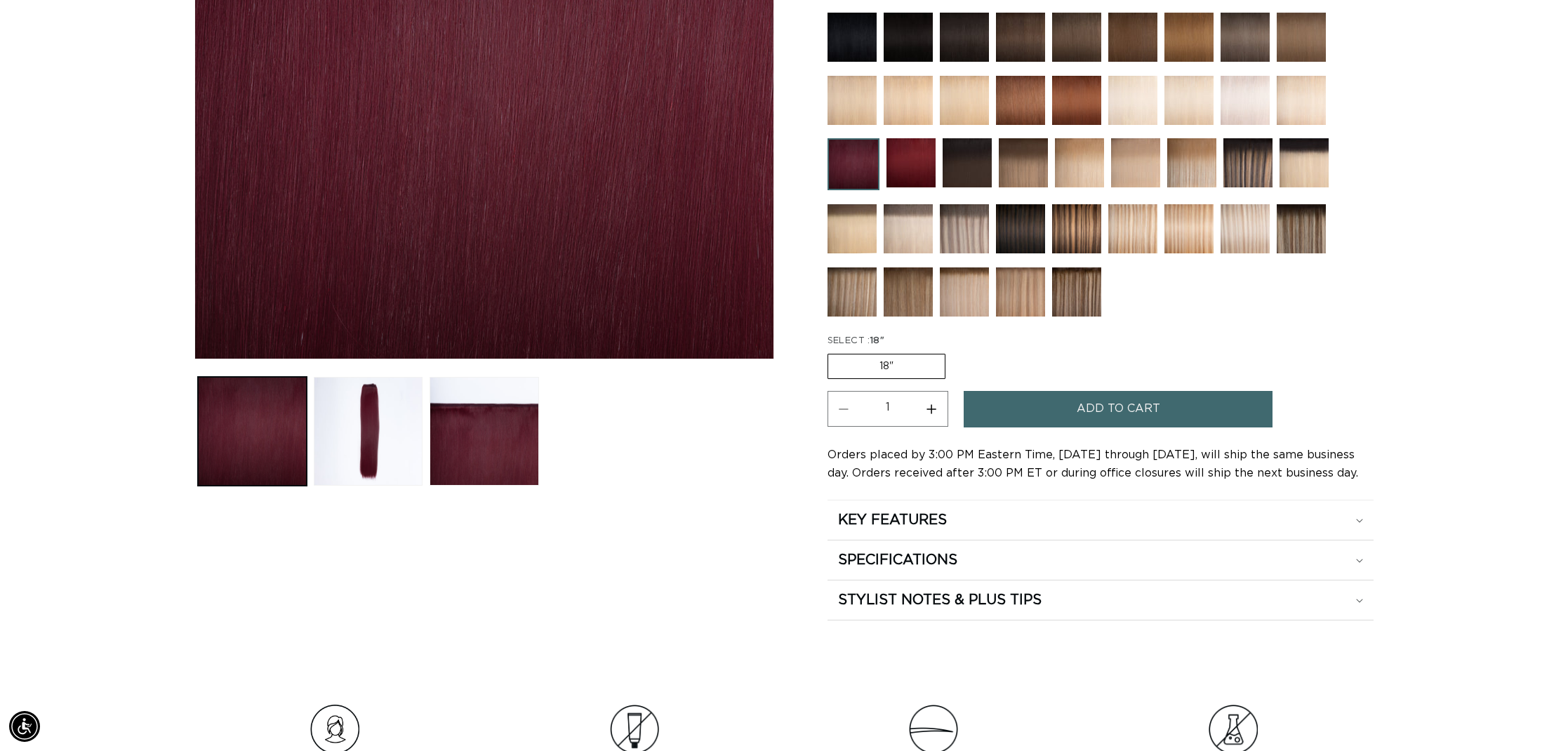
scroll to position [415, 0]
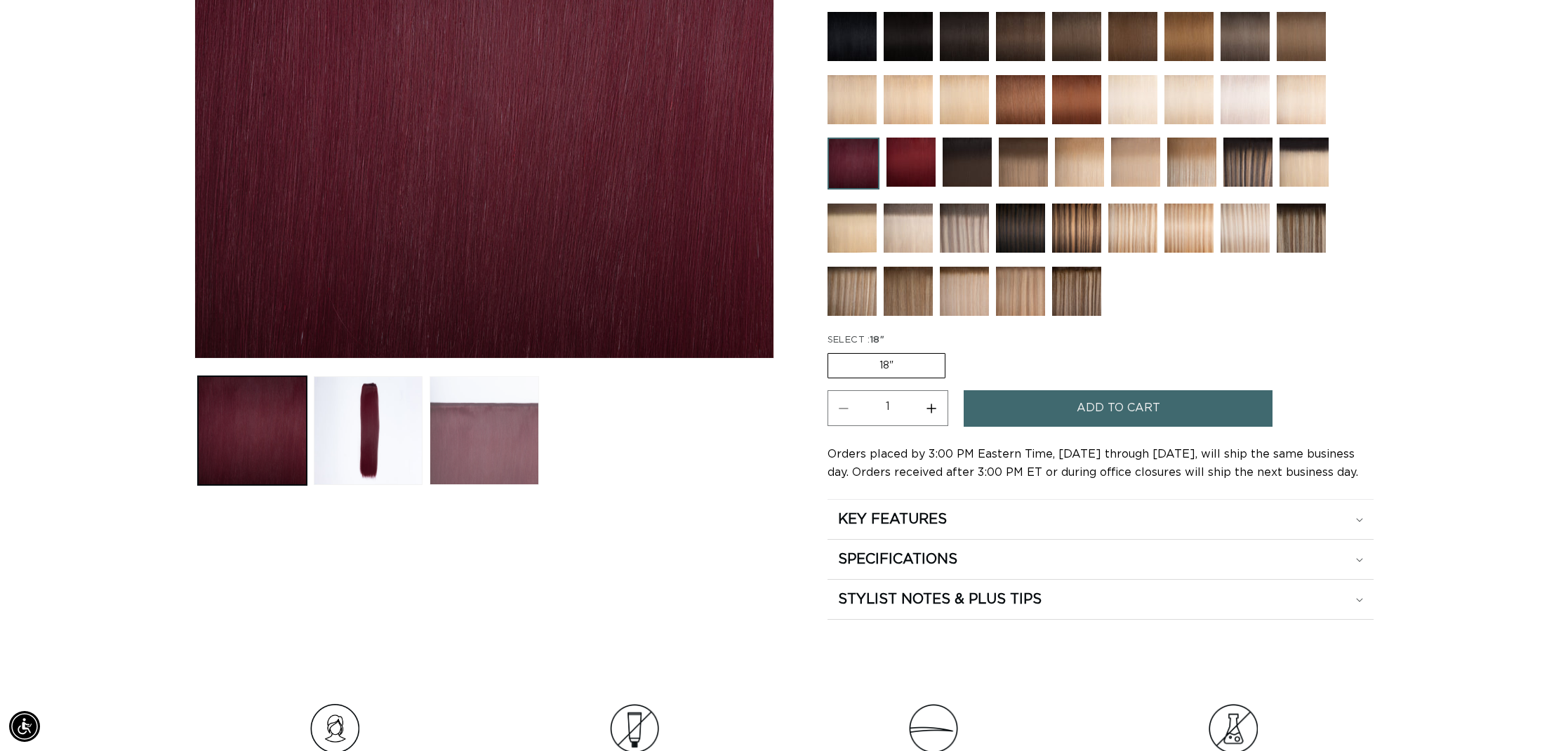
click at [507, 429] on button "Load image 3 in gallery view" at bounding box center [483, 430] width 109 height 109
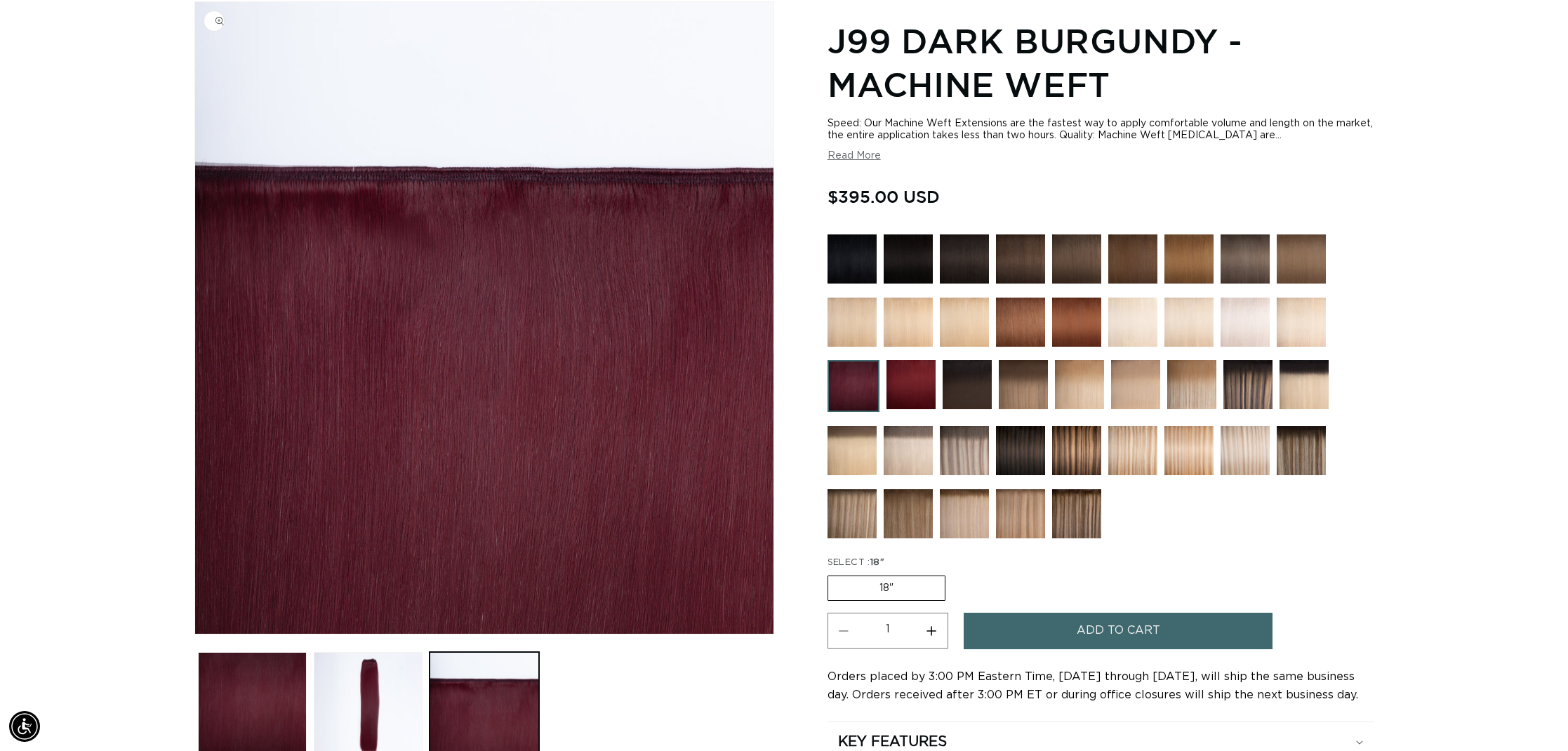
scroll to position [0, 2496]
click at [908, 385] on img at bounding box center [911, 384] width 49 height 49
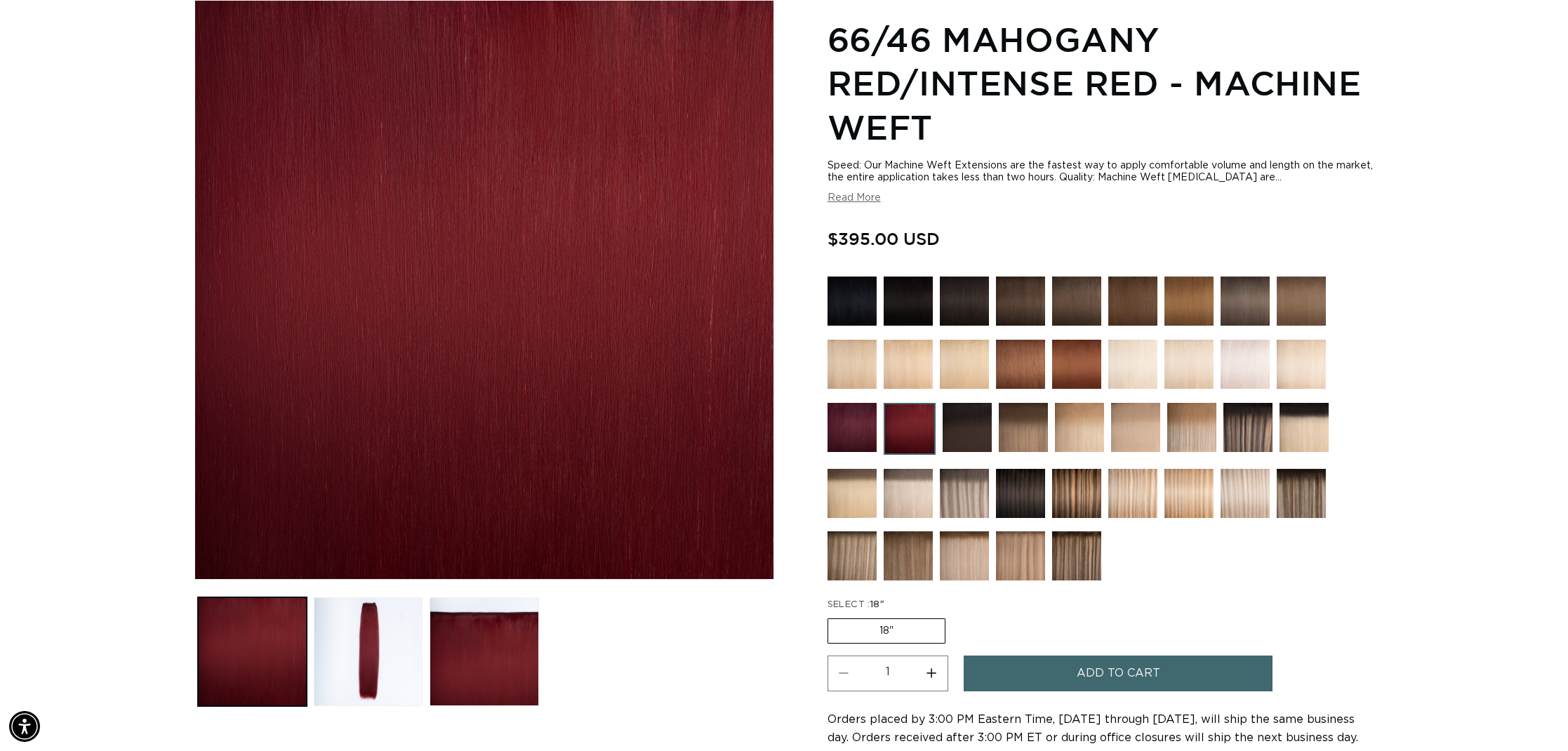
scroll to position [198, 0]
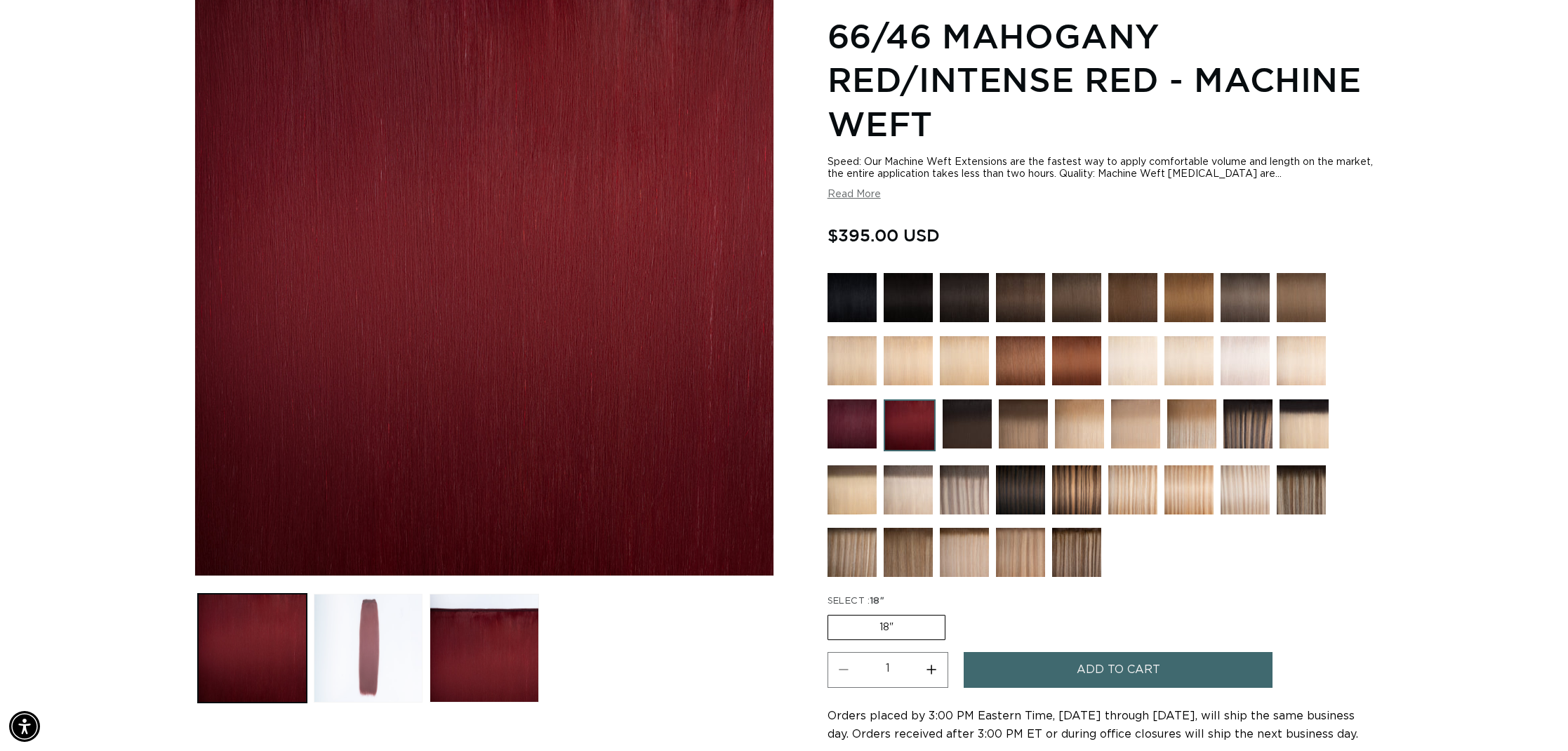
click at [399, 619] on button "Load image 2 in gallery view" at bounding box center [368, 648] width 109 height 109
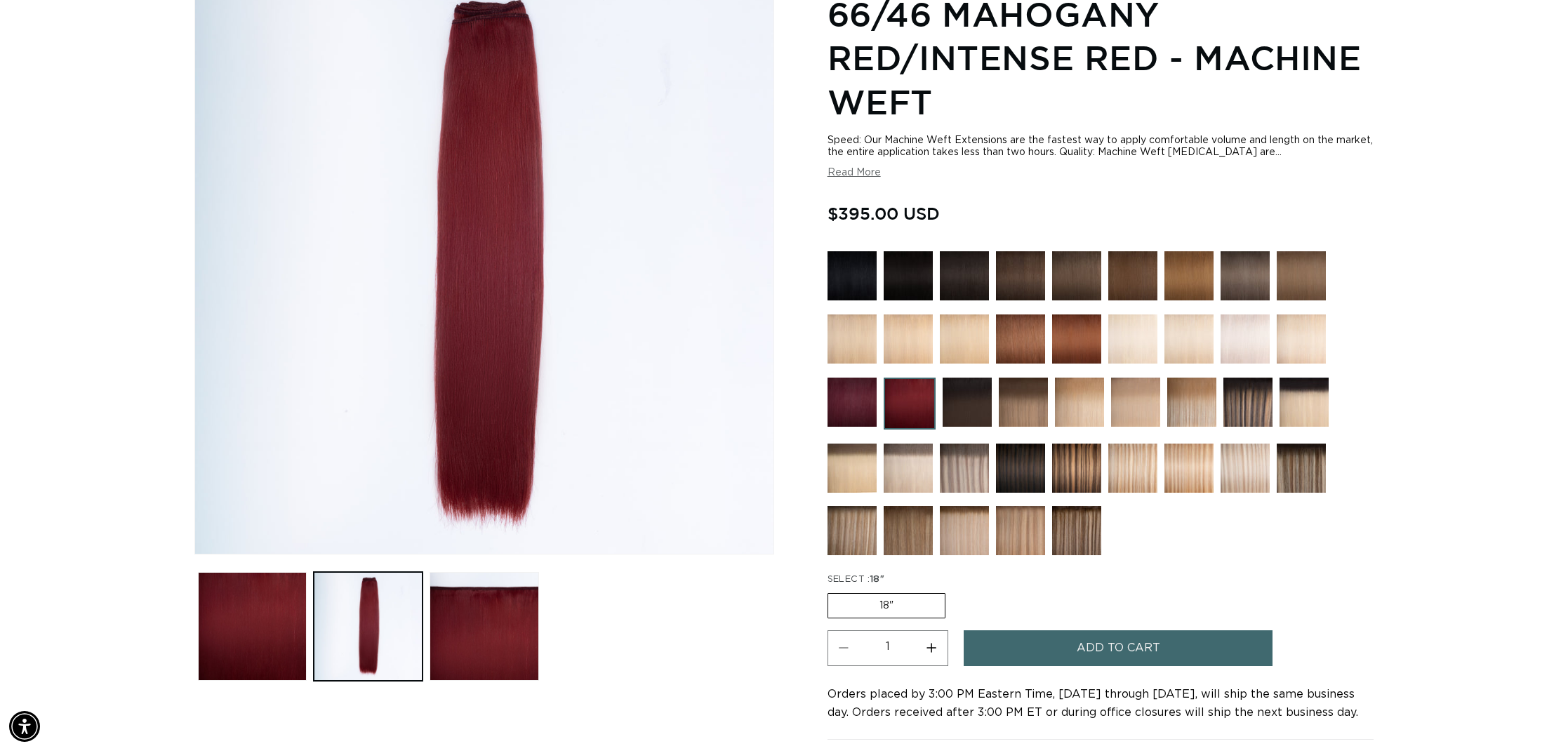
scroll to position [0, 1248]
click at [964, 481] on img at bounding box center [964, 468] width 49 height 49
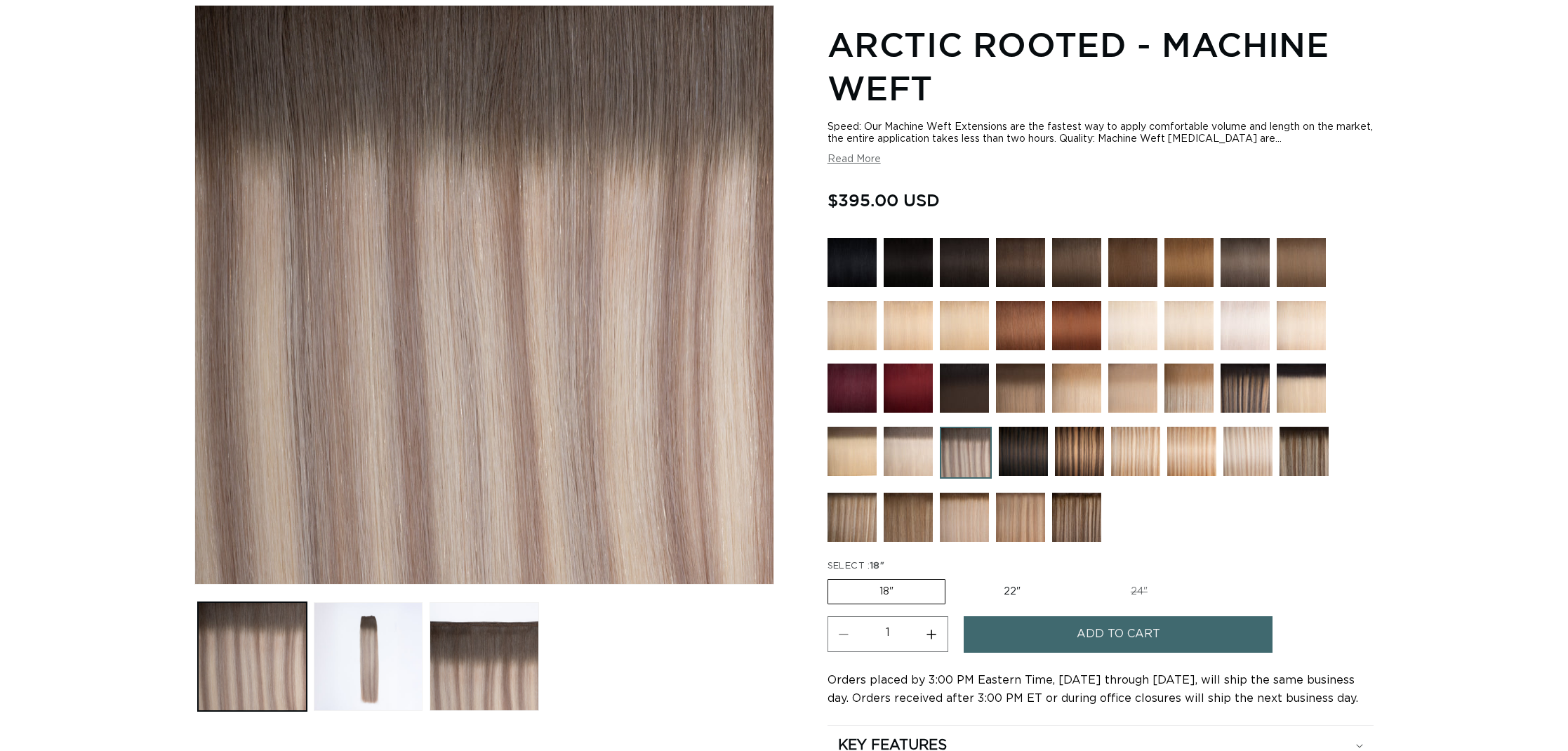
scroll to position [223, 0]
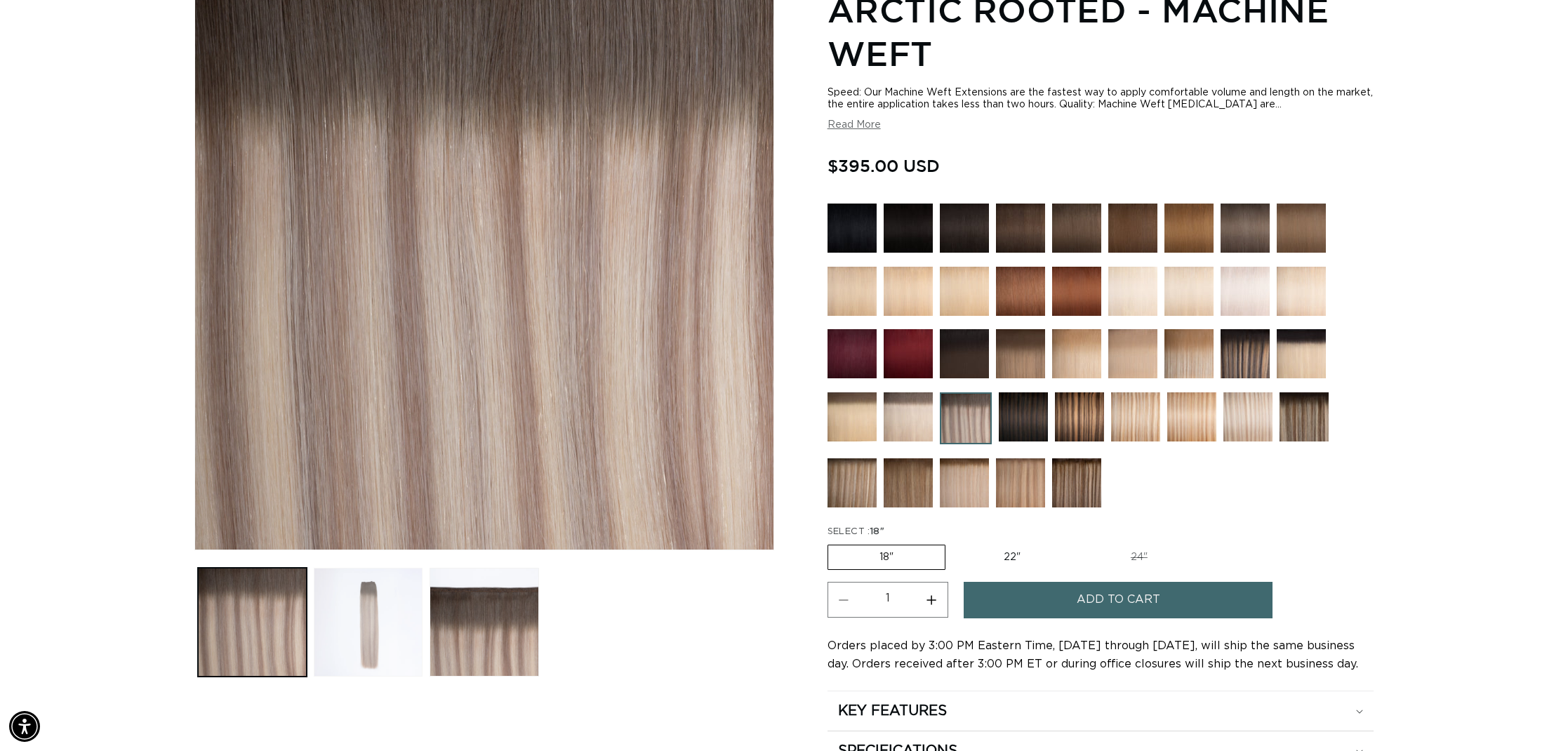
click at [376, 621] on button "Load image 2 in gallery view" at bounding box center [368, 622] width 109 height 109
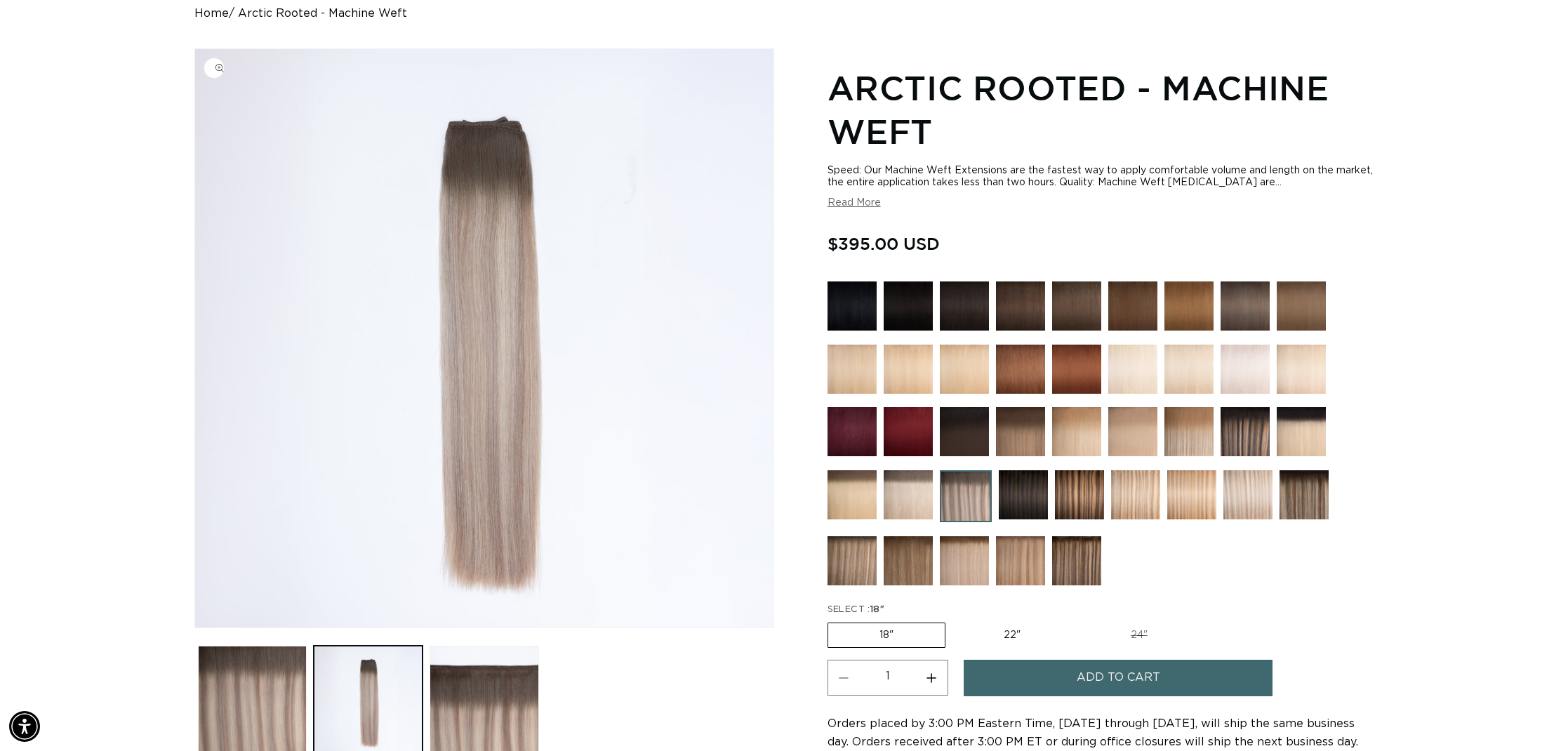
scroll to position [0, 0]
click at [1137, 498] on img at bounding box center [1136, 494] width 49 height 49
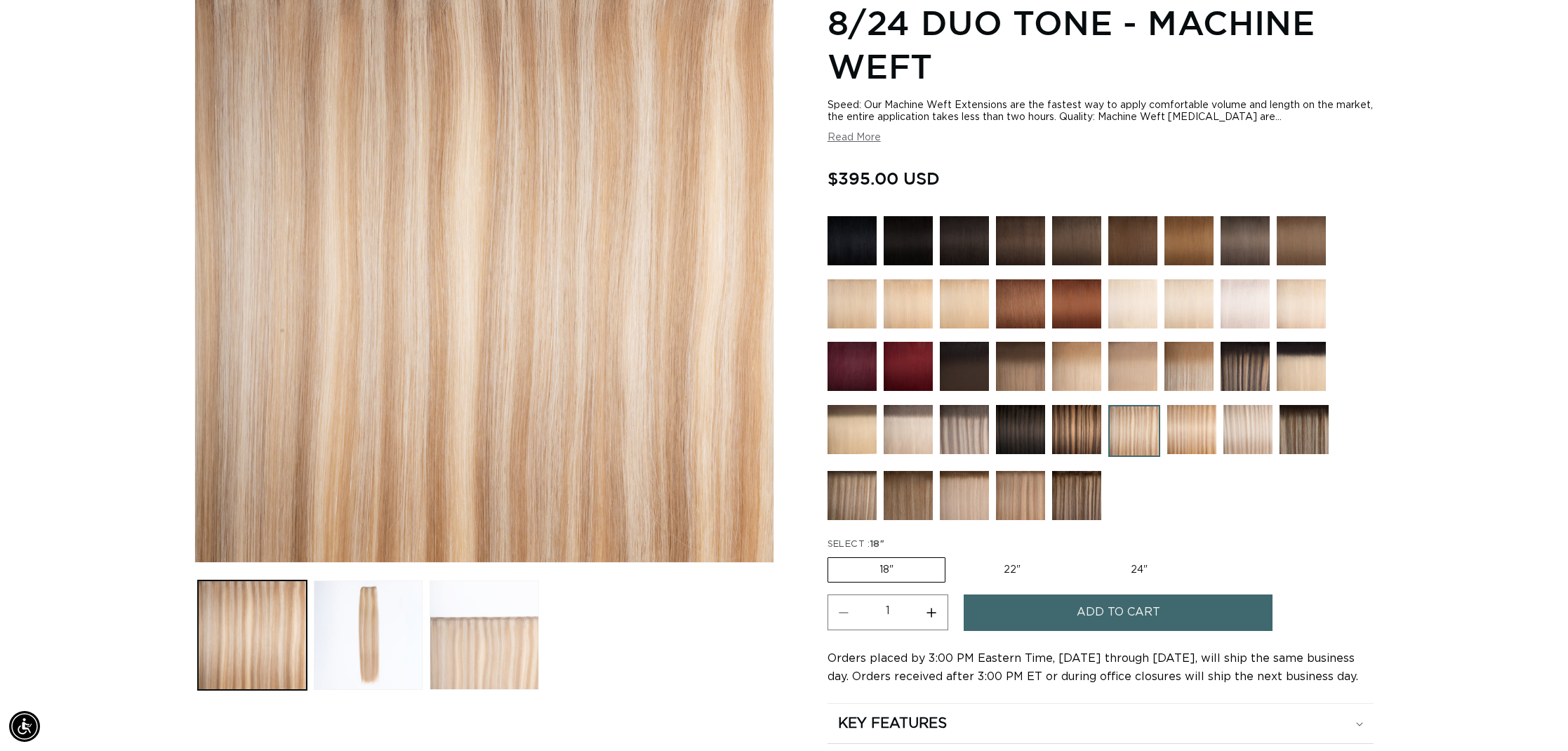
click at [484, 626] on button "Load image 3 in gallery view" at bounding box center [483, 634] width 109 height 109
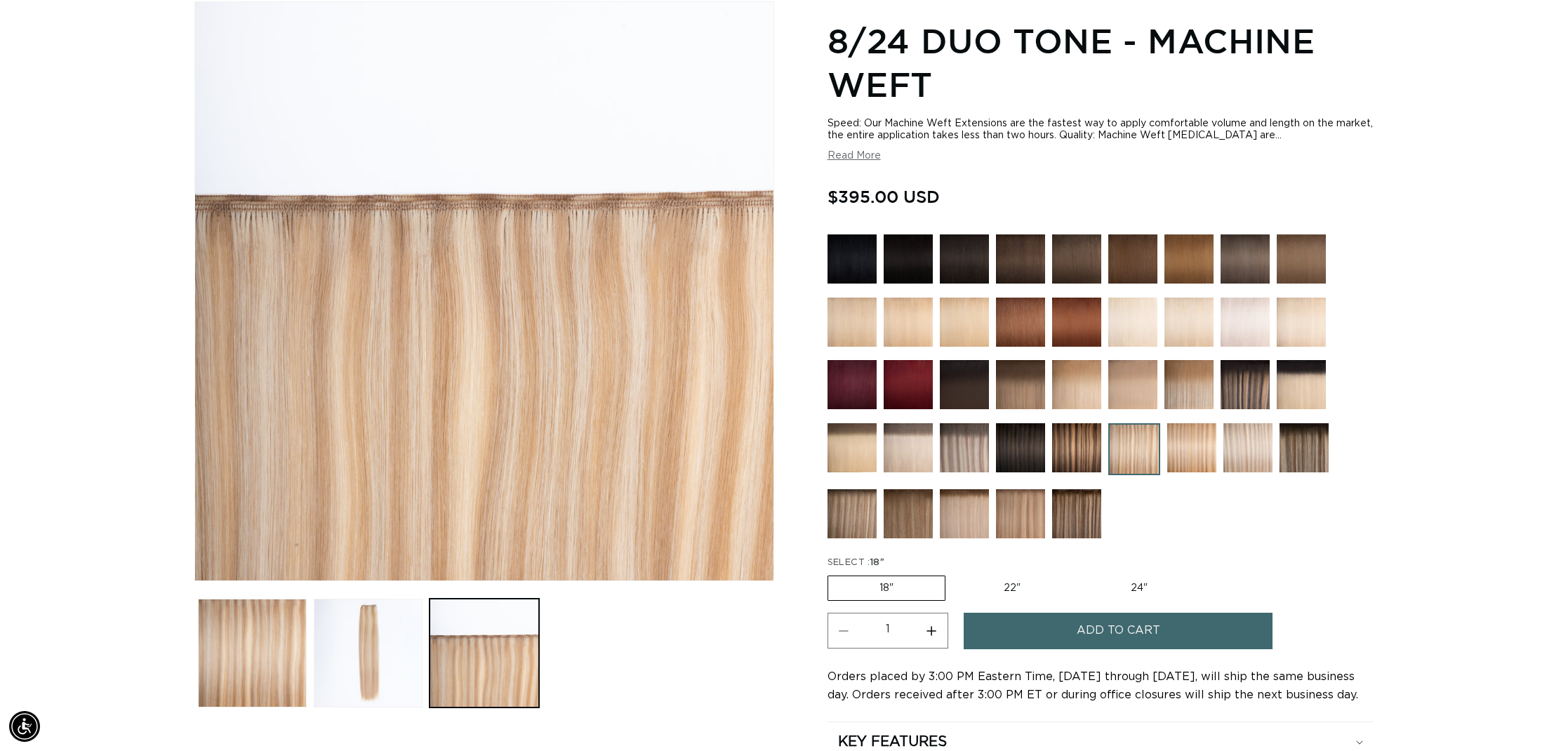
scroll to position [0, 1248]
click at [974, 452] on img at bounding box center [964, 447] width 49 height 49
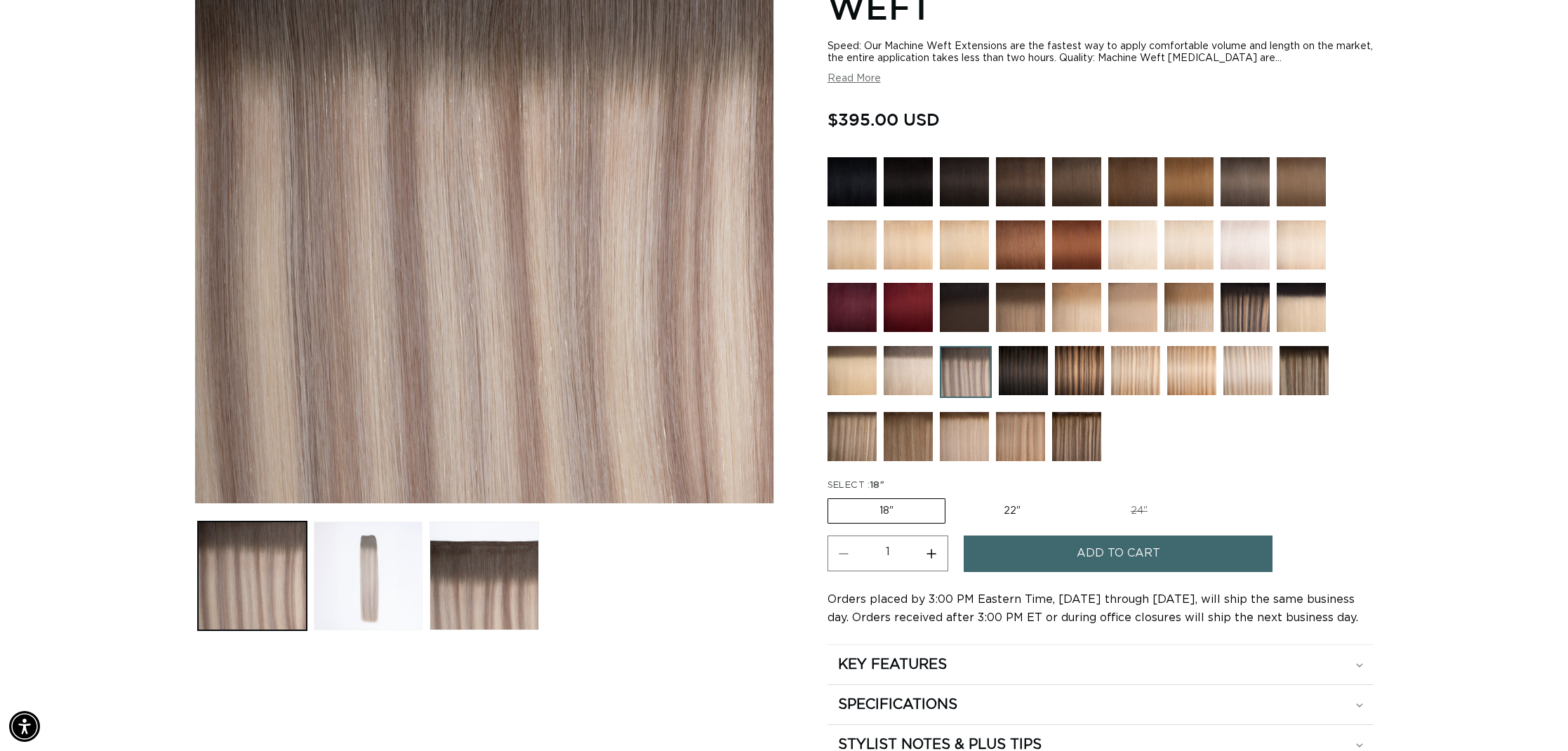
click at [390, 582] on button "Load image 2 in gallery view" at bounding box center [368, 575] width 109 height 109
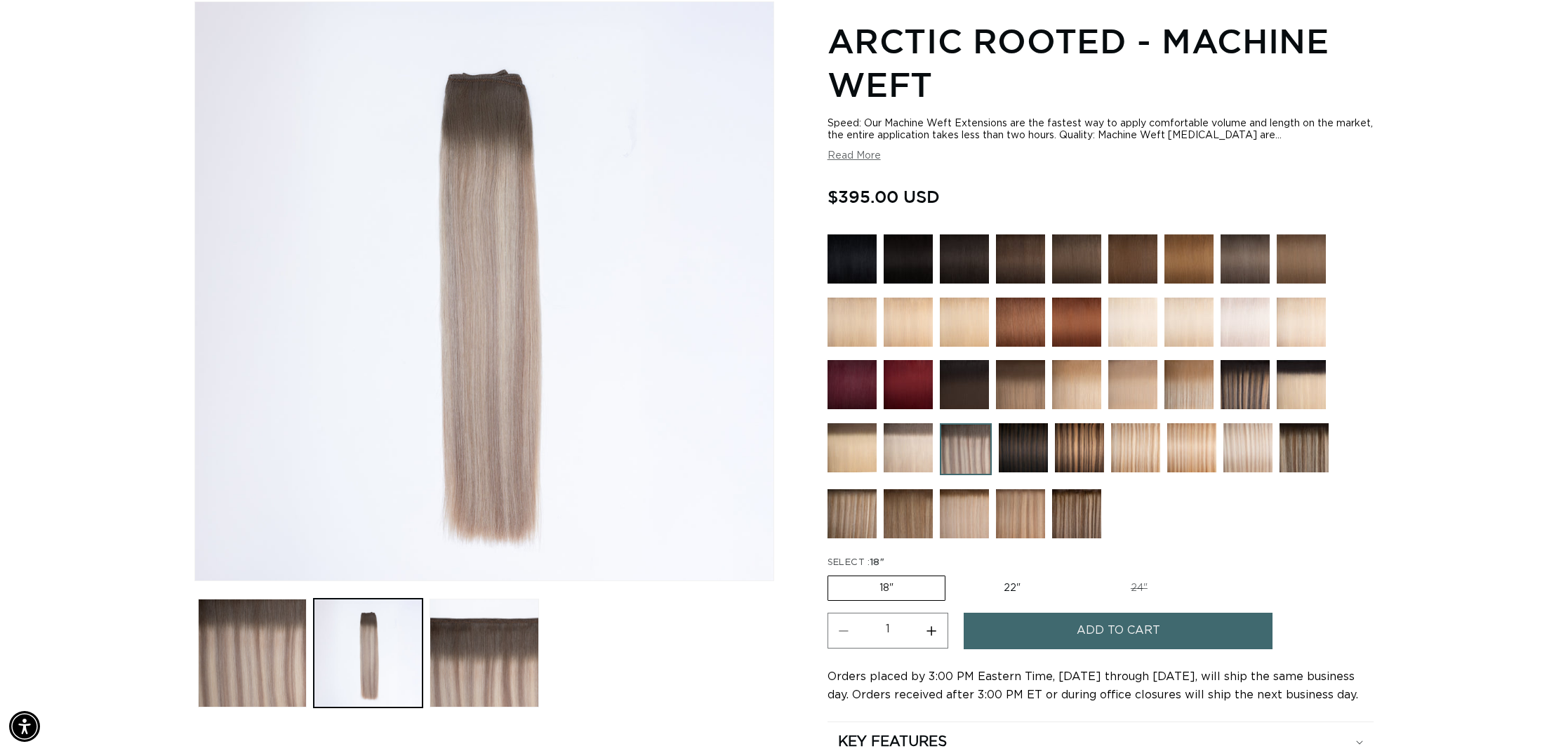
scroll to position [0, 1248]
click at [855, 516] on img at bounding box center [852, 514] width 49 height 49
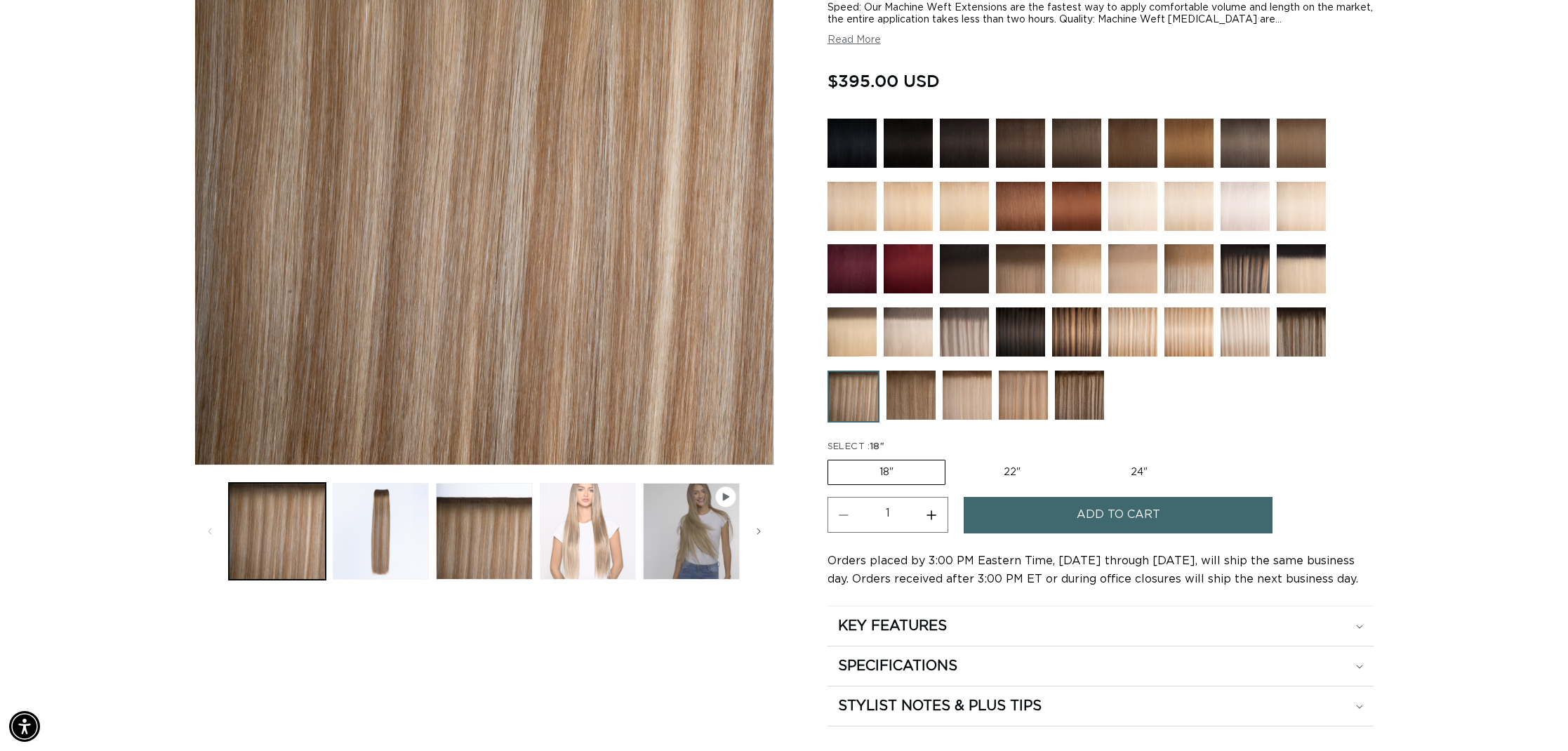
click at [590, 536] on button "Load image 4 in gallery view" at bounding box center [589, 532] width 97 height 97
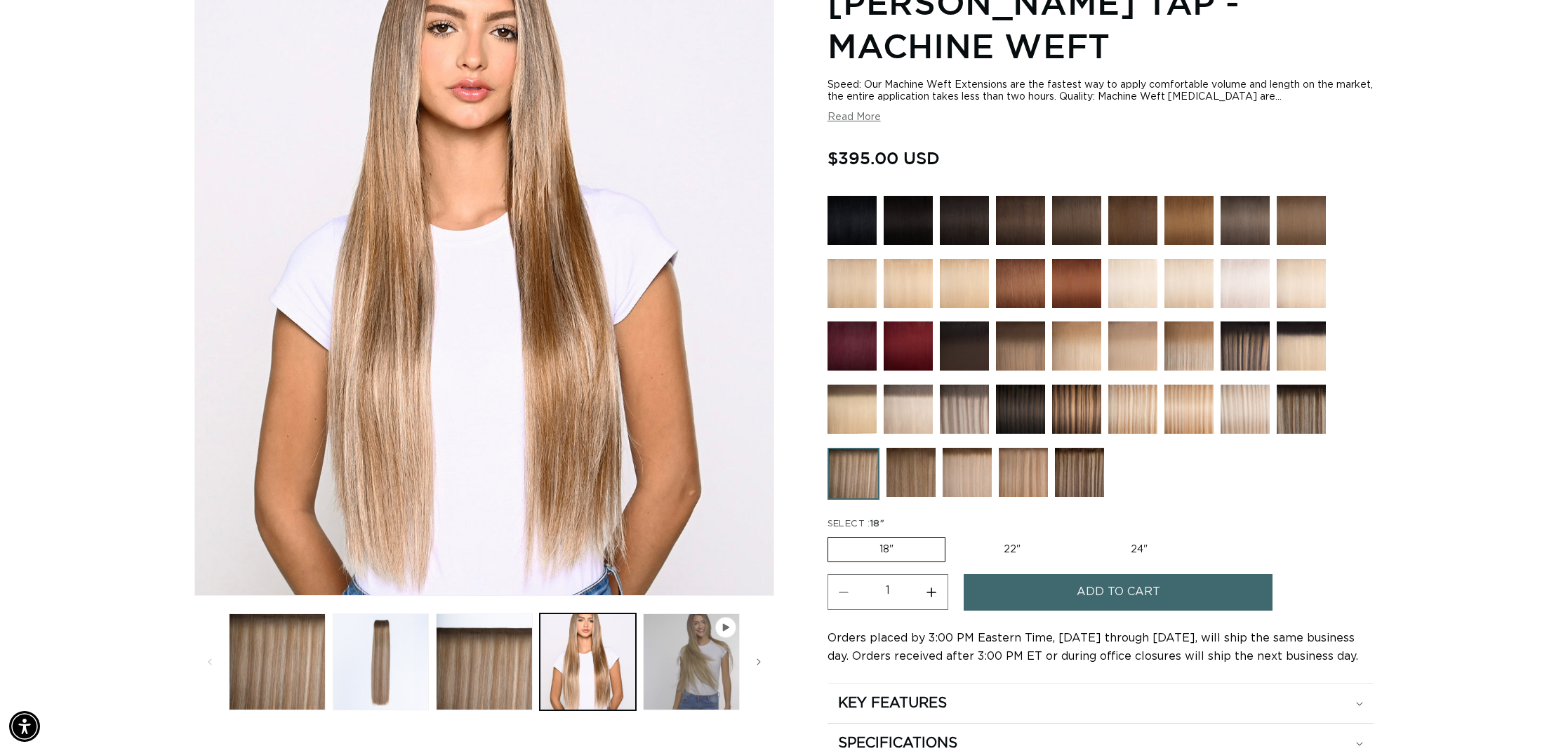
click at [1304, 401] on img at bounding box center [1301, 409] width 49 height 49
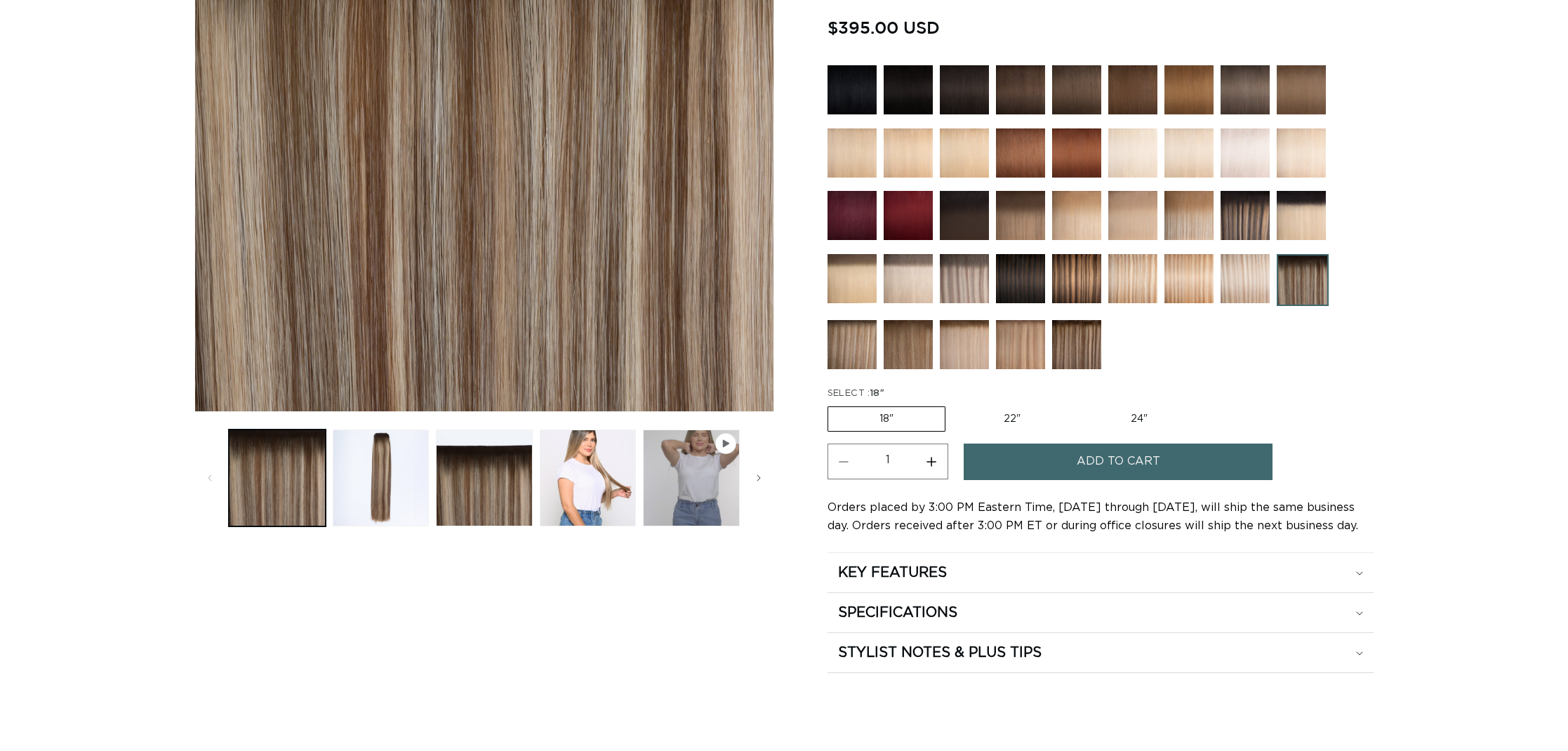
scroll to position [377, 0]
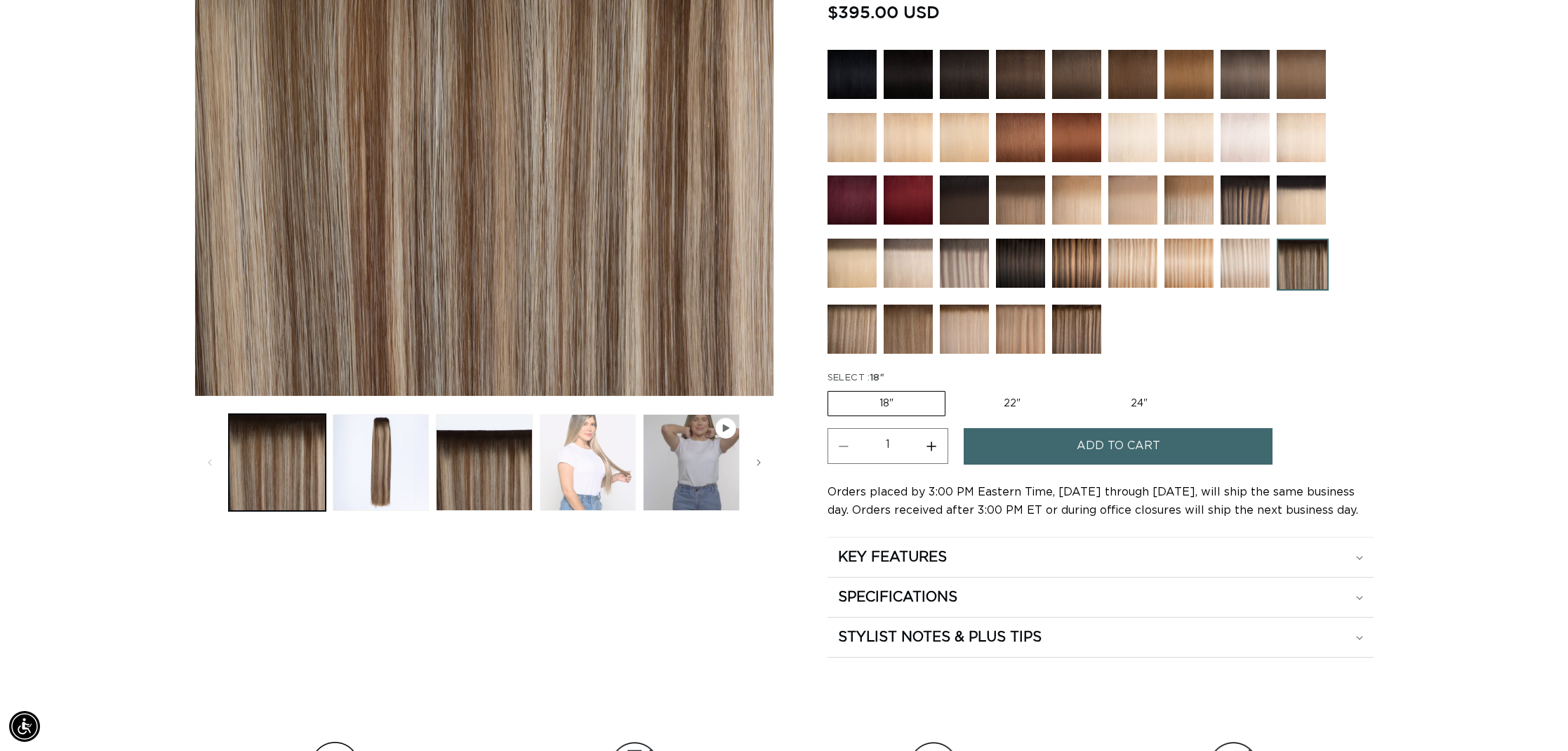
click at [589, 443] on button "Load image 4 in gallery view" at bounding box center [589, 463] width 97 height 97
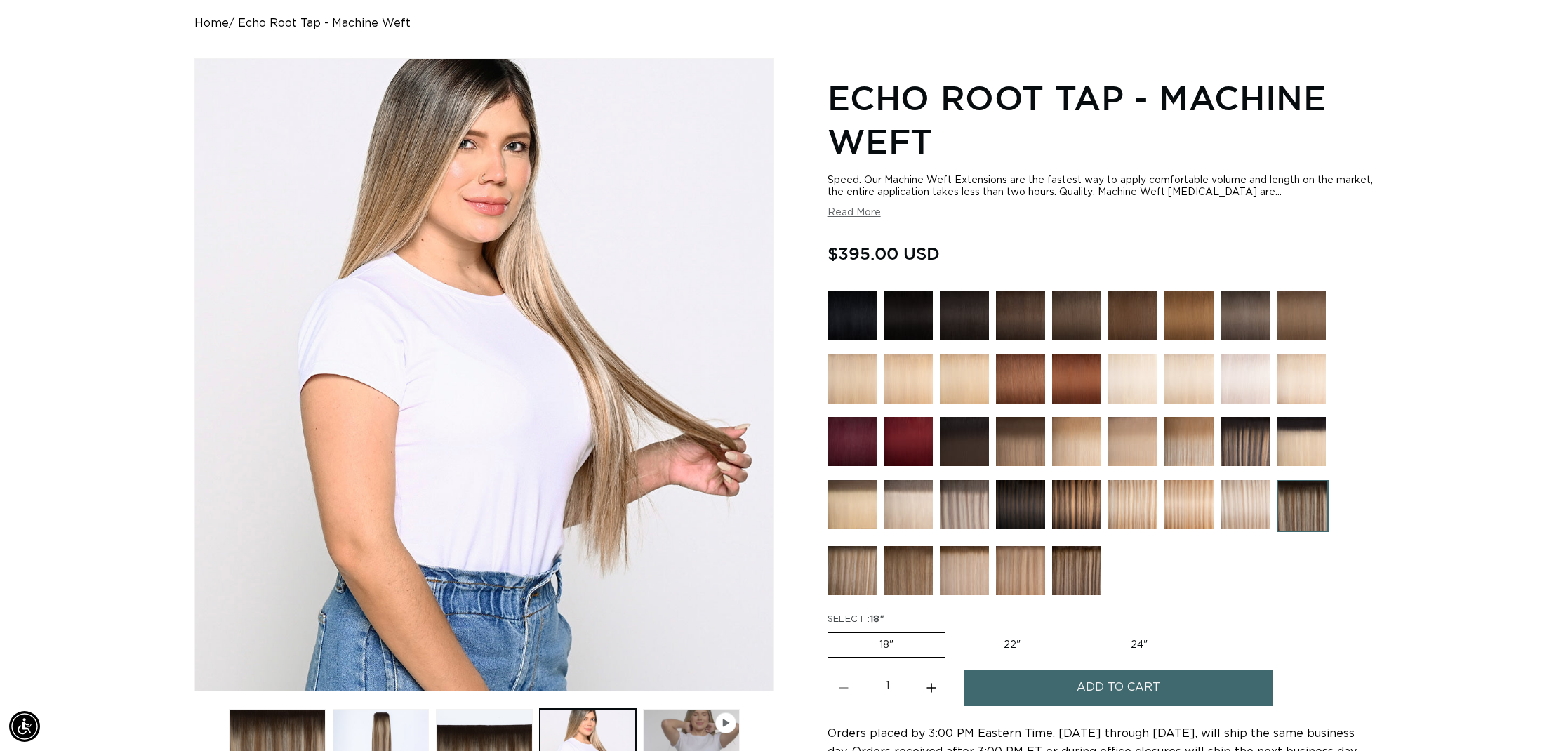
scroll to position [0, 2496]
click at [939, 448] on div at bounding box center [1101, 446] width 546 height 311
click at [958, 448] on img at bounding box center [964, 441] width 49 height 49
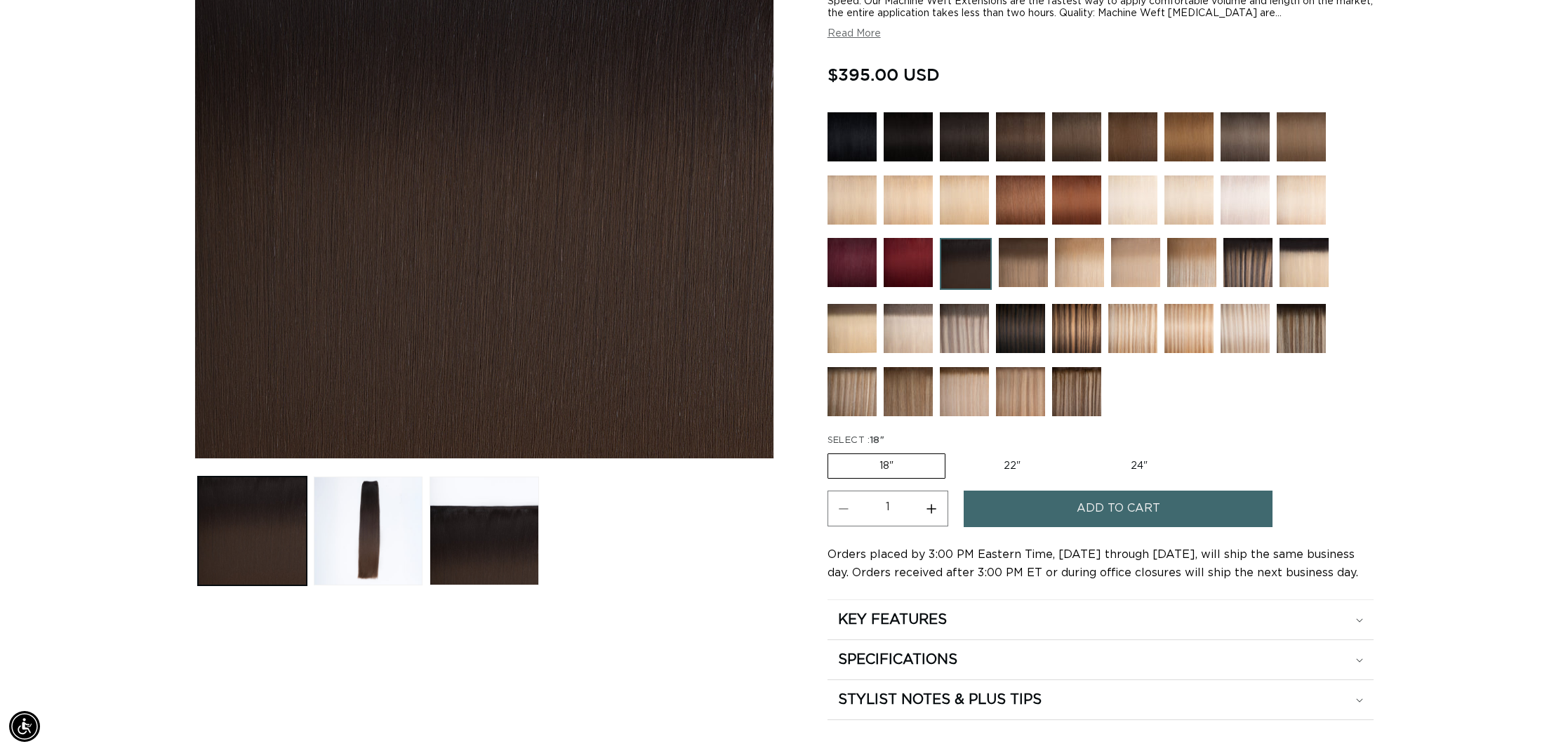
scroll to position [314, 0]
click at [949, 335] on img at bounding box center [964, 329] width 49 height 49
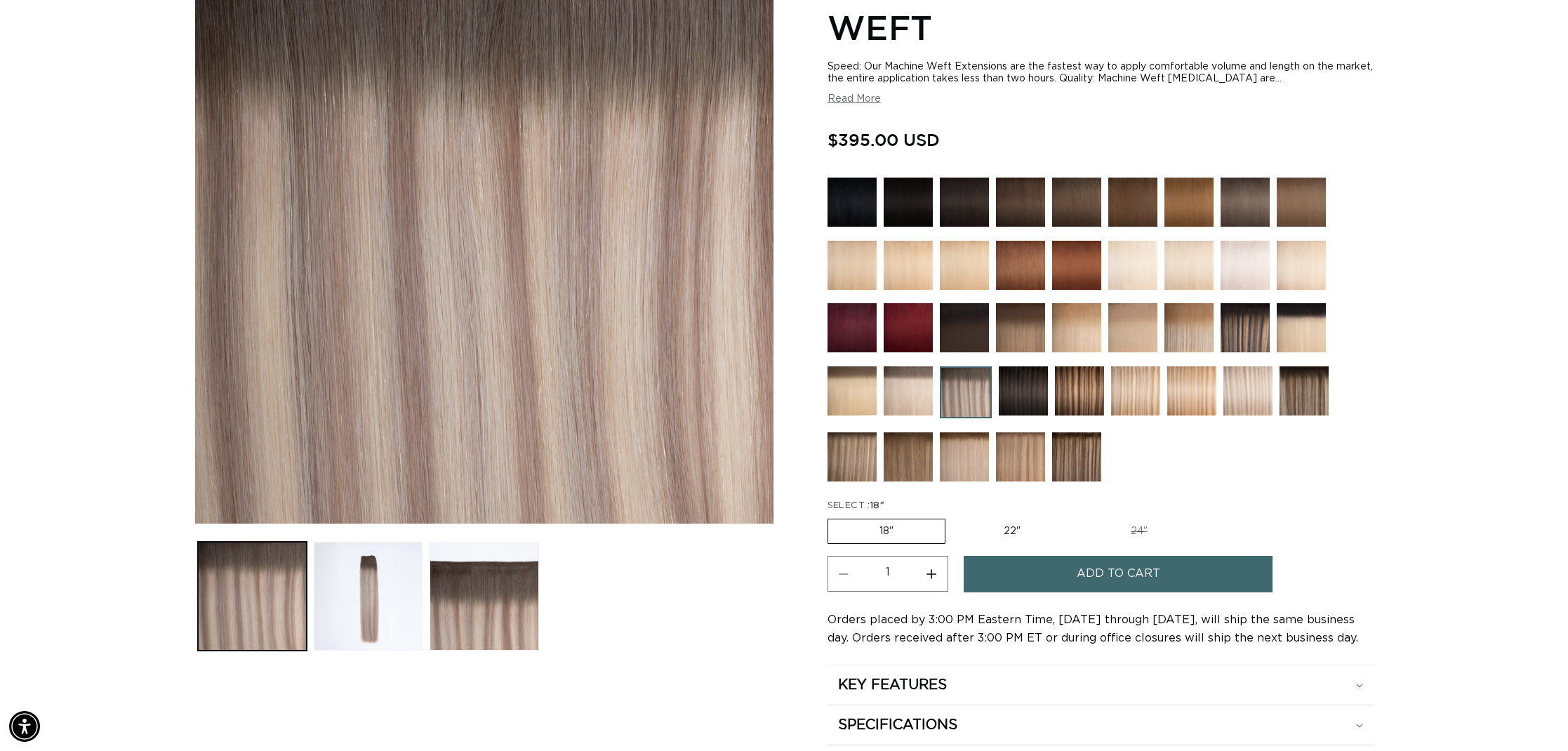
scroll to position [252, 0]
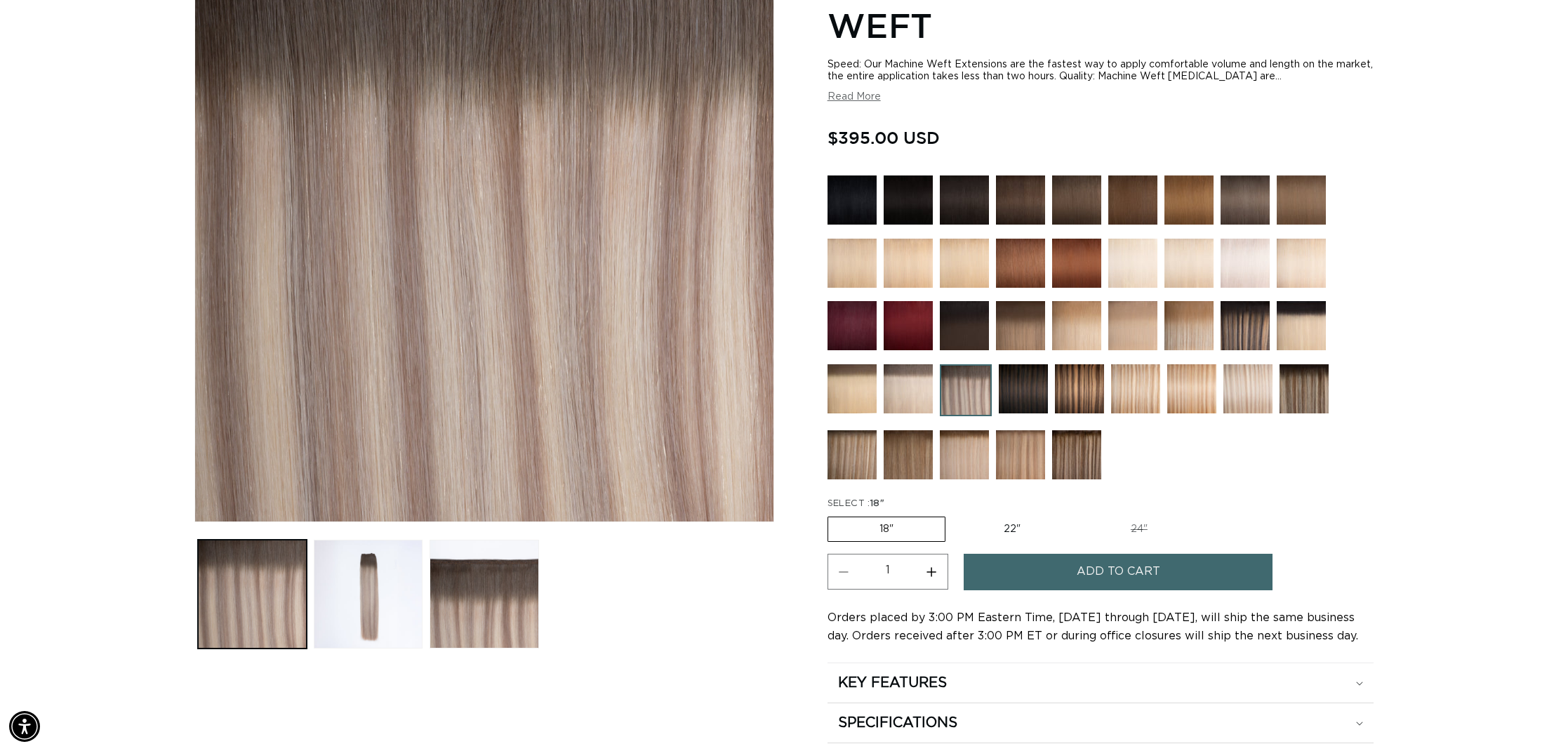
click at [958, 388] on img at bounding box center [966, 390] width 52 height 52
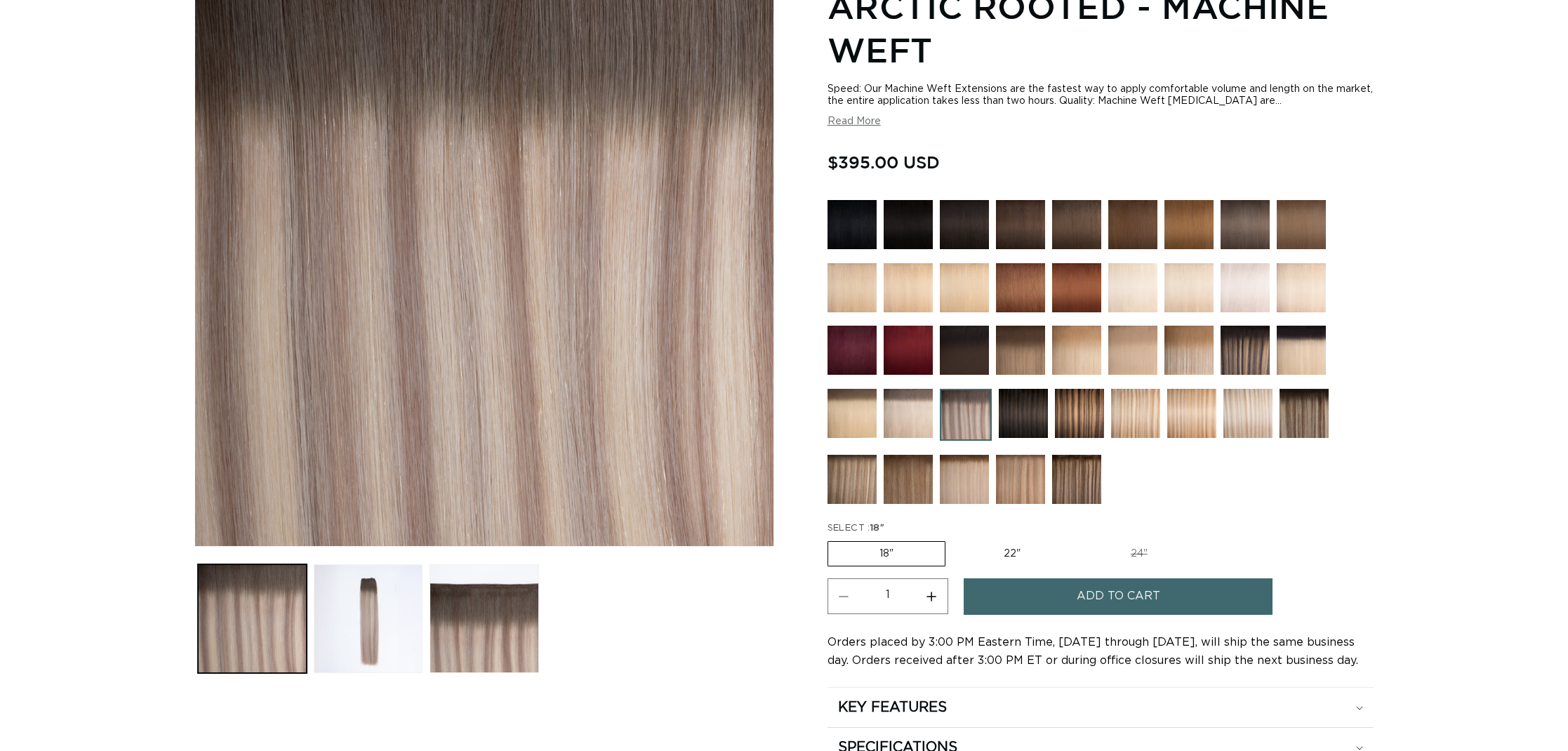
scroll to position [282, 0]
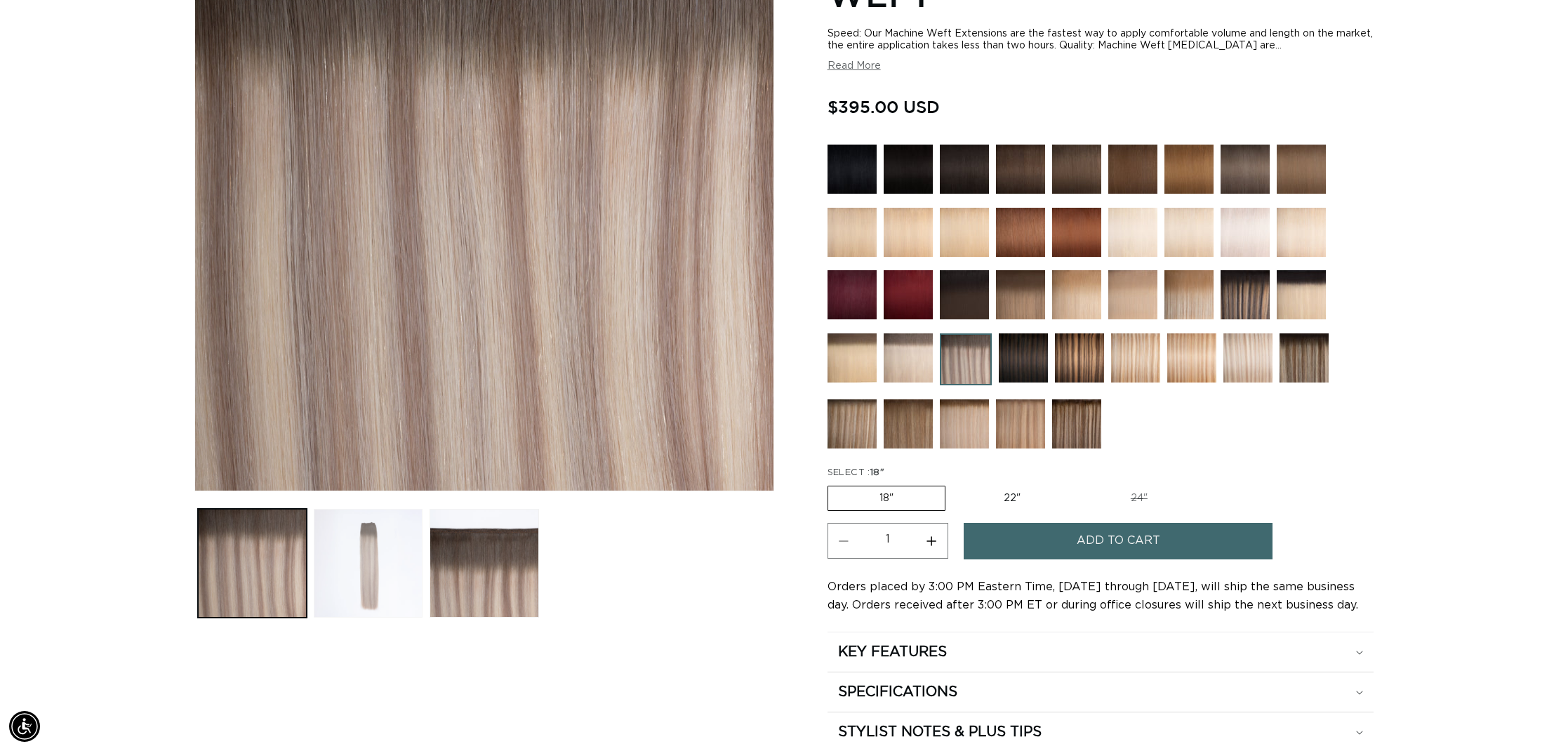
click at [393, 572] on button "Load image 2 in gallery view" at bounding box center [368, 562] width 109 height 109
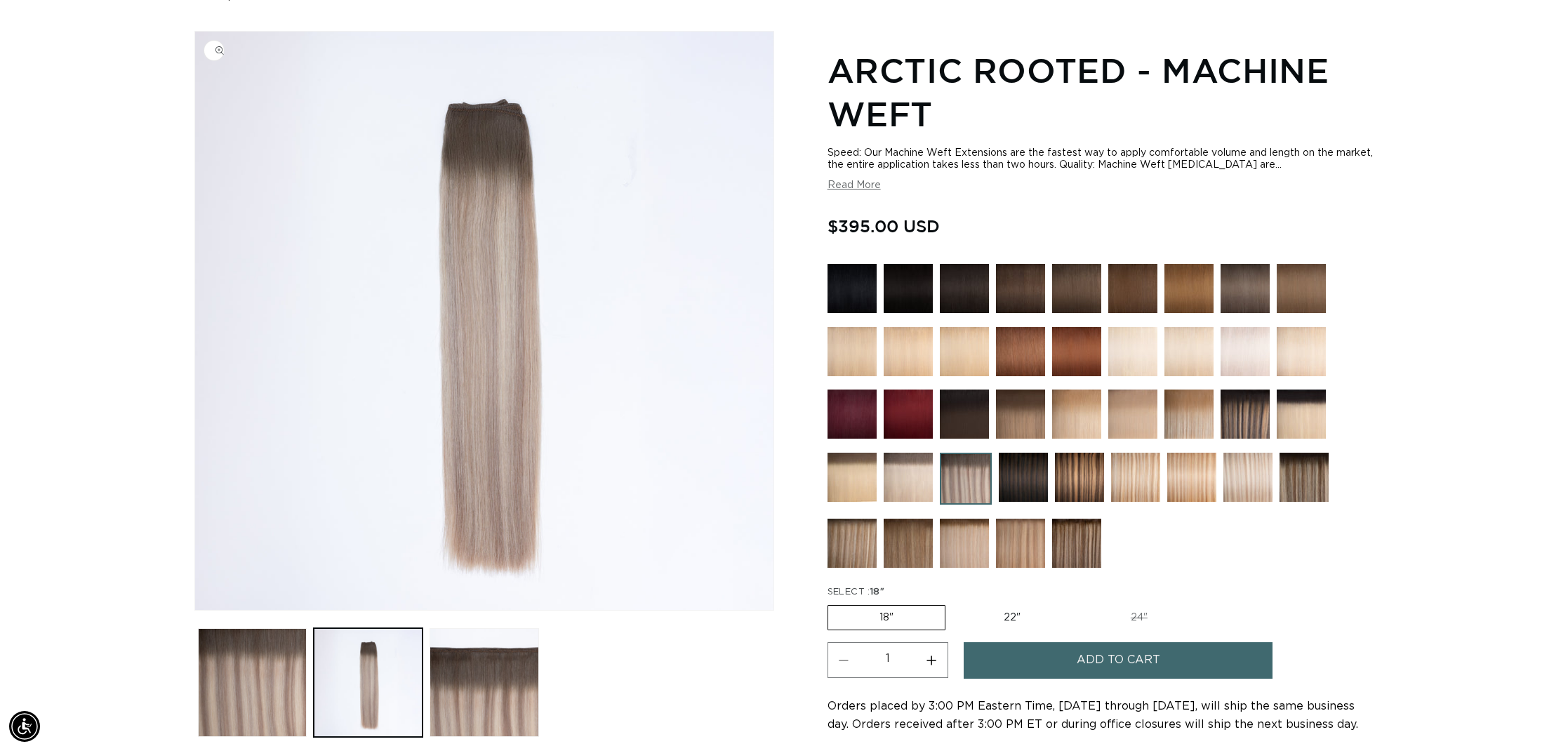
scroll to position [155, 0]
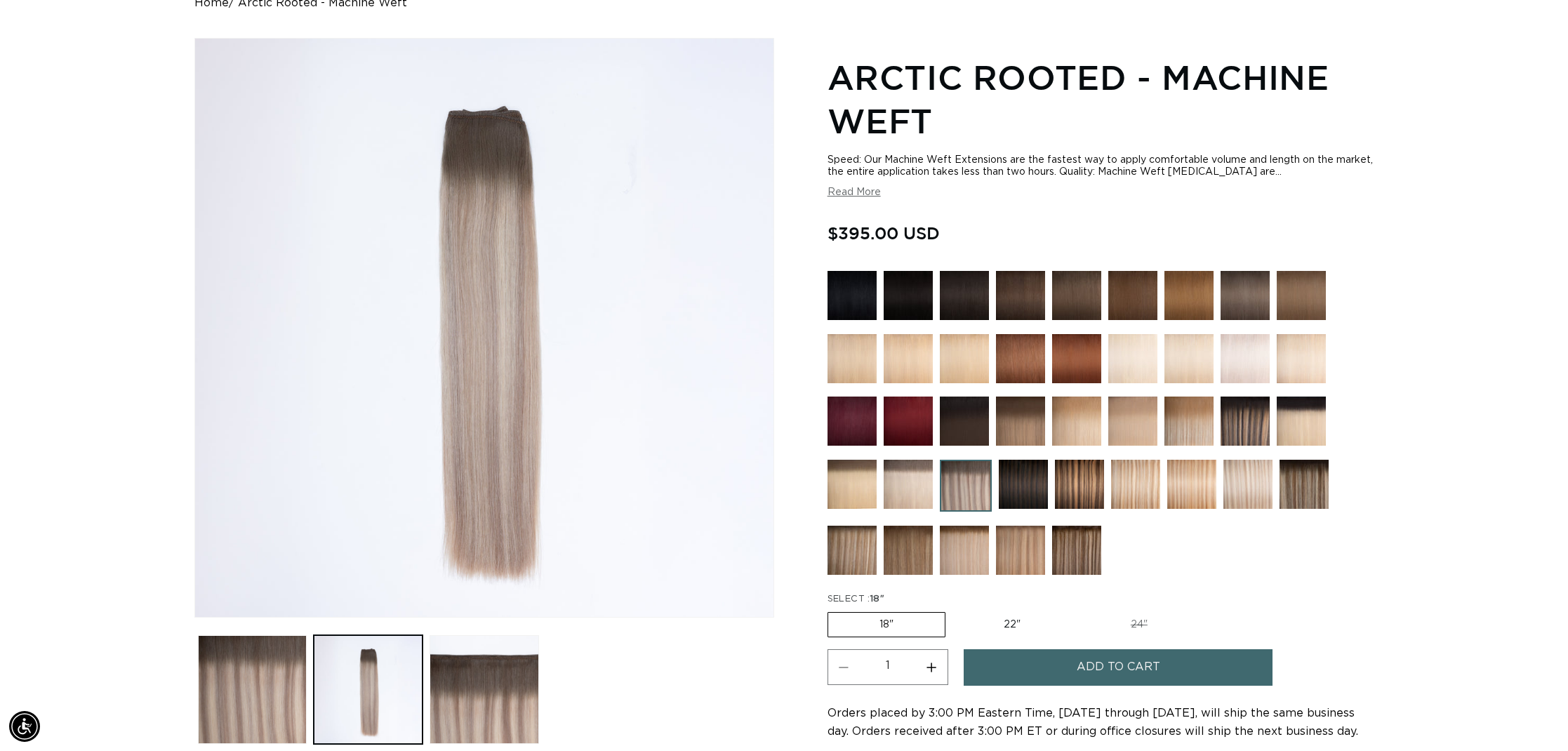
click at [1002, 619] on label "22" Variant sold out or unavailable" at bounding box center [1012, 624] width 120 height 24
click at [953, 610] on input "22" Variant sold out or unavailable" at bounding box center [952, 609] width 1 height 1
radio input "true"
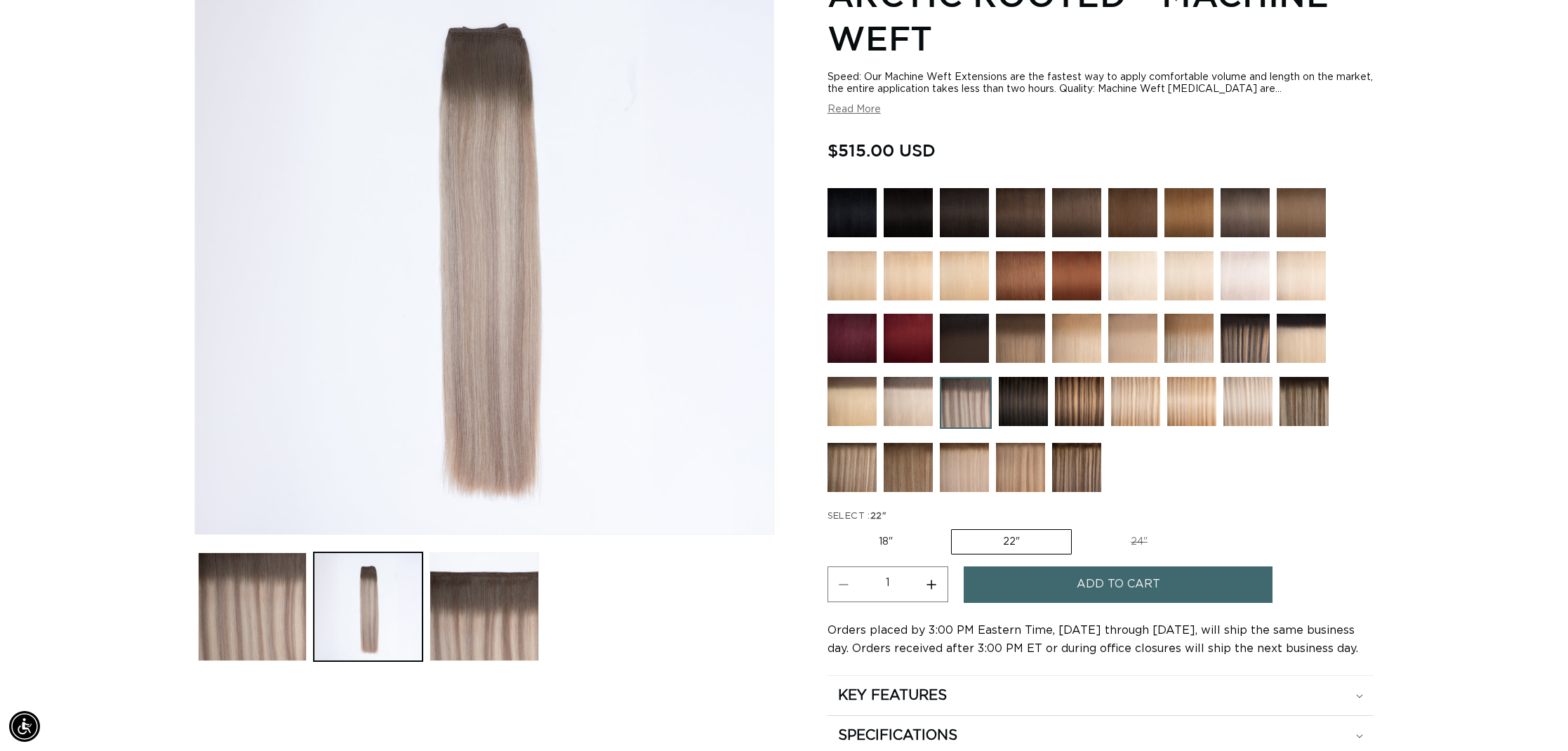
scroll to position [239, 0]
